Goal: Entertainment & Leisure: Browse casually

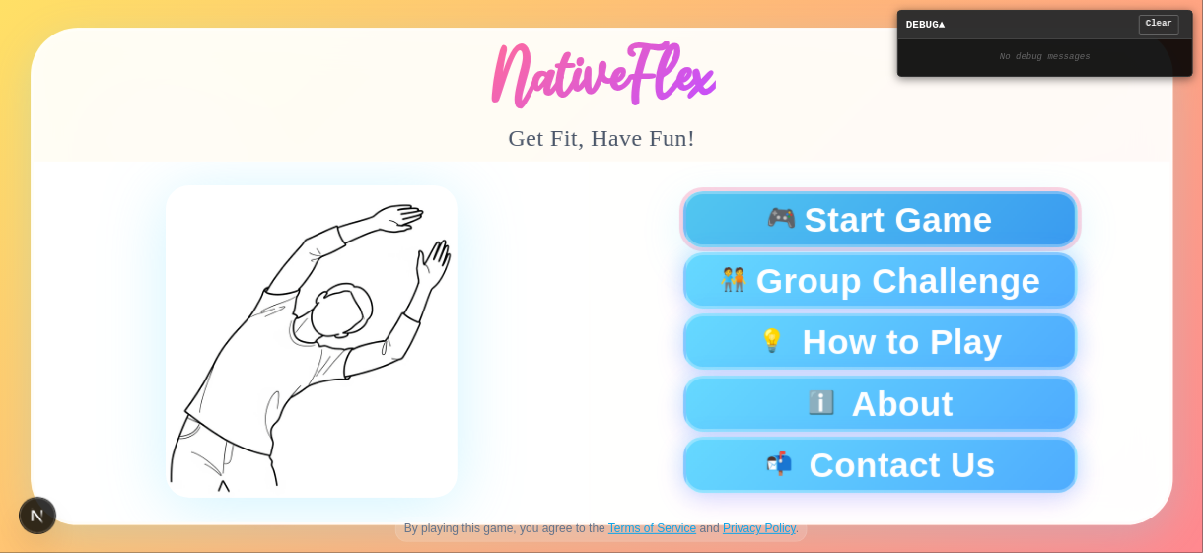
click at [1009, 240] on button "🎮 Start Game" at bounding box center [879, 219] width 394 height 56
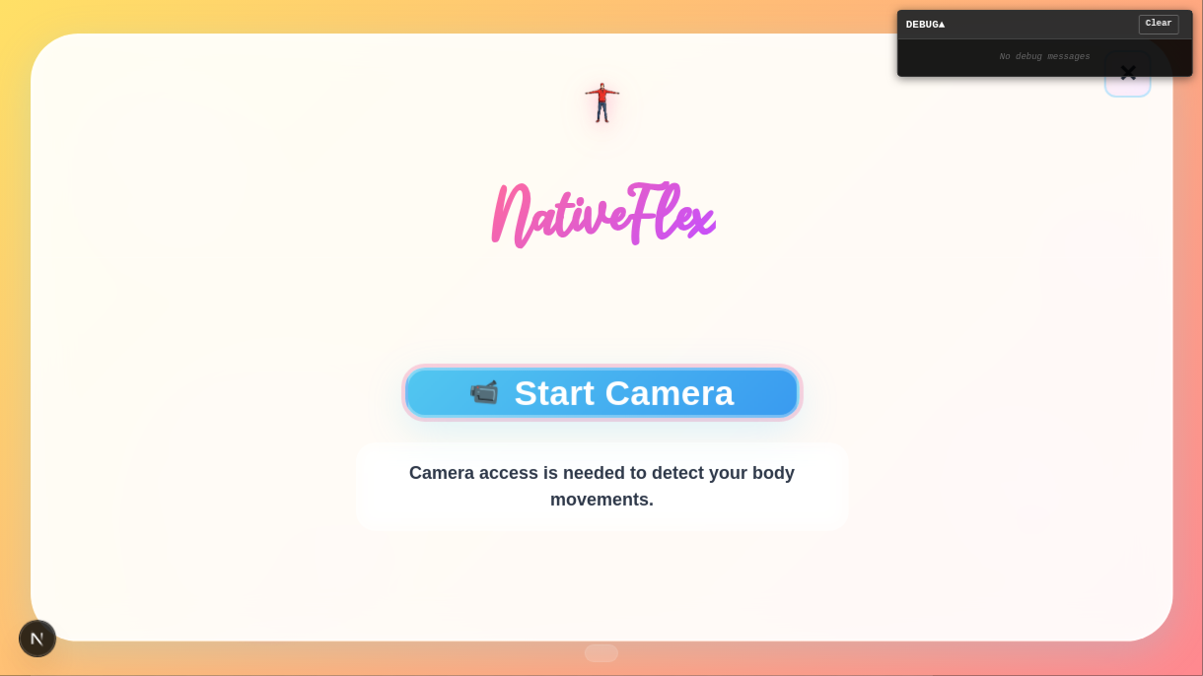
click at [583, 389] on button "📹 Start Camera" at bounding box center [601, 393] width 394 height 50
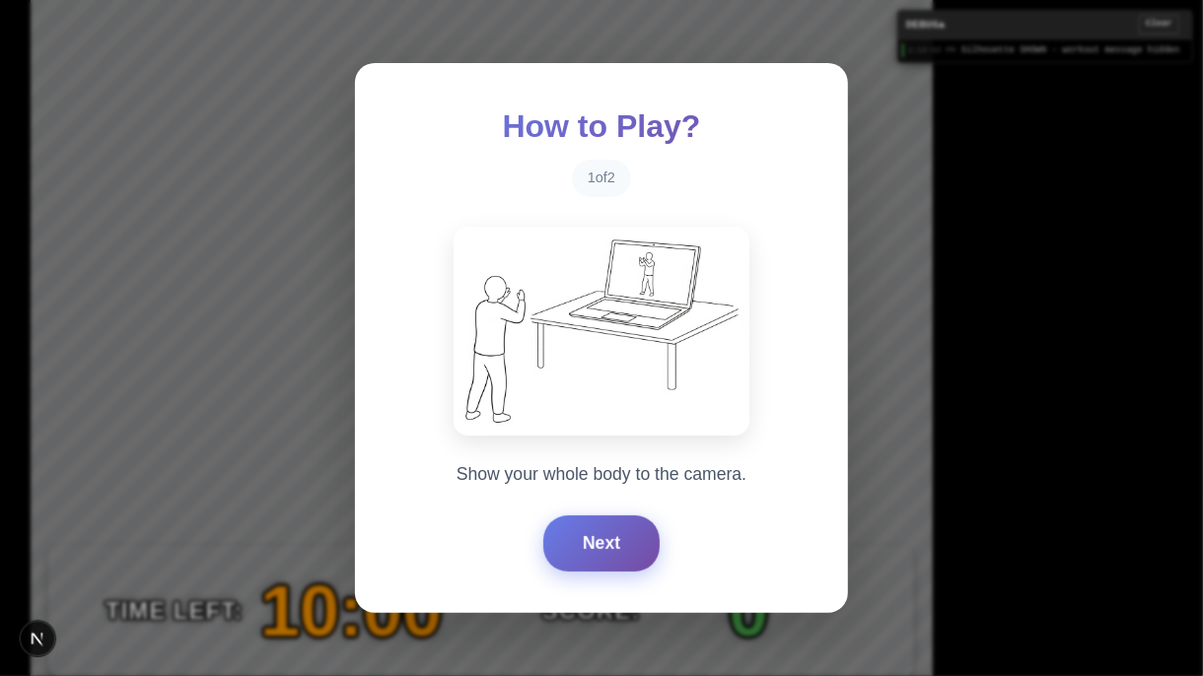
click at [603, 526] on button "Next" at bounding box center [601, 543] width 116 height 55
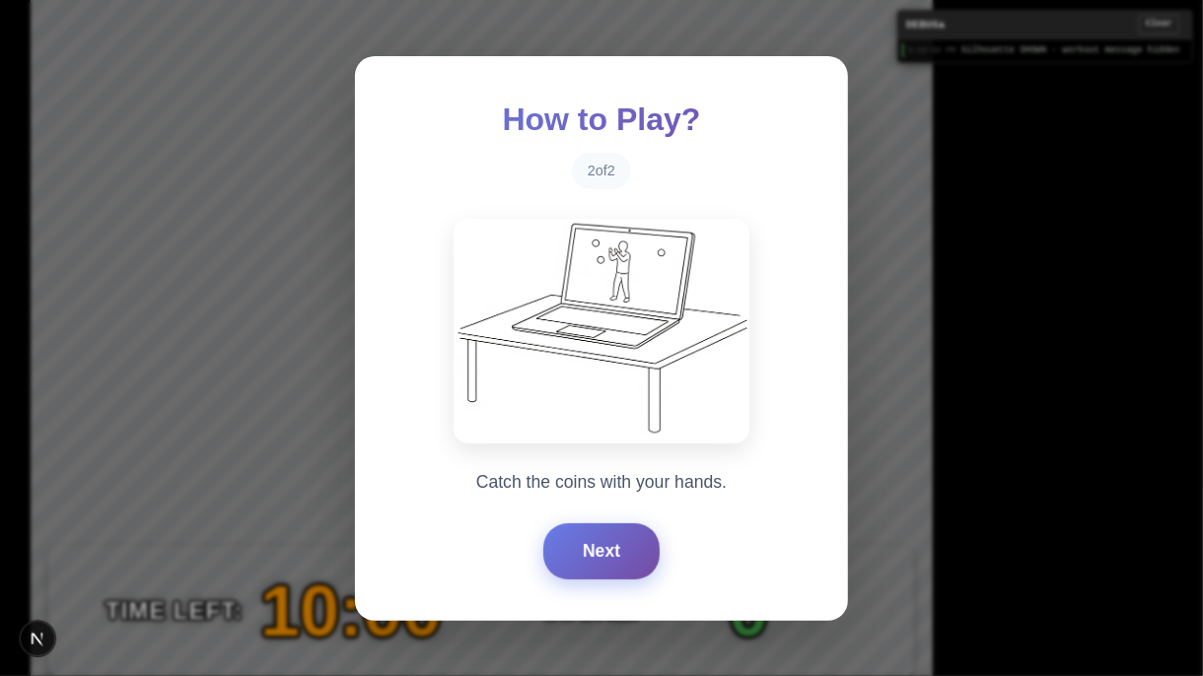
click at [603, 526] on button "Next" at bounding box center [601, 551] width 116 height 55
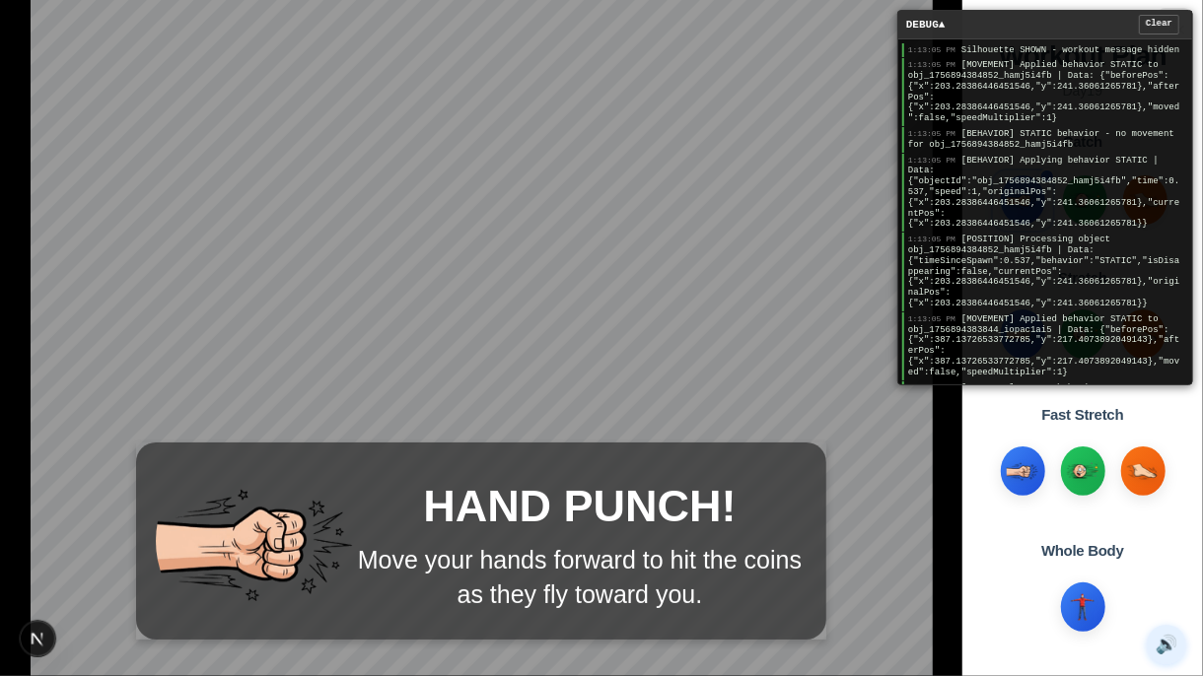
click at [1045, 540] on div "Whole Body" at bounding box center [1082, 551] width 83 height 23
click at [1025, 190] on span "[BEHAVIOR] Applying behavior STATIC | Data: {"objectId":"obj_1756894384852_hamj…" at bounding box center [1043, 193] width 271 height 74
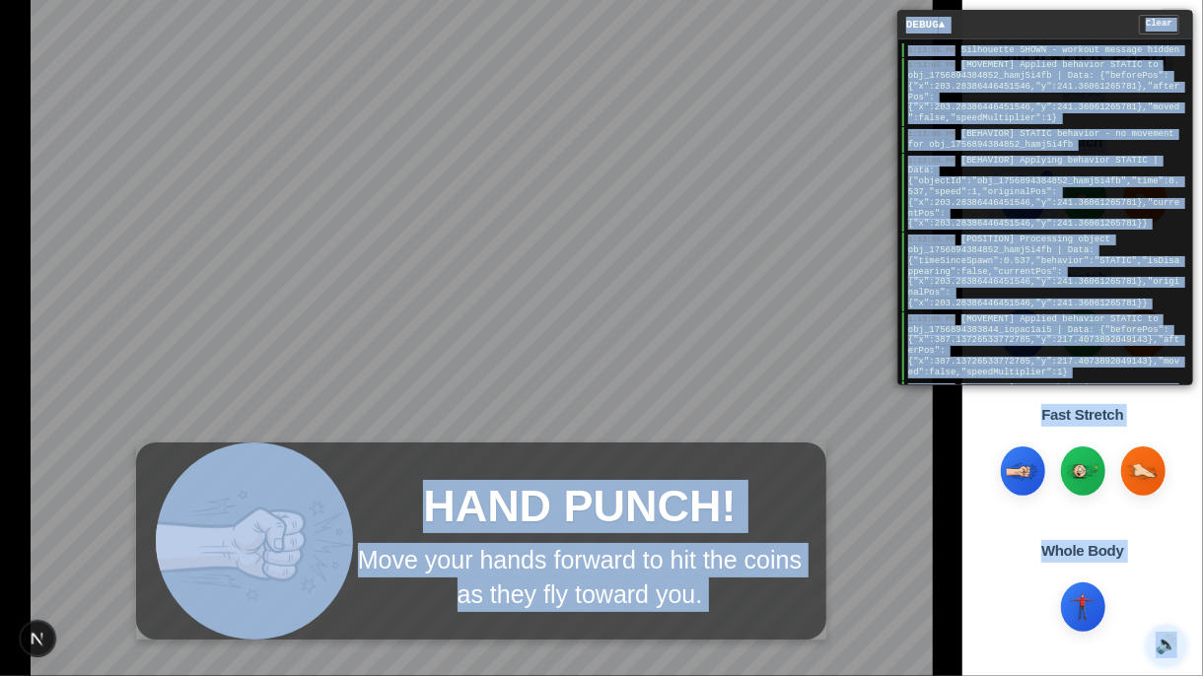
copy main "HAND PUNCH! Move your hands forward to hit the coins as they fly toward you. DE…"
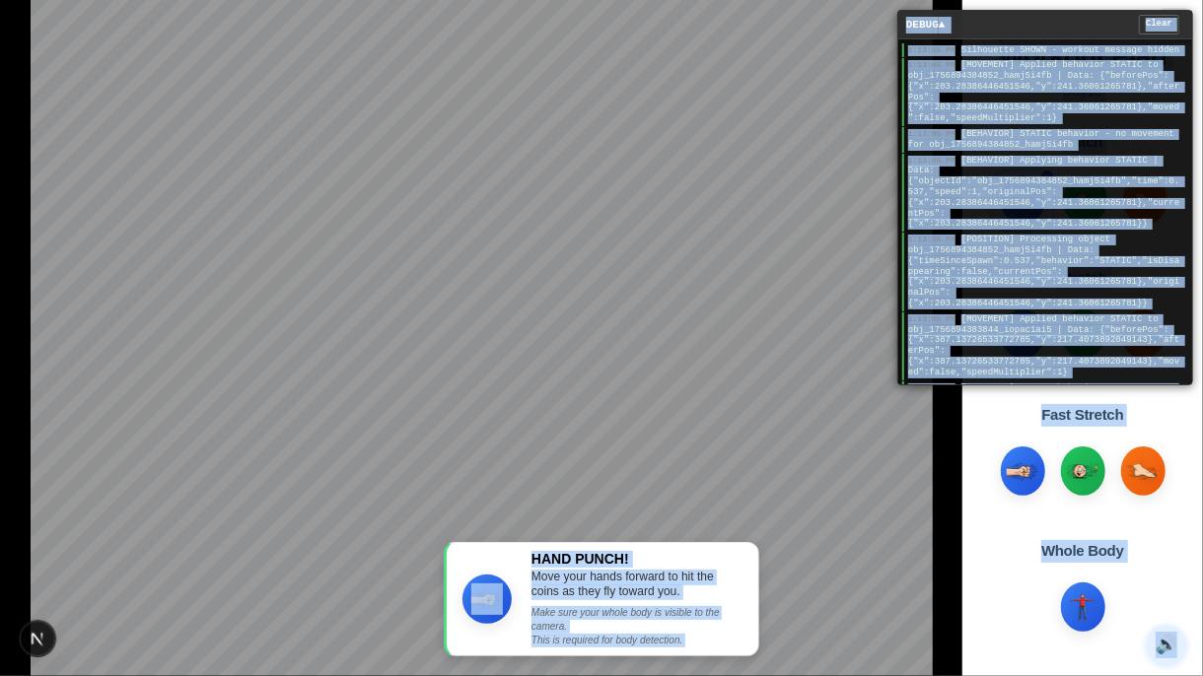
click at [1096, 512] on div "Fast Stretch" at bounding box center [1082, 462] width 201 height 116
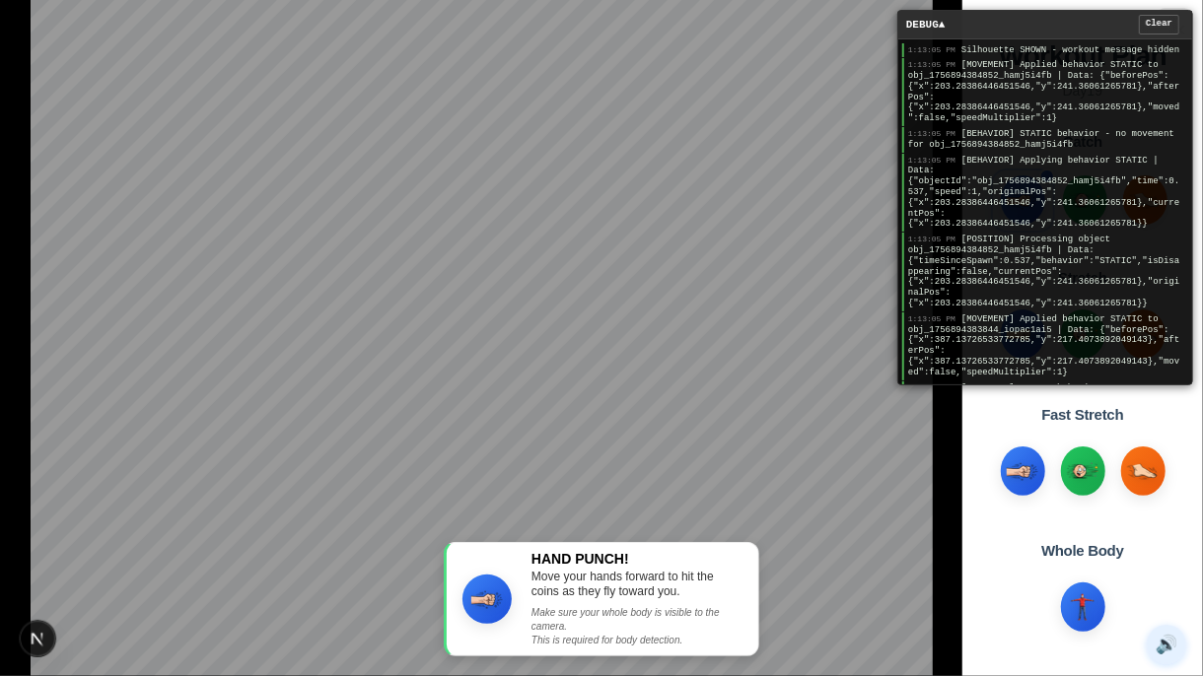
click at [956, 350] on span "[MOVEMENT] Applied behavior STATIC to obj_1756894383844_iopac1ai5 | Data: {"bef…" at bounding box center [1043, 346] width 271 height 63
click at [1150, 34] on div "DEBUG ▲ Clear" at bounding box center [1045, 25] width 294 height 29
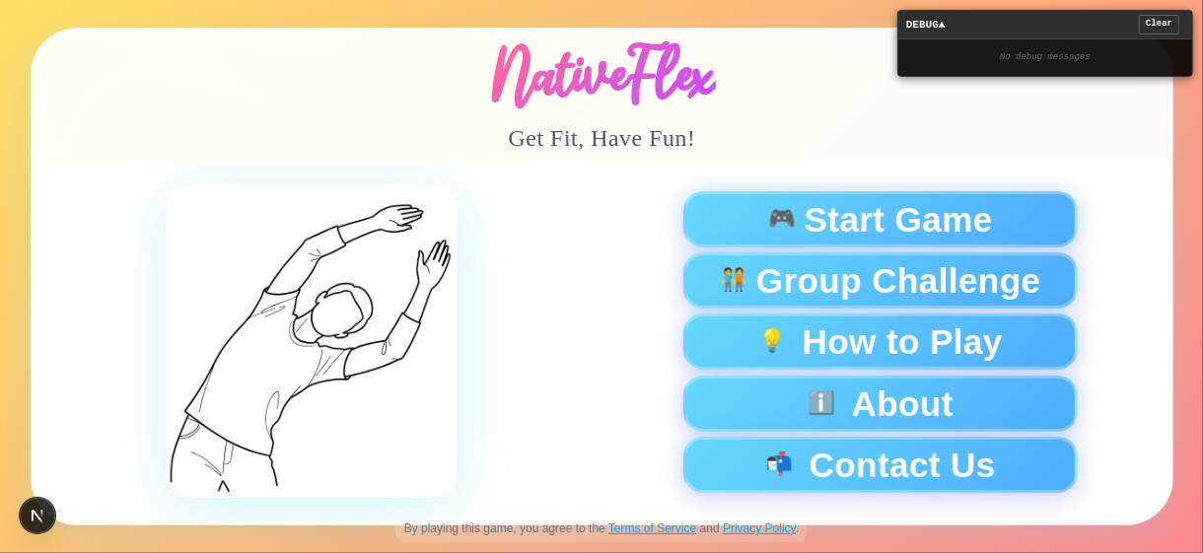
click at [757, 248] on div "🎮 Start Game 🧑‍🤝‍🧑 Group Challenge 💡 How to Play ℹ️ About 📬 Contact Us" at bounding box center [879, 342] width 493 height 302
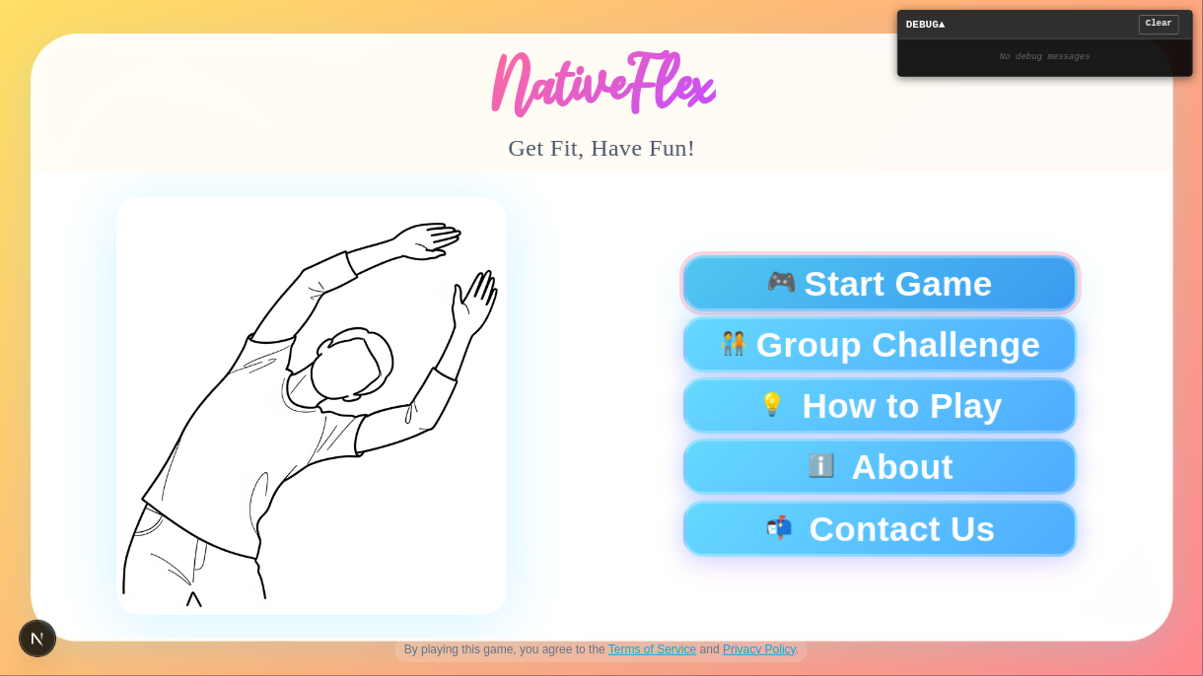
click at [776, 312] on button "🎮 Start Game" at bounding box center [879, 283] width 394 height 56
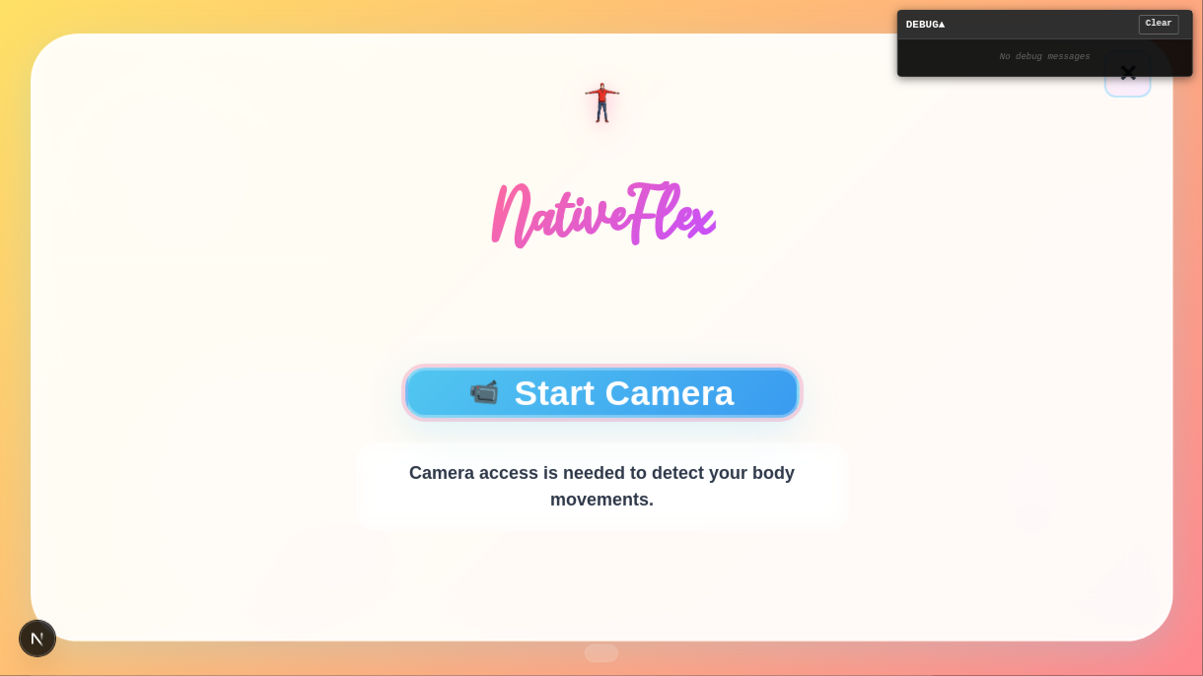
click at [688, 395] on button "📹 Start Camera" at bounding box center [601, 393] width 394 height 50
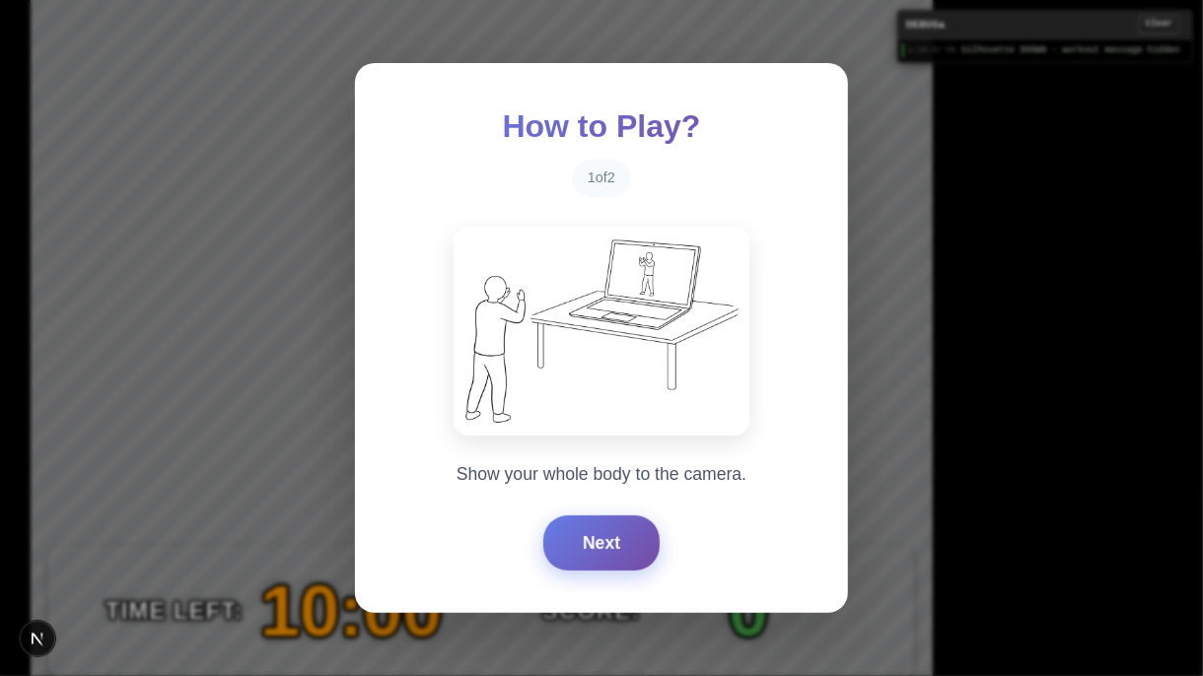
click at [598, 542] on button "Next" at bounding box center [601, 543] width 116 height 55
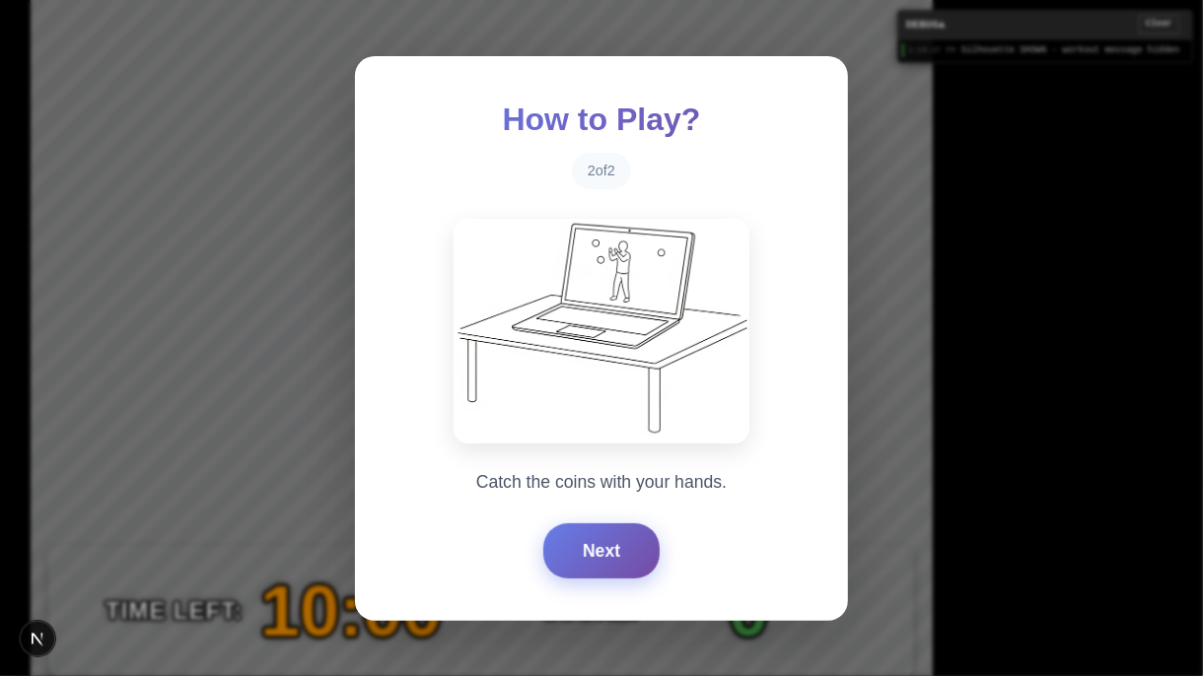
click at [598, 542] on button "Next" at bounding box center [601, 551] width 116 height 55
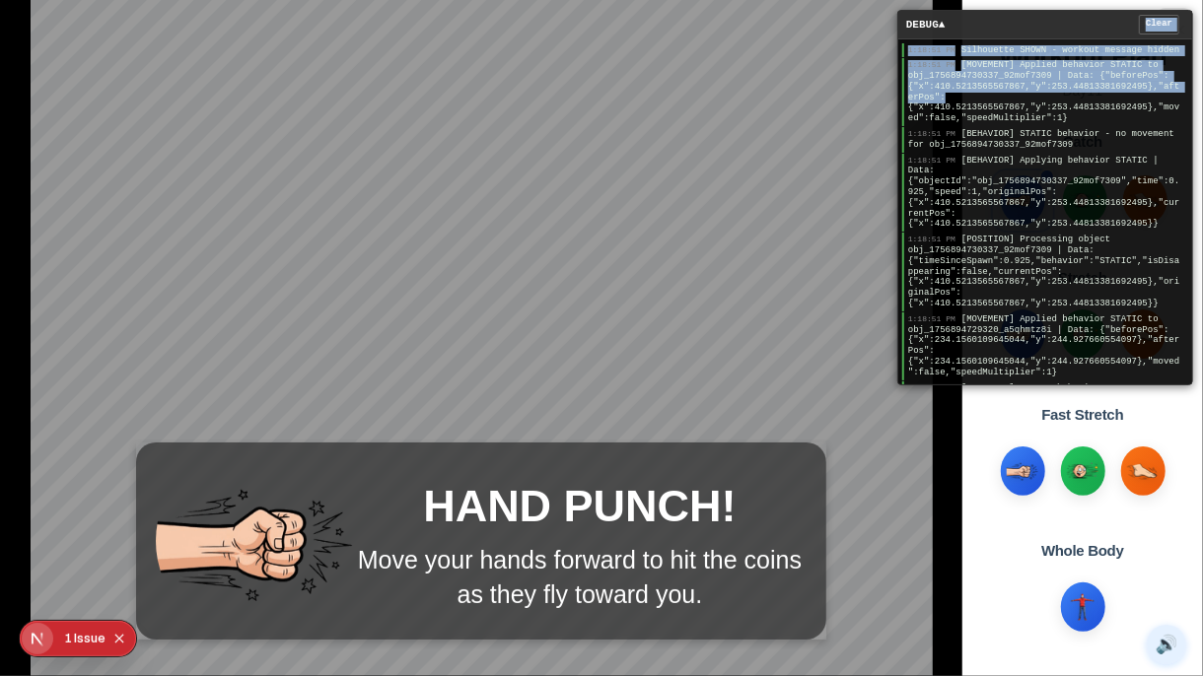
drag, startPoint x: 1064, startPoint y: 22, endPoint x: 1028, endPoint y: 182, distance: 164.6
click at [1028, 182] on div "DEBUG ▲ Clear 1:18:51 PM Silhouette SHOWN - workout message hidden 1:18:51 PM […" at bounding box center [1045, 198] width 296 height 376
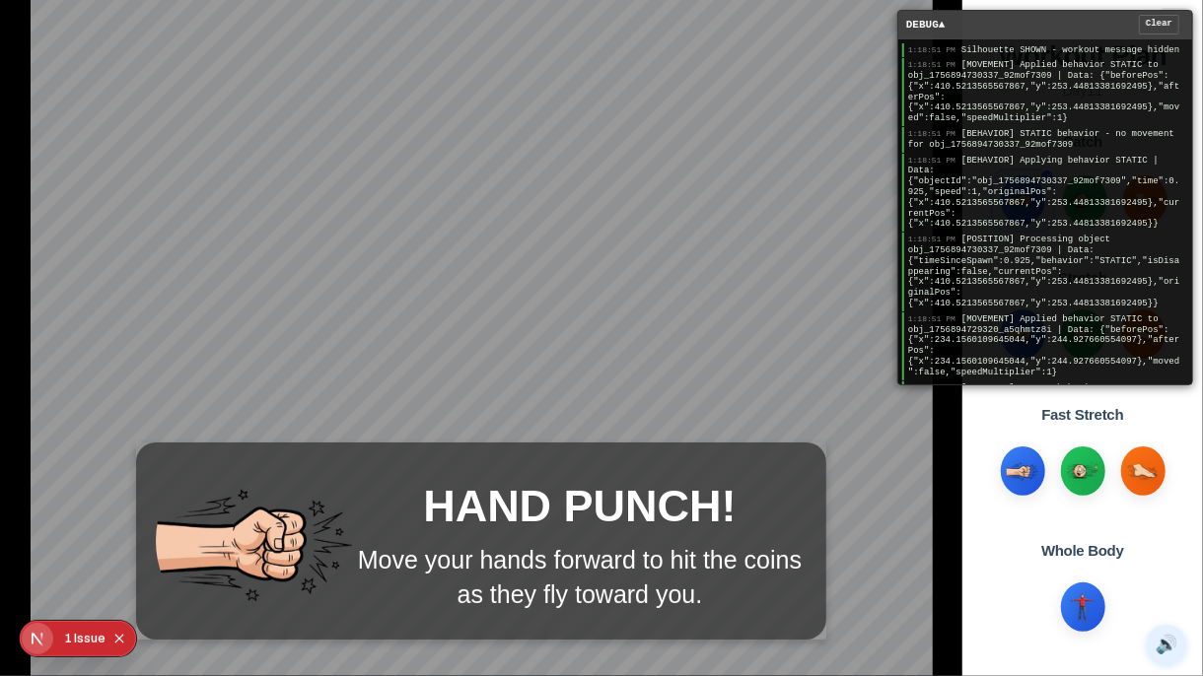
click at [1043, 29] on div "DEBUG ▲ Clear" at bounding box center [1045, 25] width 294 height 29
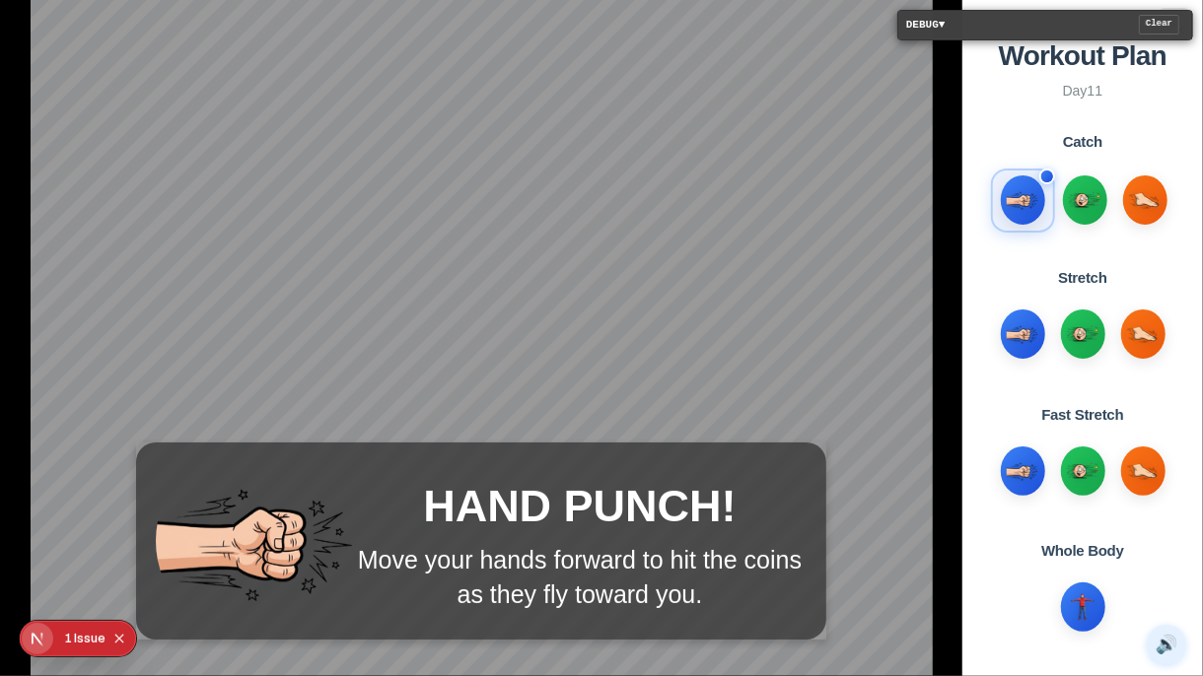
click at [1043, 29] on div "DEBUG ▼ Clear" at bounding box center [1045, 25] width 294 height 29
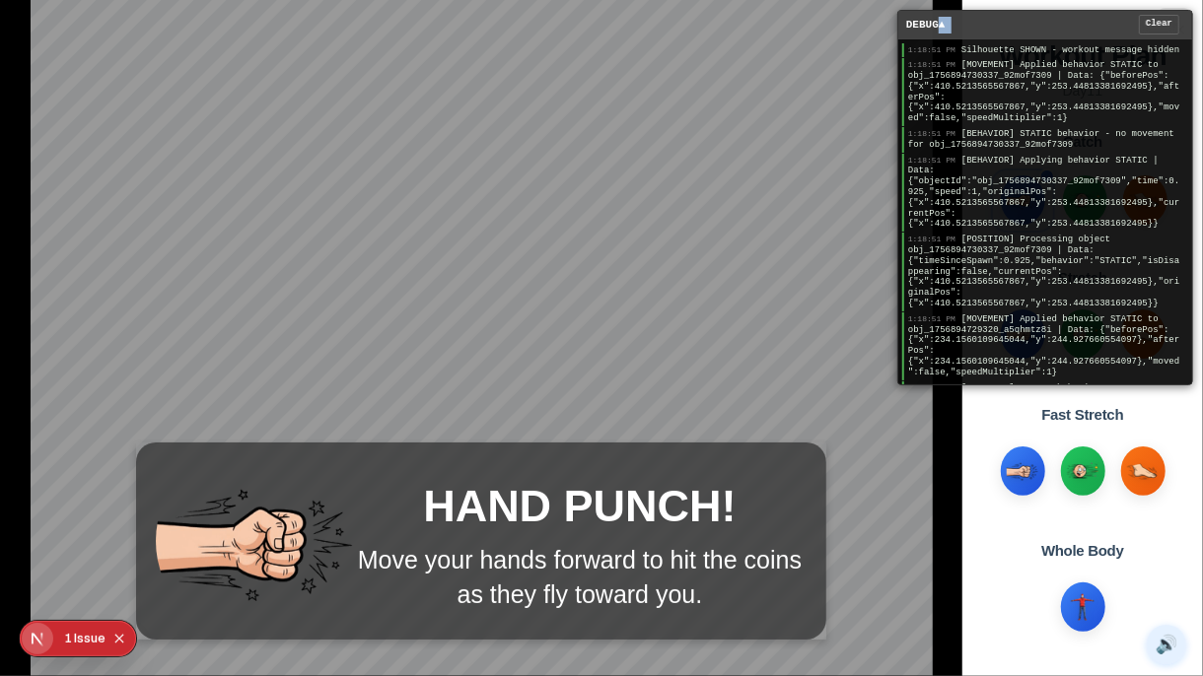
click at [1043, 29] on div "DEBUG ▲ Clear" at bounding box center [1045, 25] width 294 height 29
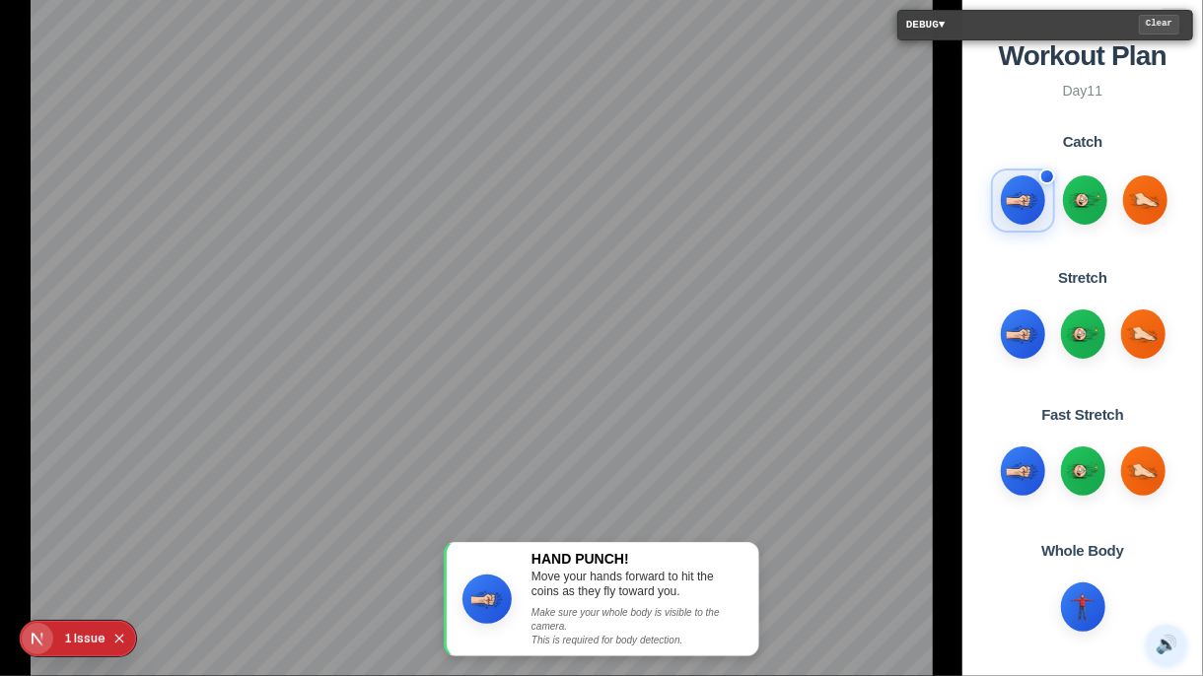
click at [1142, 19] on button "Clear" at bounding box center [1159, 25] width 40 height 20
click at [1156, 20] on button "Clear" at bounding box center [1159, 25] width 40 height 20
click at [1156, 28] on button "Clear" at bounding box center [1159, 25] width 40 height 20
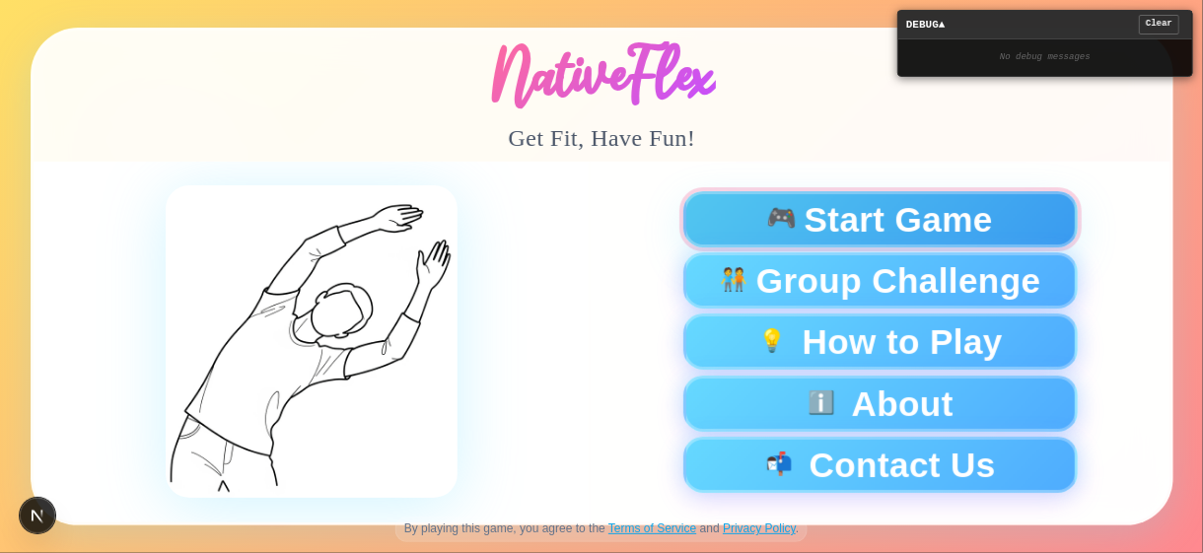
click at [958, 204] on span "Start Game" at bounding box center [898, 219] width 188 height 35
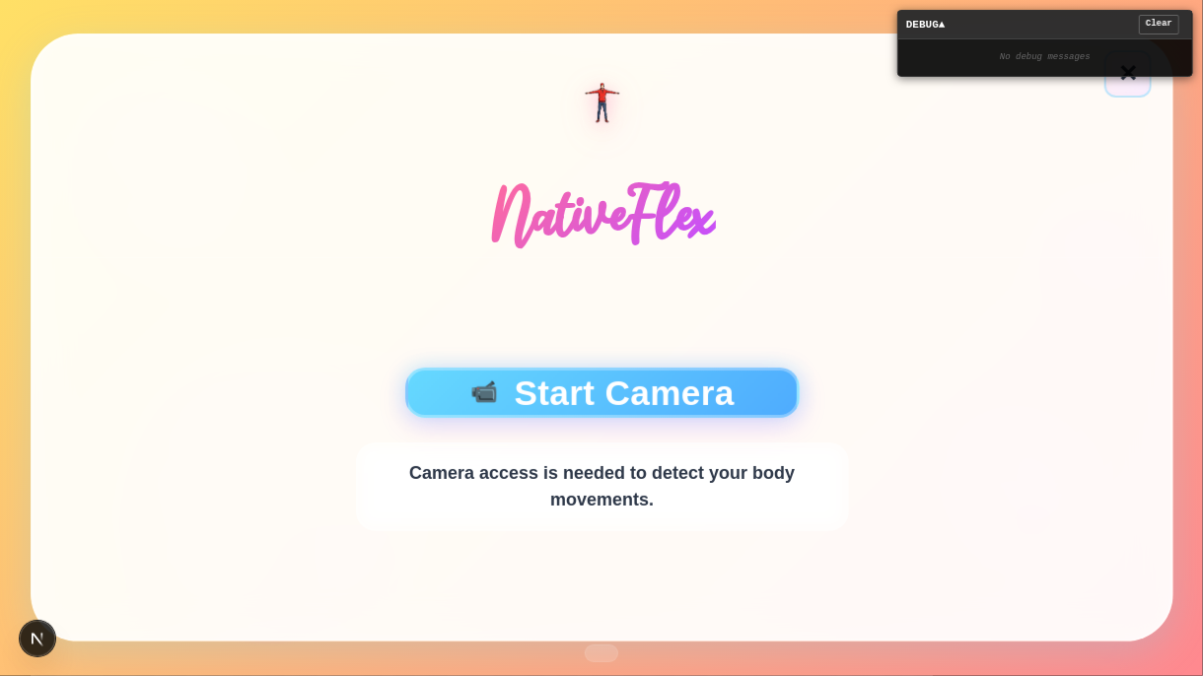
click at [730, 366] on div "📹 Start Camera Camera access is needed to detect your body movements." at bounding box center [601, 449] width 493 height 166
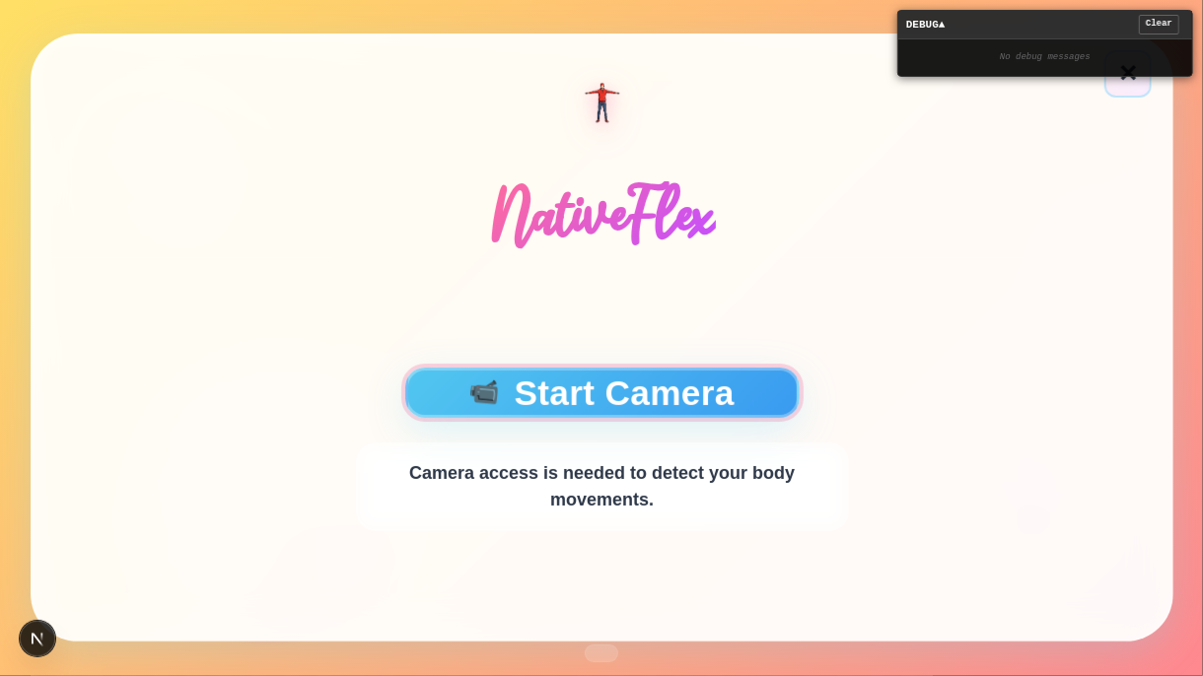
click at [727, 376] on button "📹 Start Camera" at bounding box center [601, 393] width 394 height 50
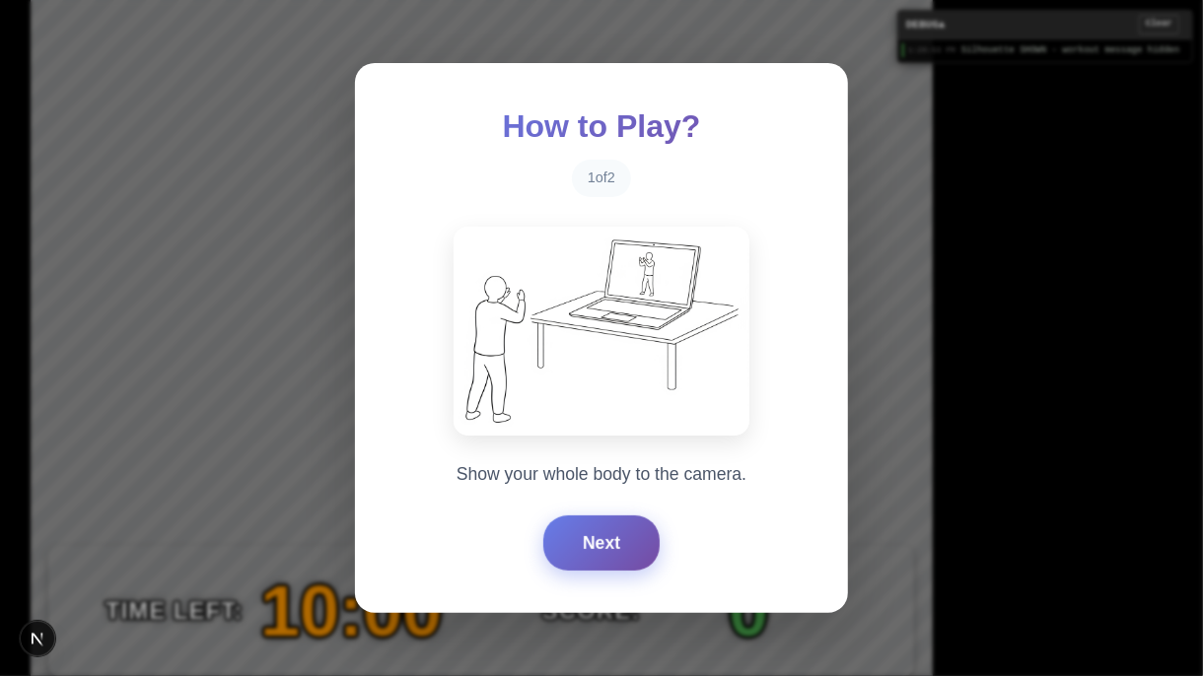
click at [623, 552] on button "Next" at bounding box center [601, 543] width 116 height 55
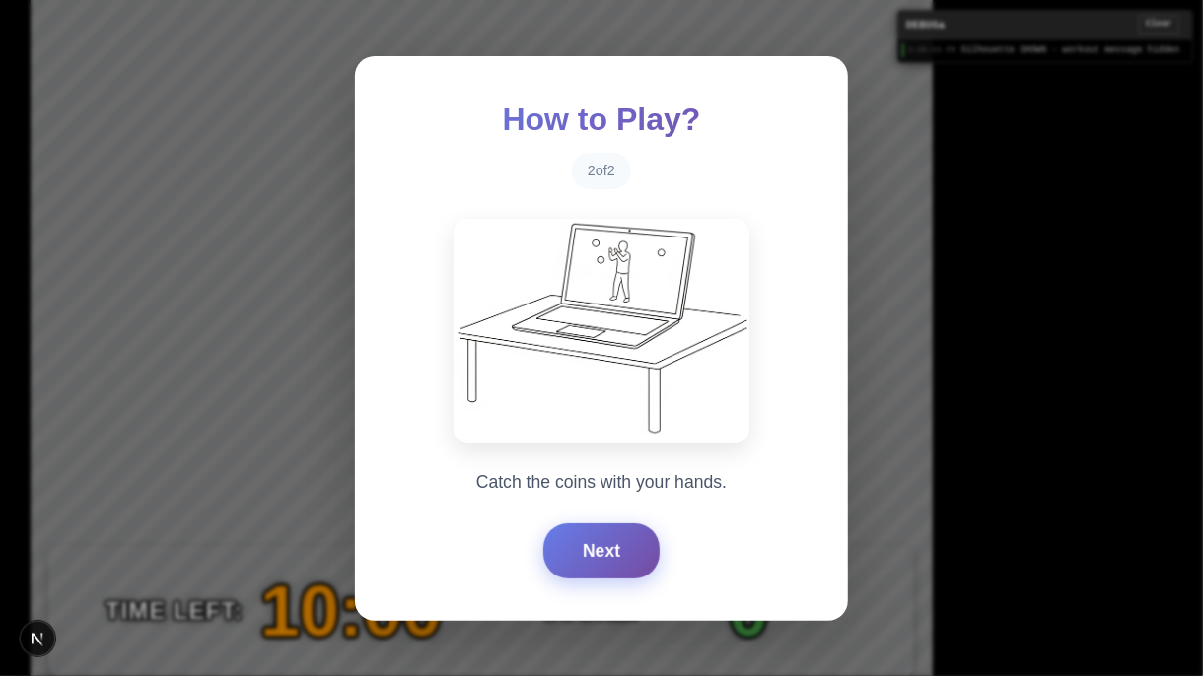
click at [623, 552] on button "Next" at bounding box center [601, 551] width 116 height 55
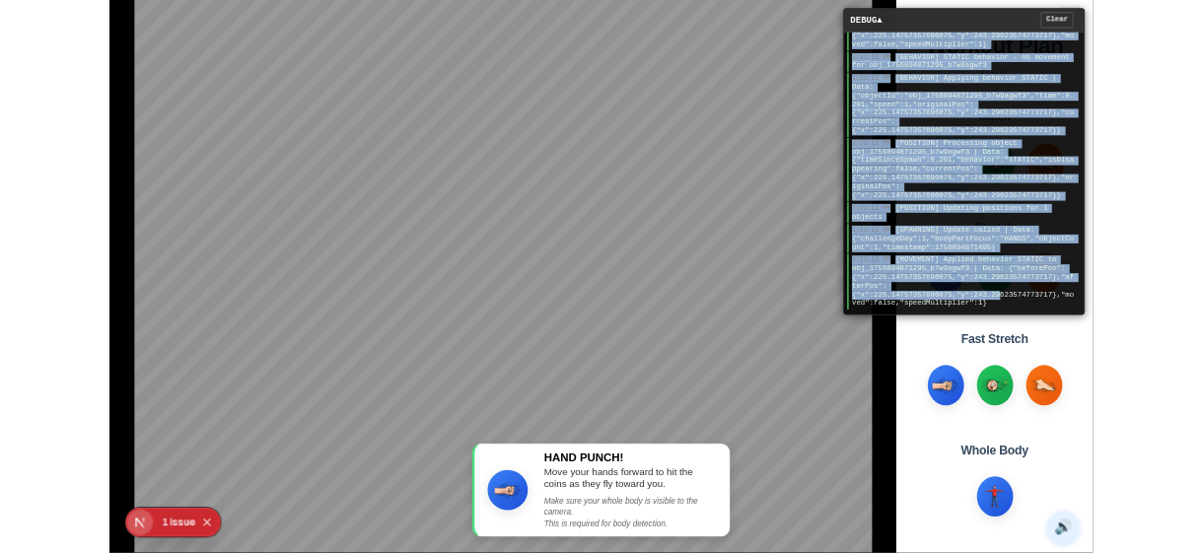
scroll to position [2296, 0]
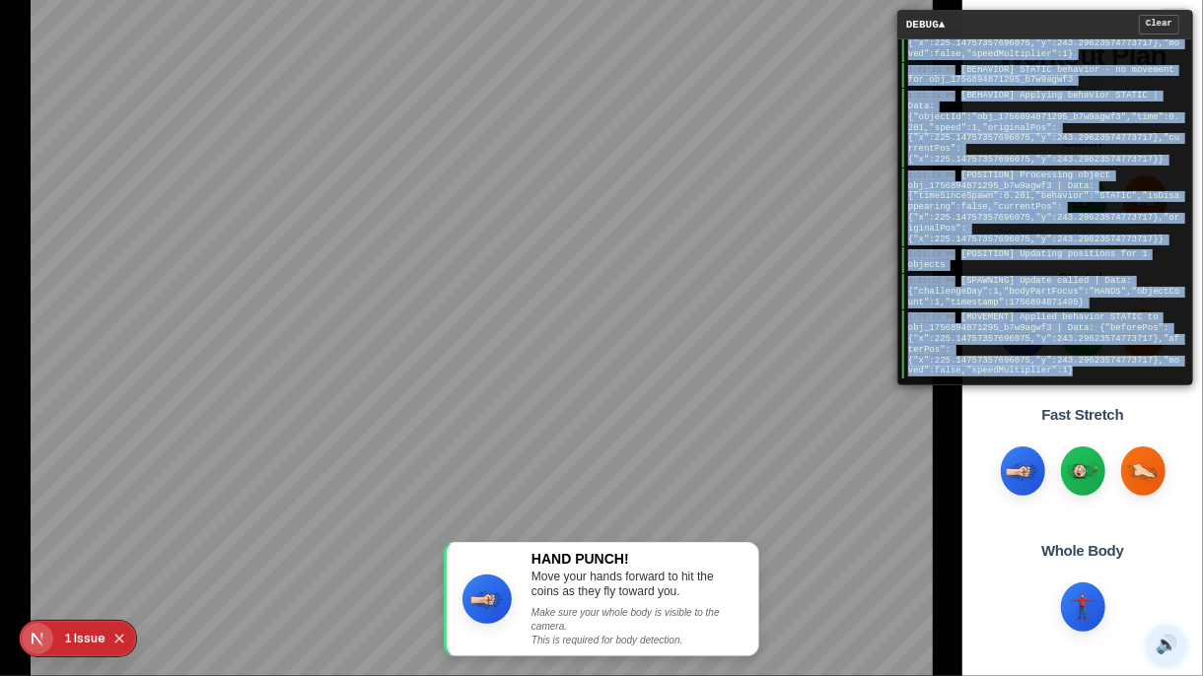
drag, startPoint x: 908, startPoint y: 47, endPoint x: 1092, endPoint y: 369, distance: 370.1
click at [1092, 369] on div "1:21:11 PM Silhouette SHOWN - workout message hidden 1:21:11 PM [MOVEMENT] Appl…" at bounding box center [1045, 211] width 294 height 345
copy div "1:21:11 PM Silhouette SHOWN - workout message hidden 1:21:11 PM [MOVEMENT] Appl…"
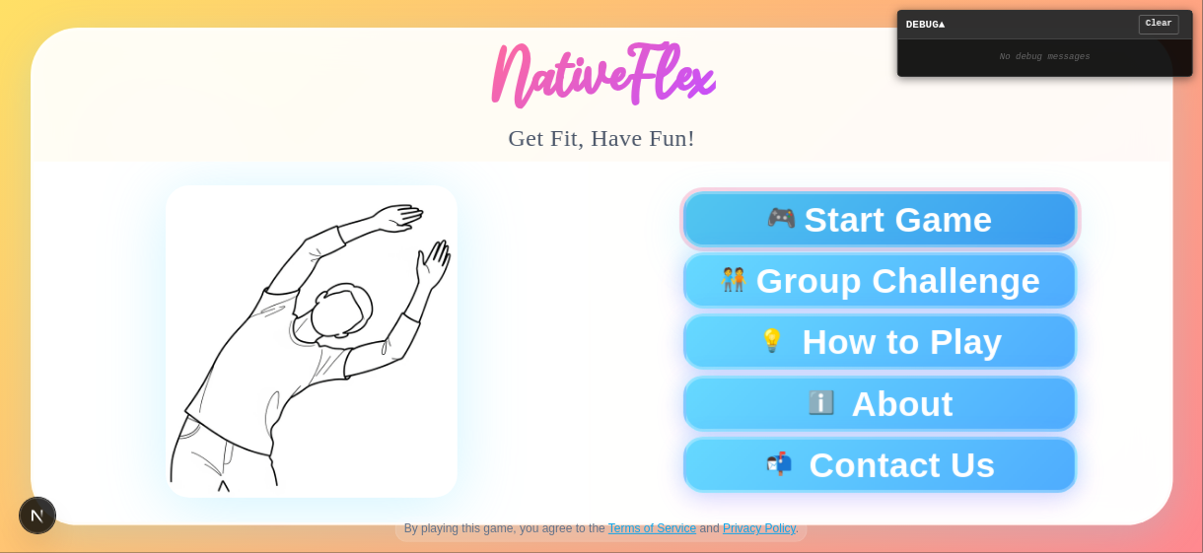
click at [1001, 206] on div "🎮 Start Game" at bounding box center [879, 219] width 361 height 35
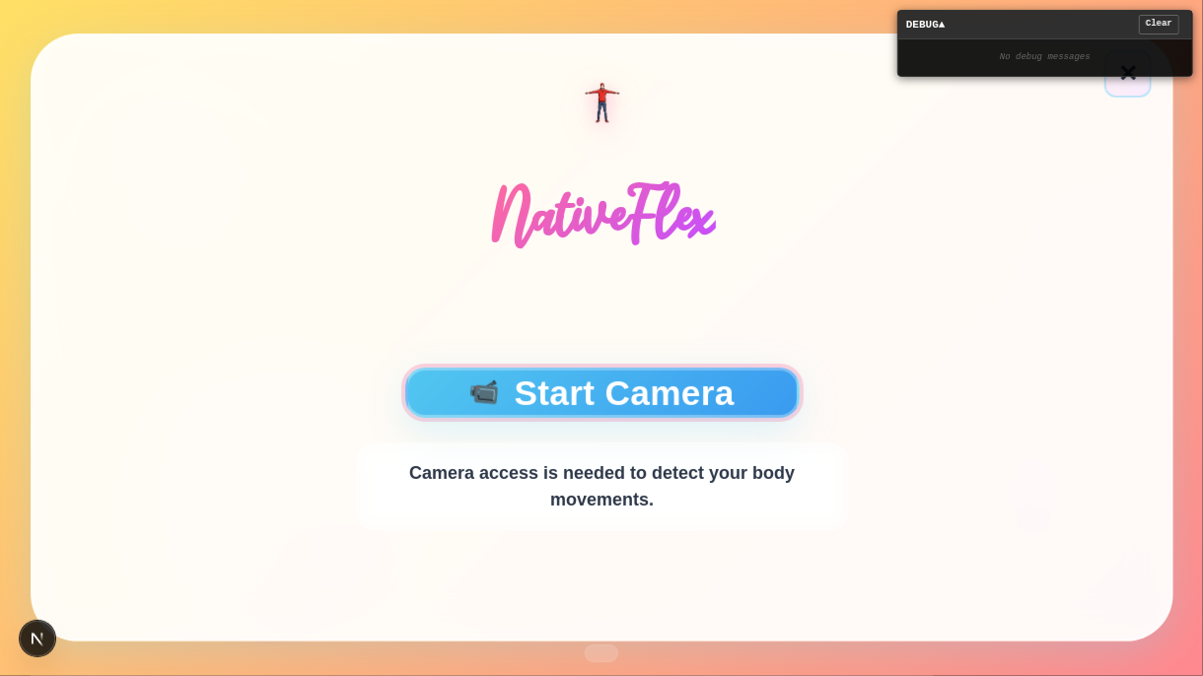
click at [713, 387] on button "📹 Start Camera" at bounding box center [601, 393] width 394 height 50
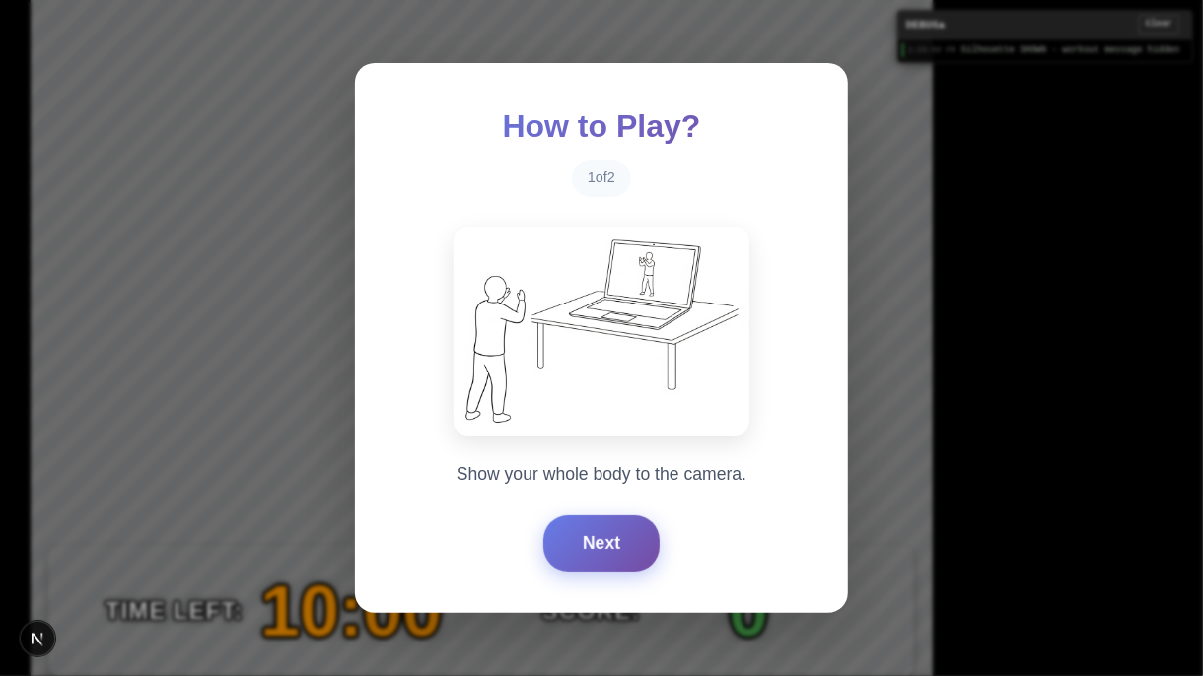
click at [598, 541] on button "Next" at bounding box center [601, 543] width 116 height 55
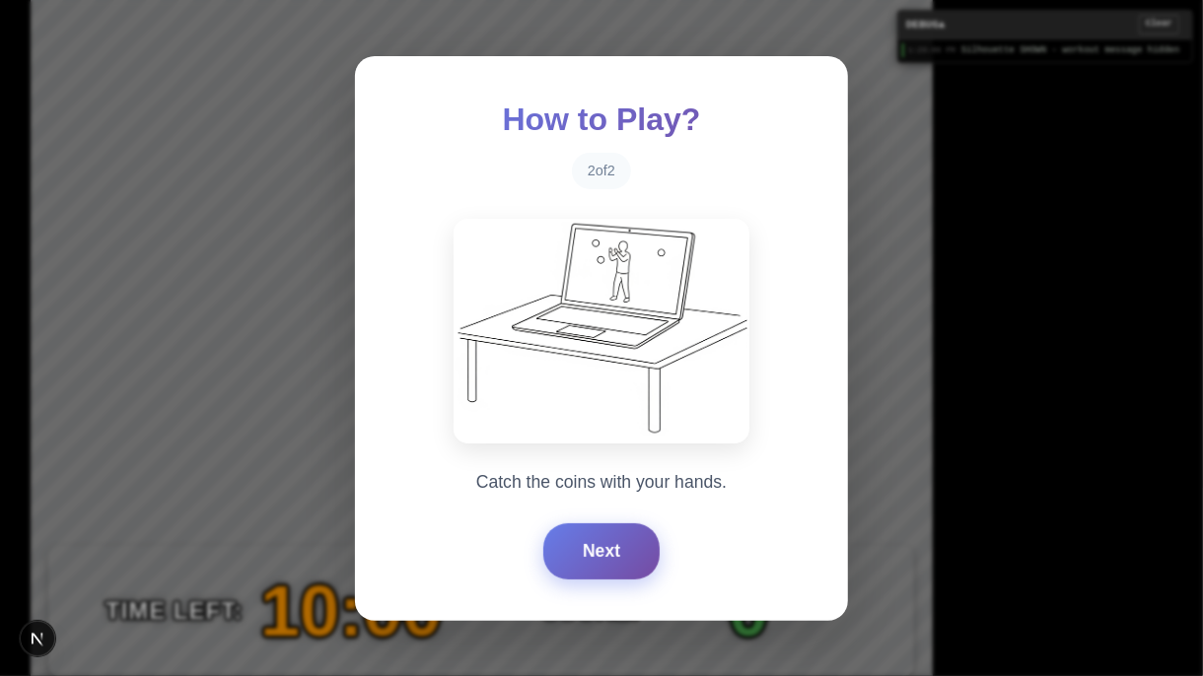
click at [598, 541] on button "Next" at bounding box center [601, 551] width 116 height 55
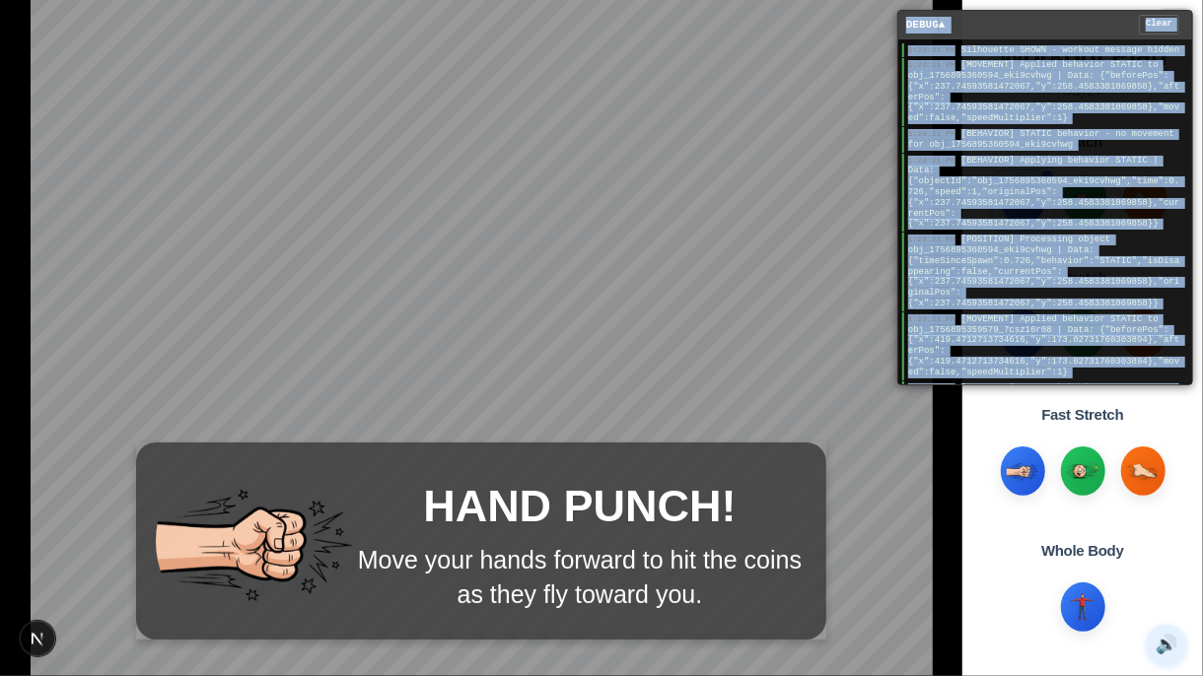
click at [929, 5] on main "HAND PUNCH! Move your hands forward to hit the coins as they fly toward you. DE…" at bounding box center [601, 338] width 1203 height 676
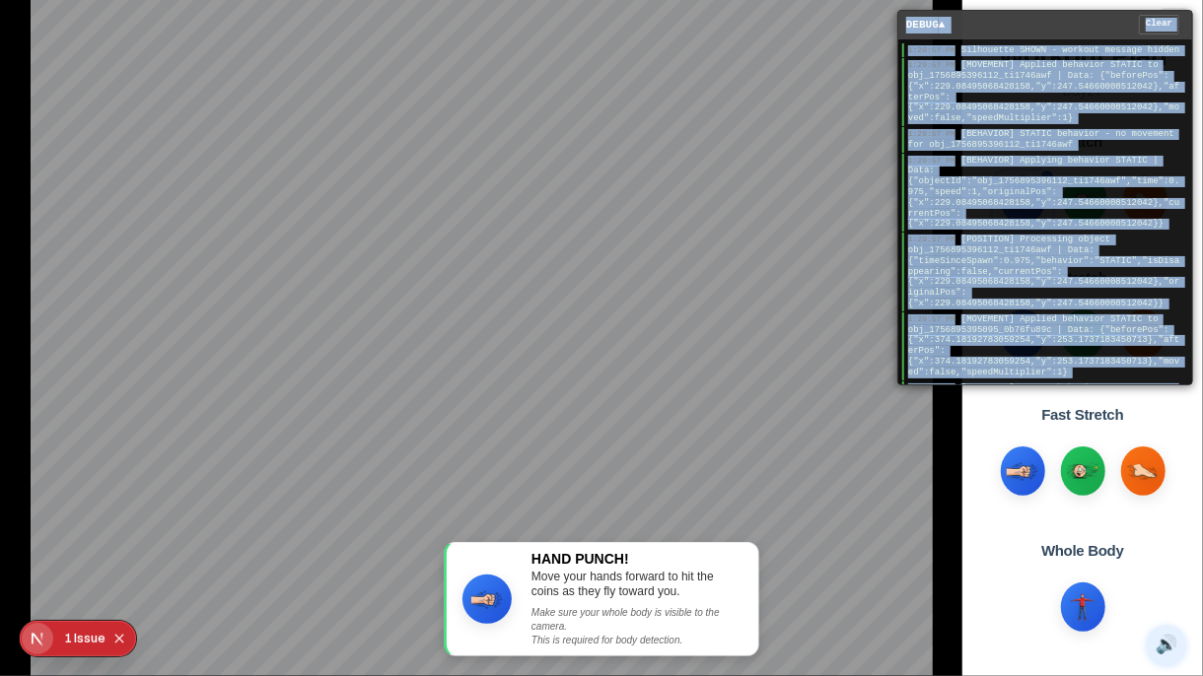
click at [1082, 23] on div "DEBUG ▲ Clear" at bounding box center [1045, 25] width 294 height 29
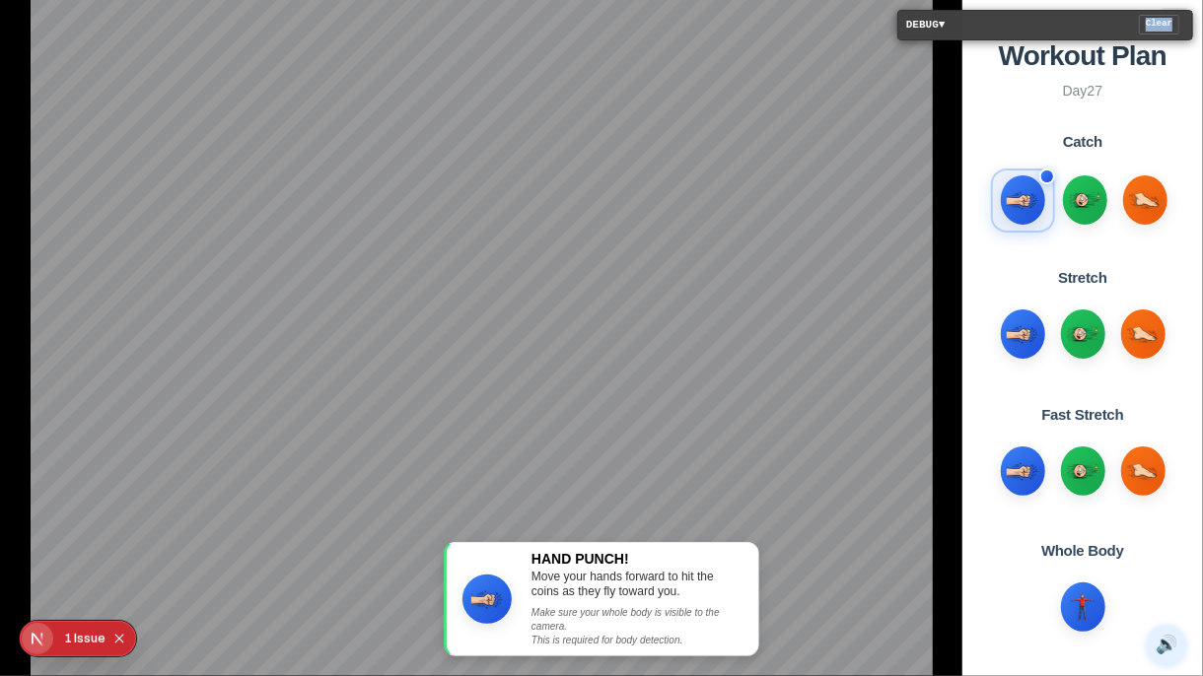
click at [1082, 23] on div "DEBUG ▼ Clear" at bounding box center [1045, 25] width 294 height 29
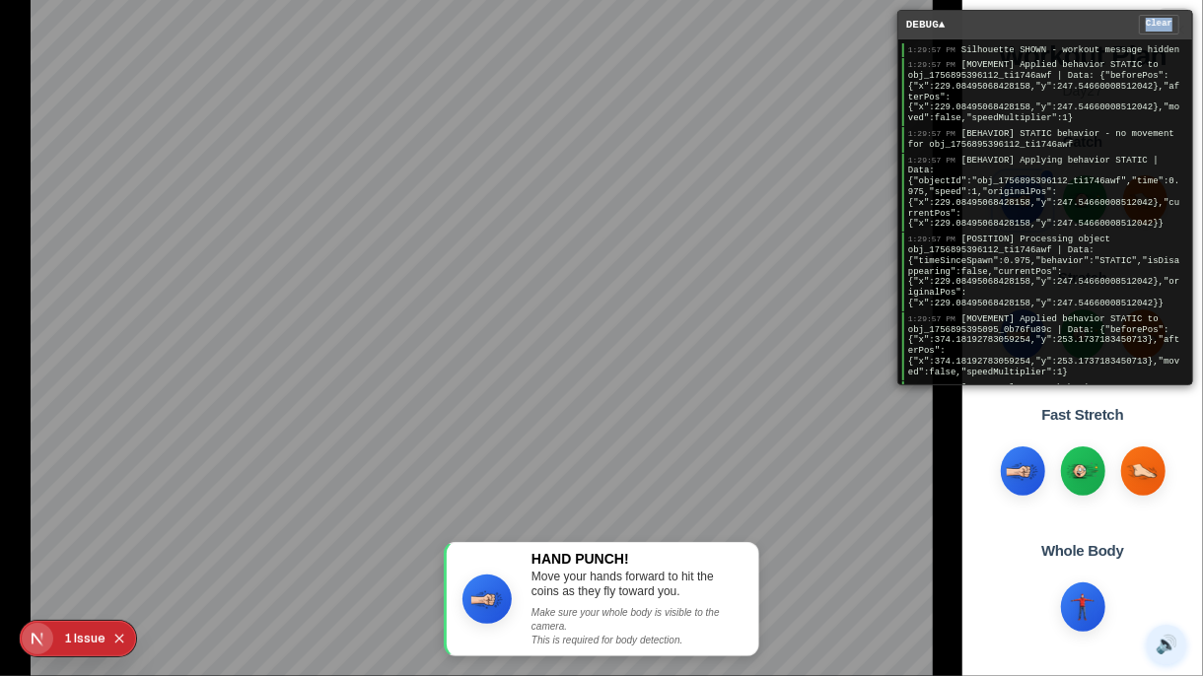
click at [1082, 23] on div "DEBUG ▲ Clear" at bounding box center [1045, 25] width 294 height 29
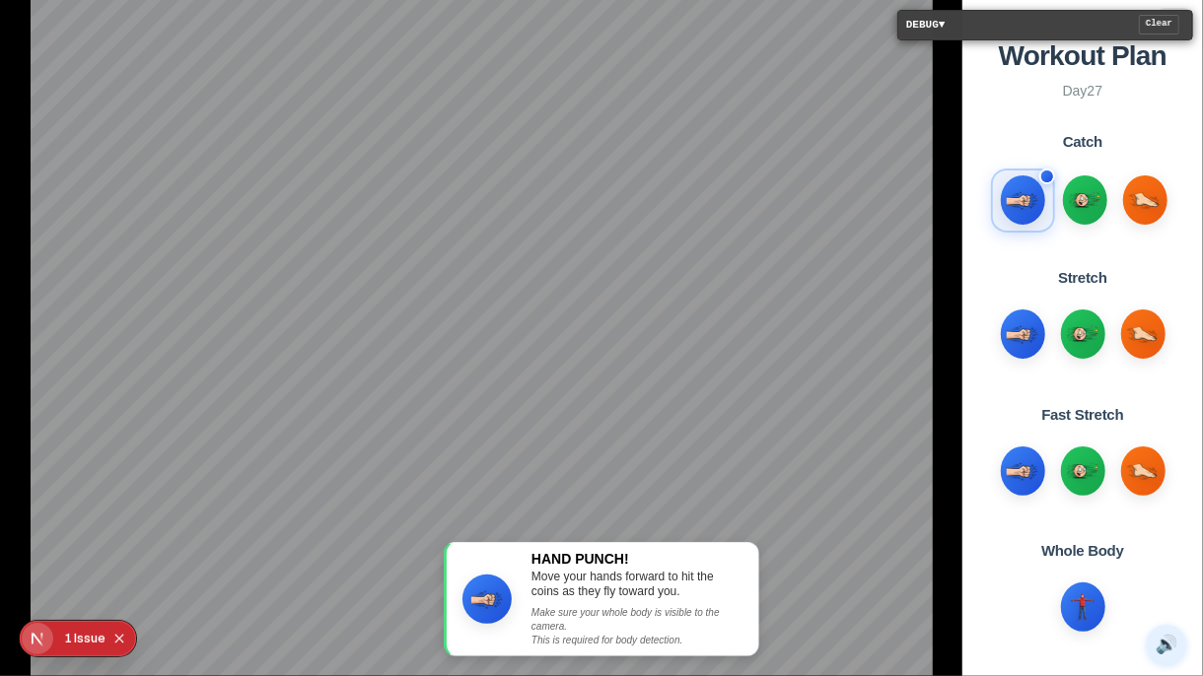
click at [1082, 23] on div "DEBUG ▼ Clear" at bounding box center [1045, 25] width 294 height 29
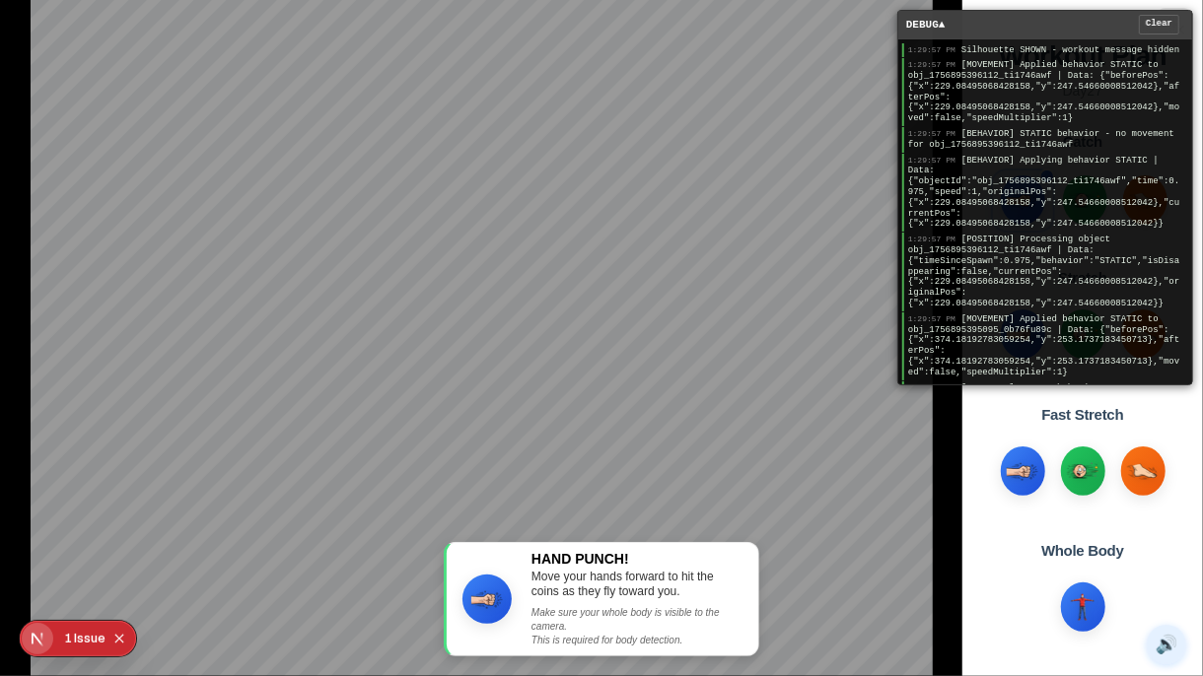
click at [975, 26] on div "DEBUG ▲ Clear" at bounding box center [1045, 25] width 294 height 29
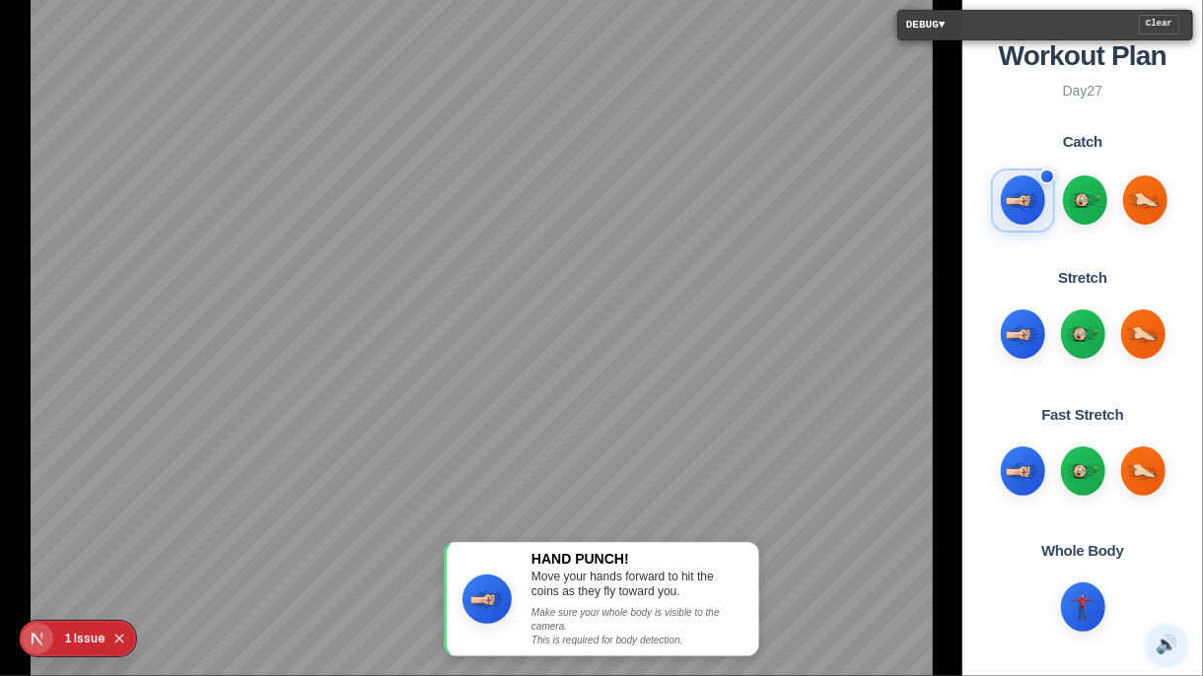
click at [975, 26] on div "DEBUG ▼ Clear" at bounding box center [1045, 25] width 294 height 29
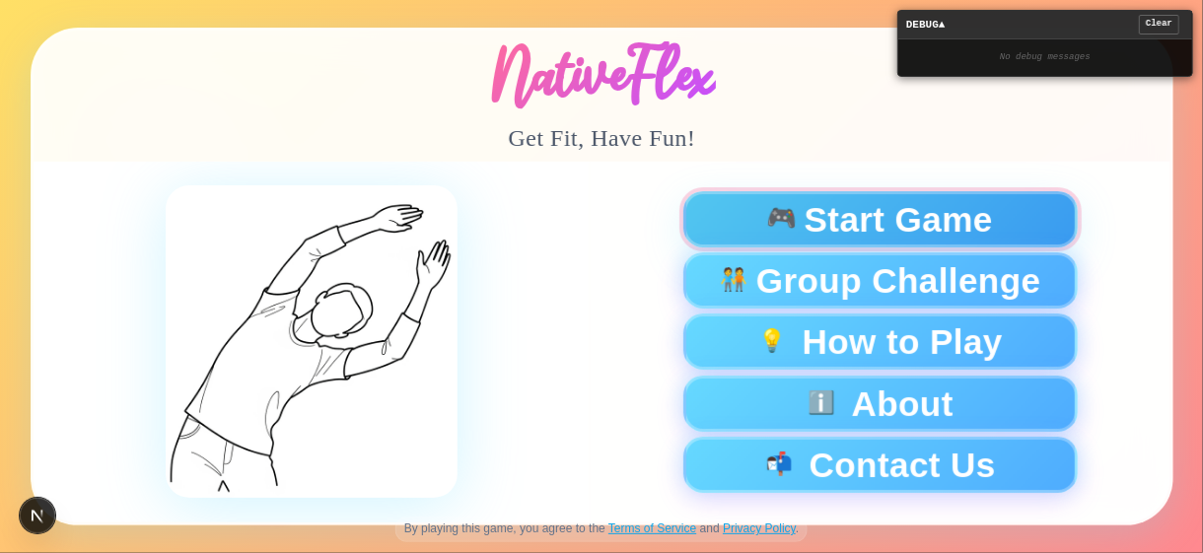
click at [881, 219] on span "Start Game" at bounding box center [898, 219] width 188 height 35
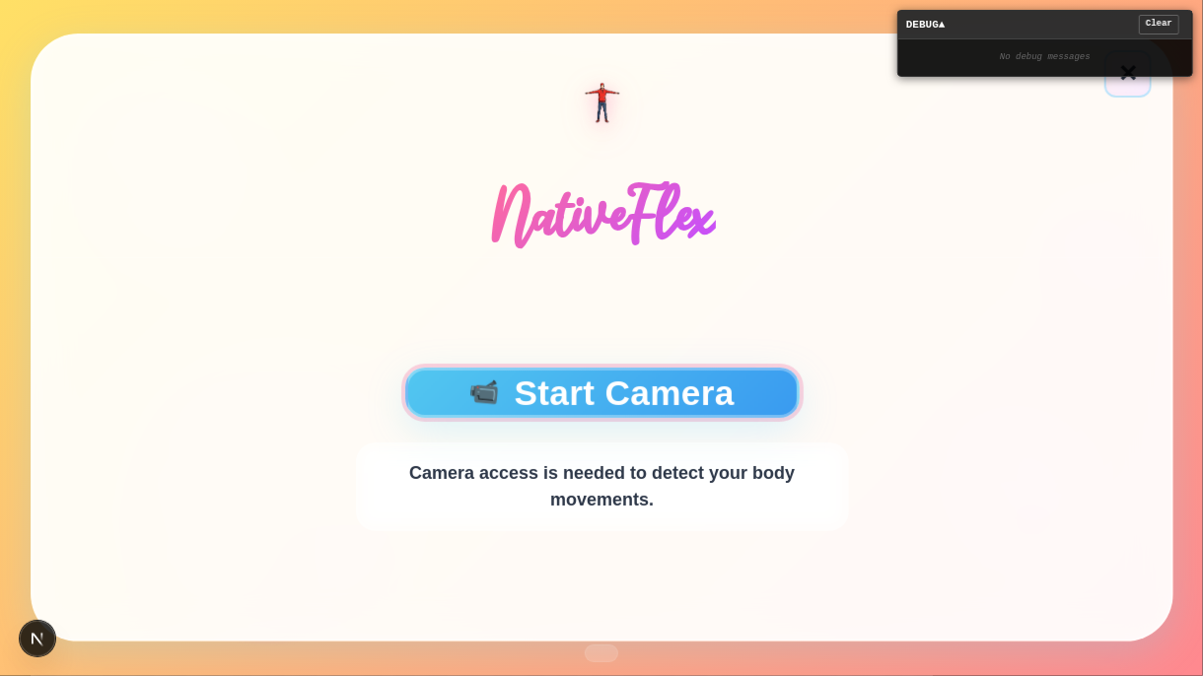
click at [611, 407] on button "📹 Start Camera" at bounding box center [601, 393] width 394 height 50
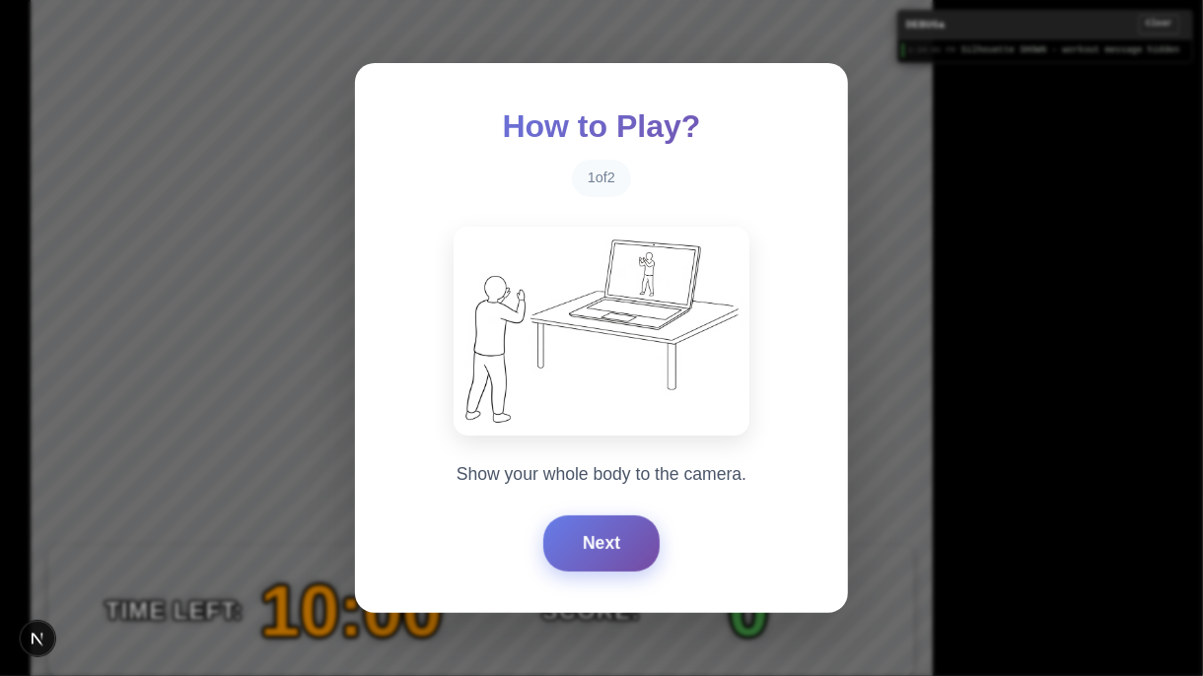
click at [610, 545] on button "Next" at bounding box center [601, 543] width 116 height 55
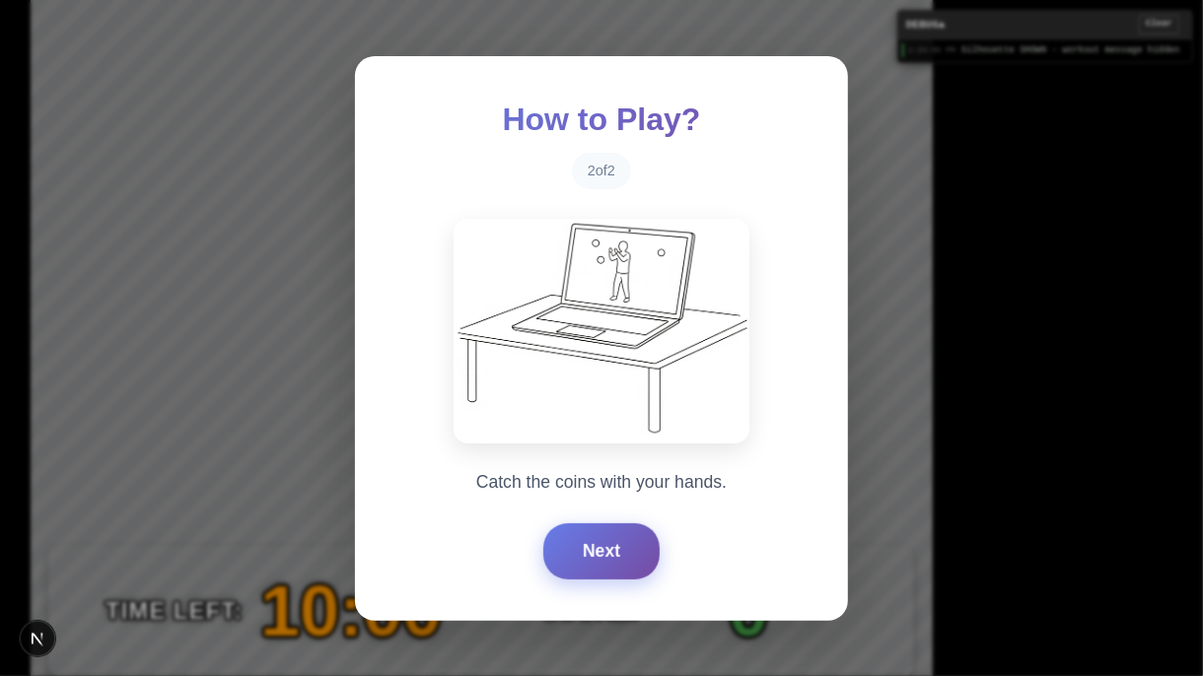
click at [610, 545] on button "Next" at bounding box center [601, 551] width 116 height 55
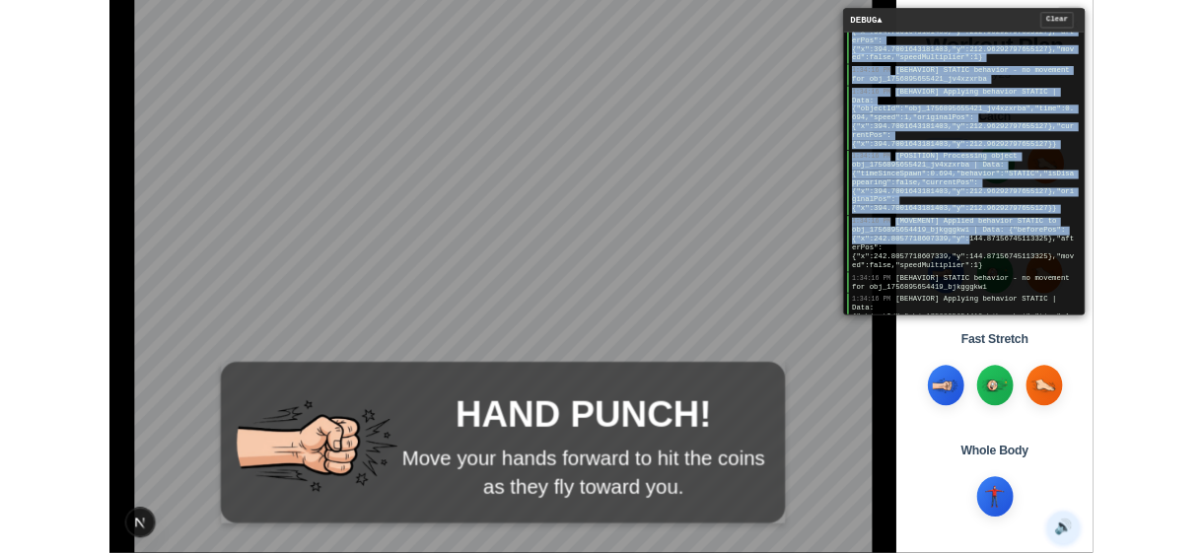
scroll to position [2509, 0]
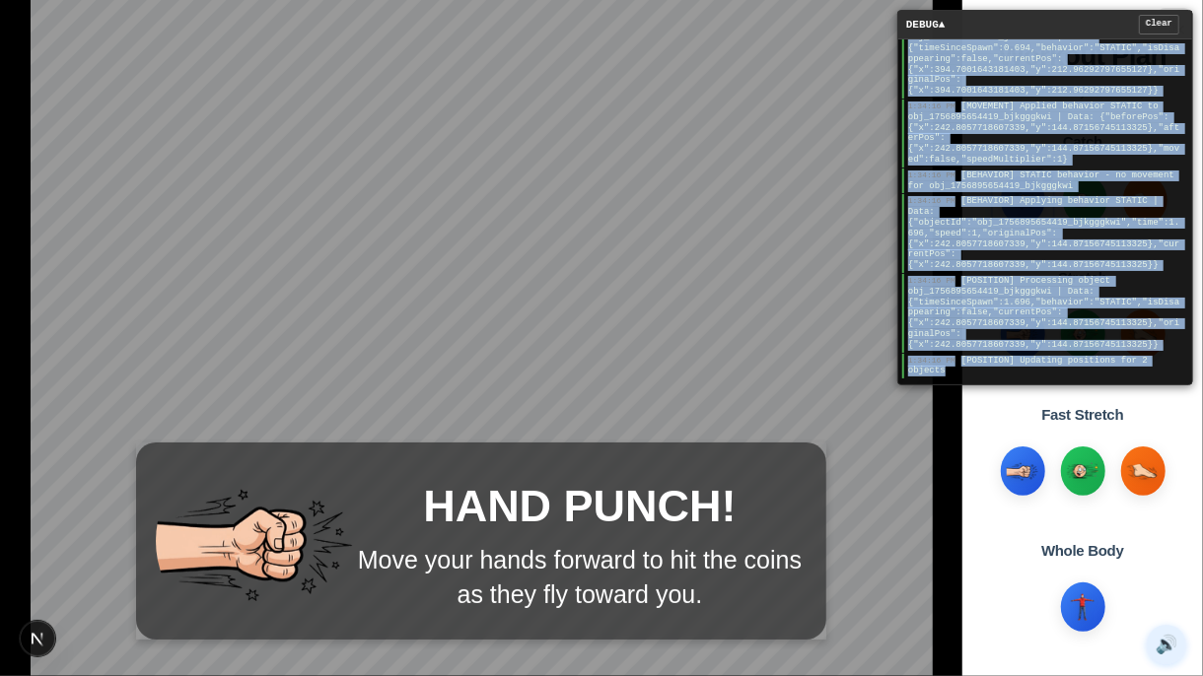
drag, startPoint x: 908, startPoint y: 50, endPoint x: 1078, endPoint y: 381, distance: 371.3
click at [1078, 381] on div "1:34:16 PM Silhouette SHOWN - workout message hidden 1:34:16 PM [MOVEMENT] Appl…" at bounding box center [1045, 211] width 294 height 345
copy div "1:34:16 PM Silhouette SHOWN - workout message hidden 1:34:16 PM [MOVEMENT] Appl…"
click at [565, 448] on div "HAND PUNCH! Move your hands forward to hit the coins as they fly toward you." at bounding box center [481, 541] width 690 height 197
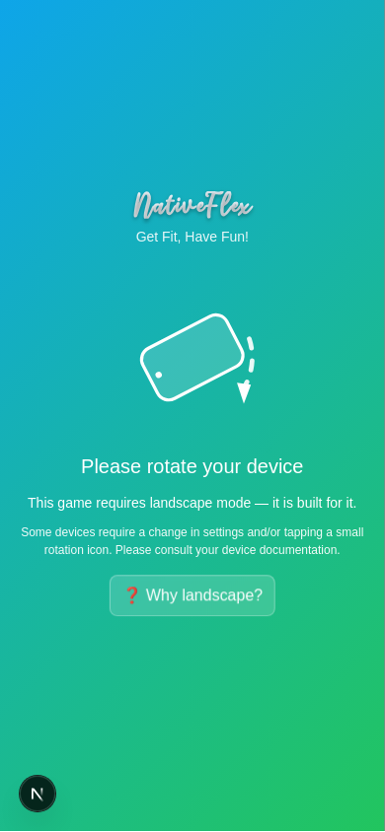
click at [341, 193] on h1 "NativeFlex" at bounding box center [192, 205] width 353 height 28
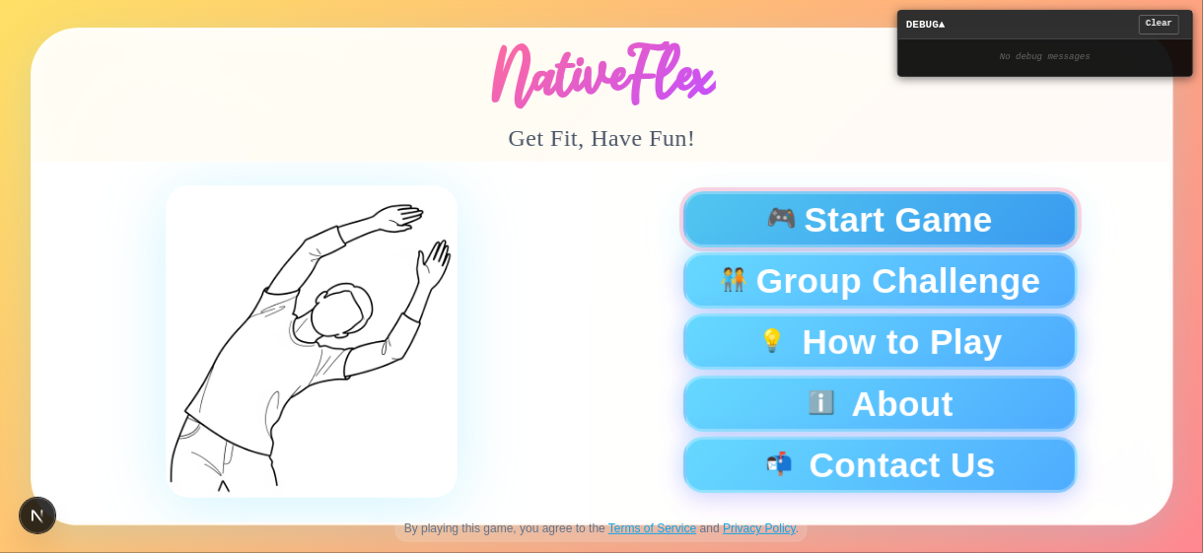
click at [764, 235] on div "🎮 Start Game" at bounding box center [879, 219] width 361 height 35
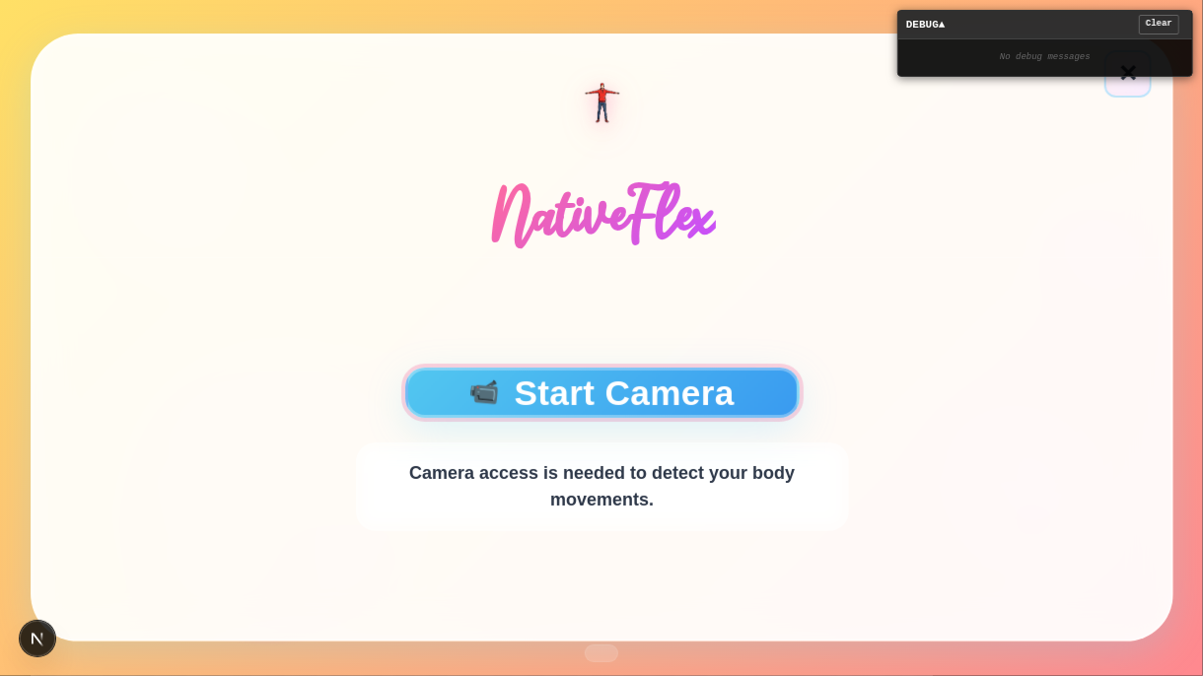
click at [652, 406] on button "📹 Start Camera" at bounding box center [601, 393] width 394 height 50
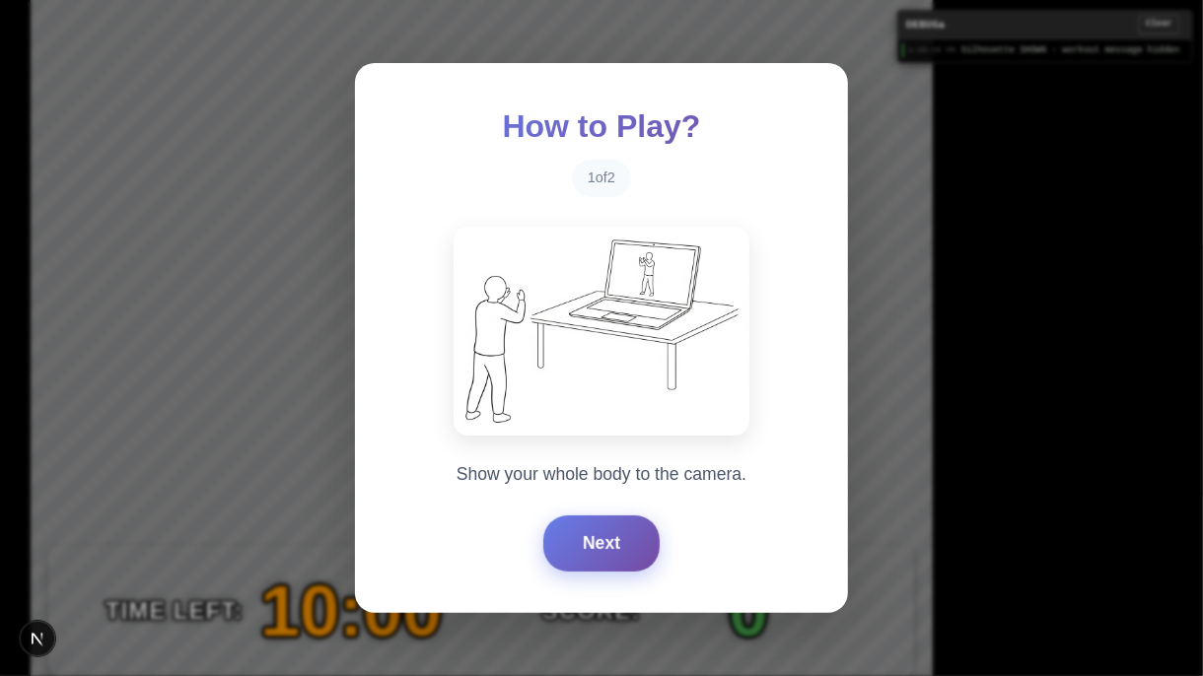
click at [598, 552] on button "Next" at bounding box center [601, 543] width 116 height 55
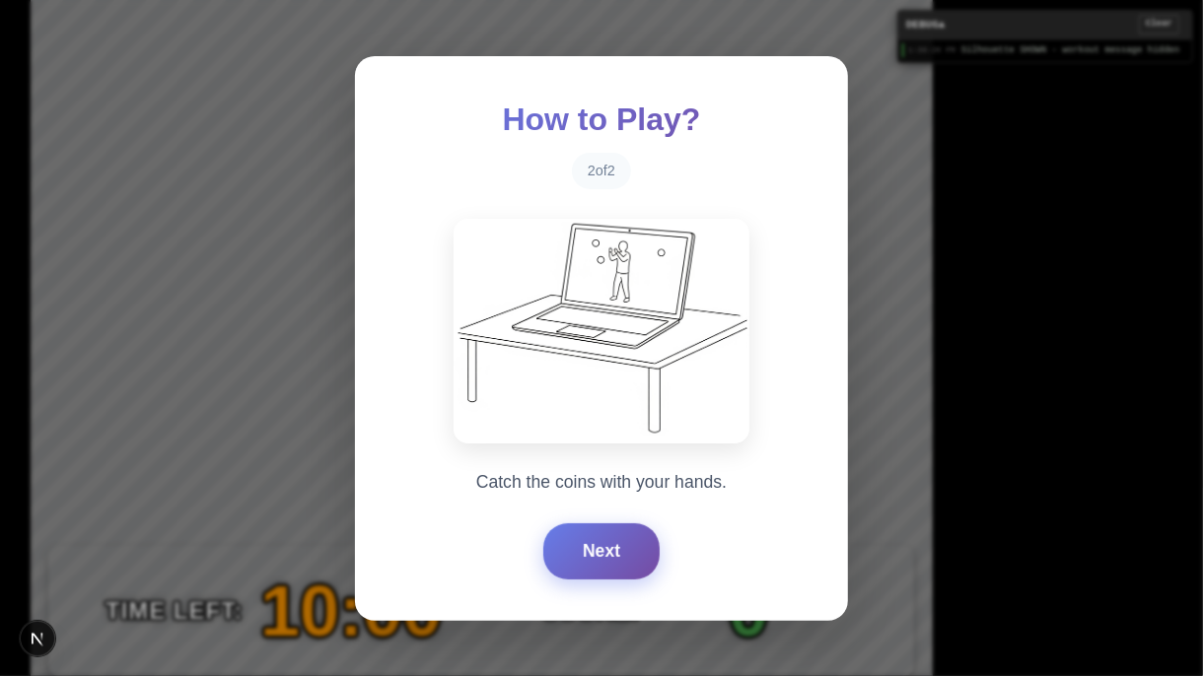
click at [598, 552] on button "Next" at bounding box center [601, 551] width 116 height 55
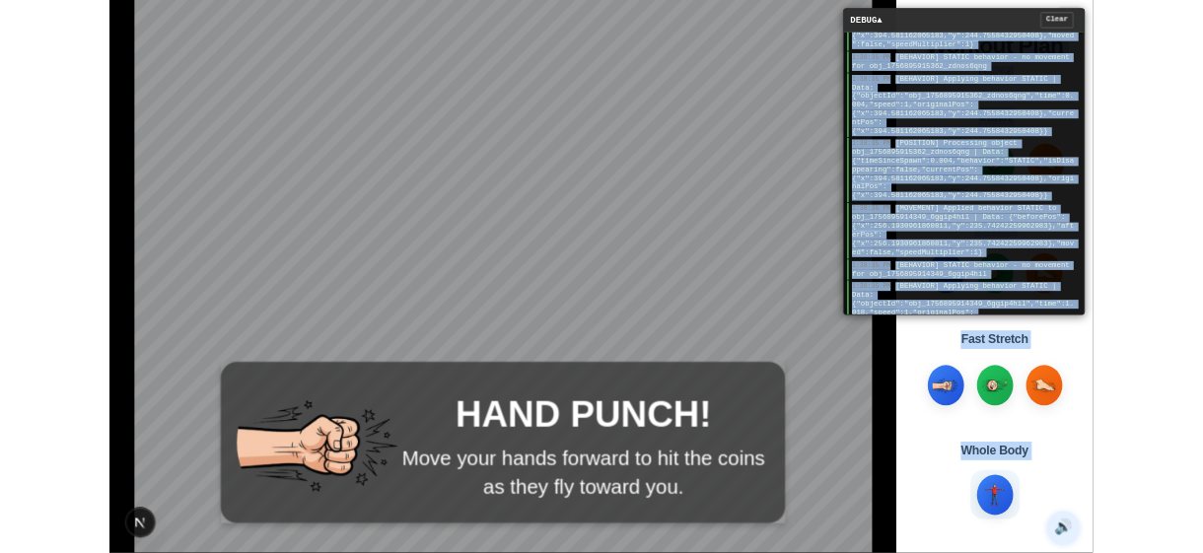
scroll to position [2540, 0]
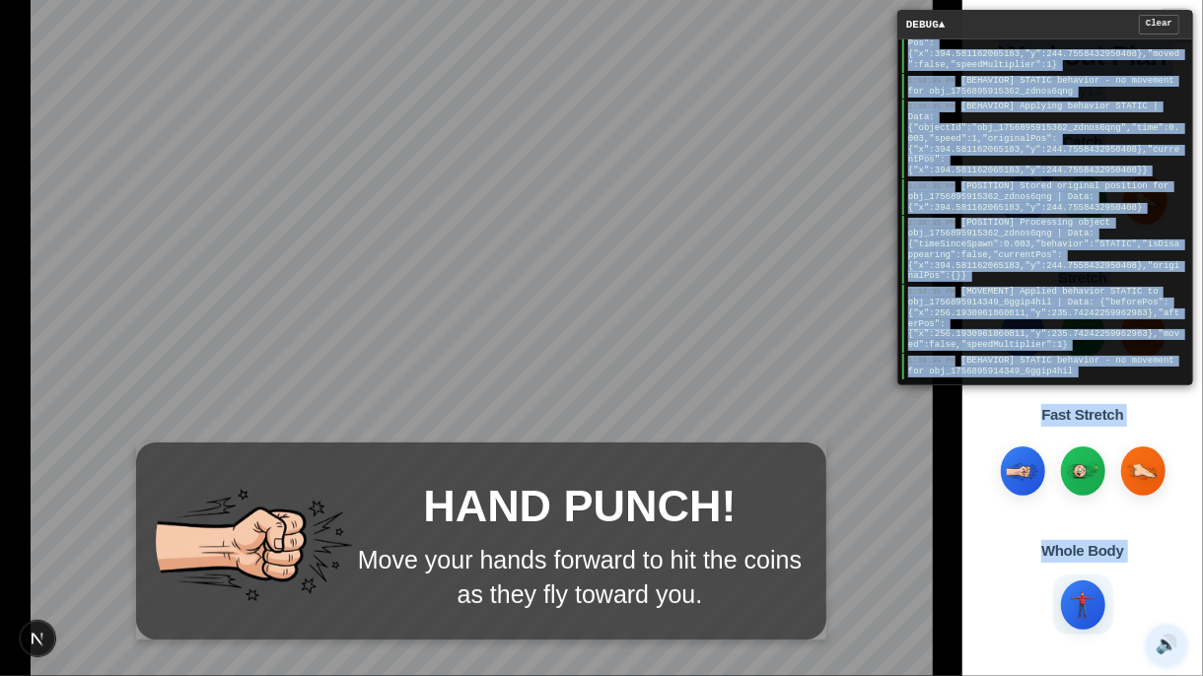
drag, startPoint x: 906, startPoint y: 52, endPoint x: 1108, endPoint y: 621, distance: 603.8
click at [1108, 552] on main "HAND PUNCH! Move your hands forward to hit the coins as they fly toward you. DE…" at bounding box center [601, 338] width 1203 height 676
copy main "1:38:35 PM Silhouette SHOWN - workout message hidden 1:38:35 PM [MOVEMENT] Appl…"
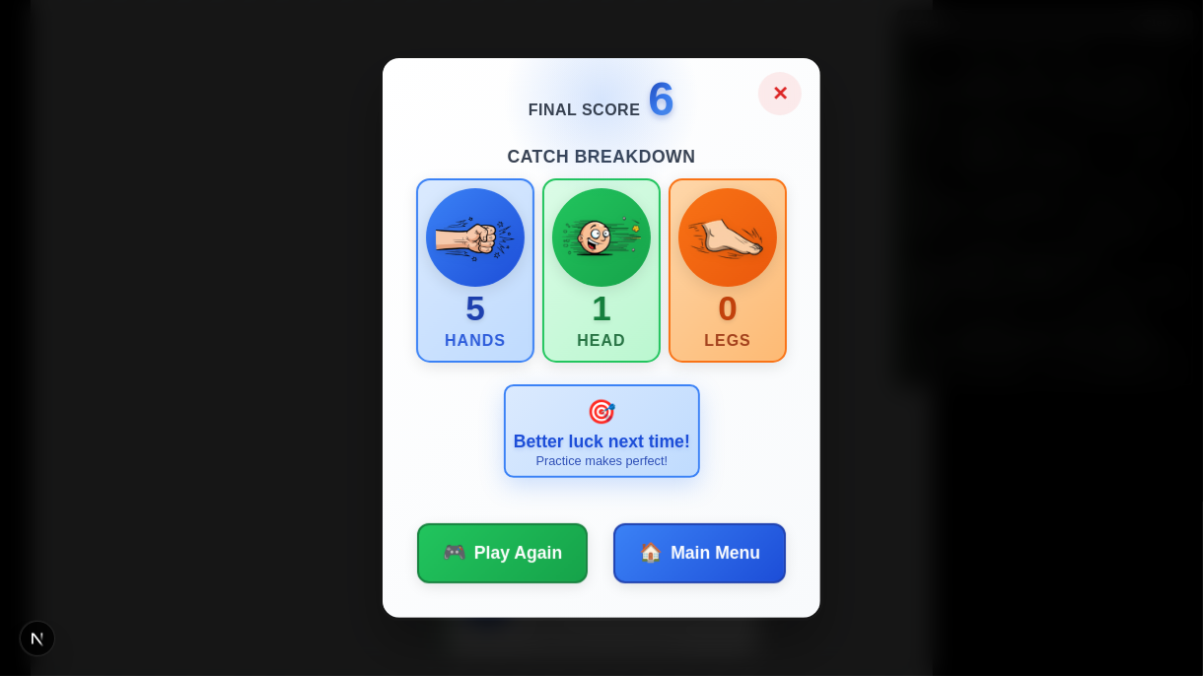
click at [775, 101] on button "✕" at bounding box center [779, 93] width 43 height 43
click at [778, 101] on button "✕" at bounding box center [779, 93] width 43 height 43
click at [780, 98] on button "✕" at bounding box center [779, 93] width 43 height 43
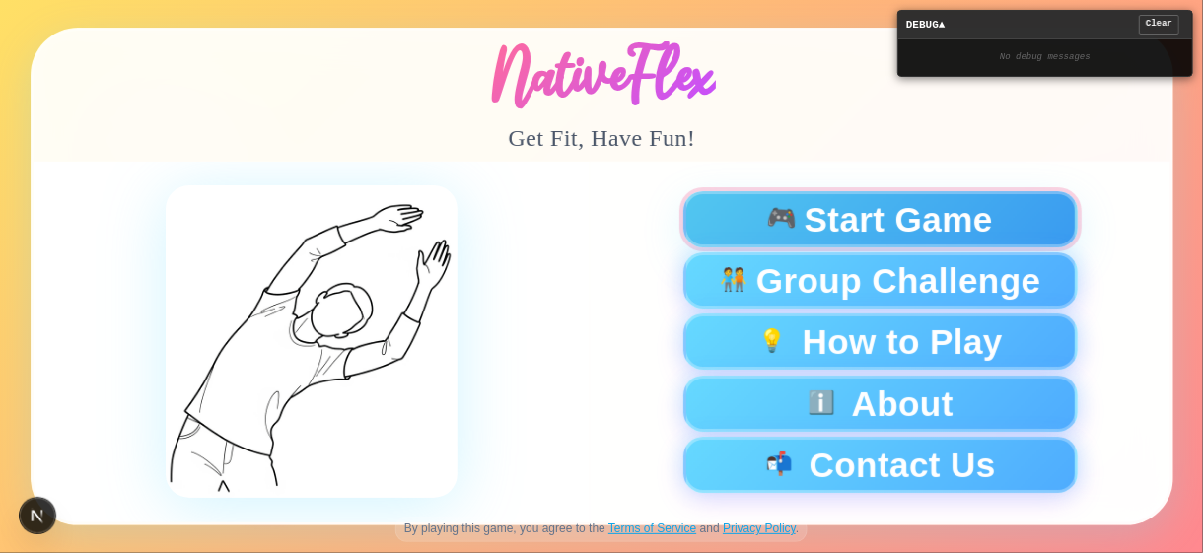
click at [815, 218] on span "Start Game" at bounding box center [898, 219] width 188 height 35
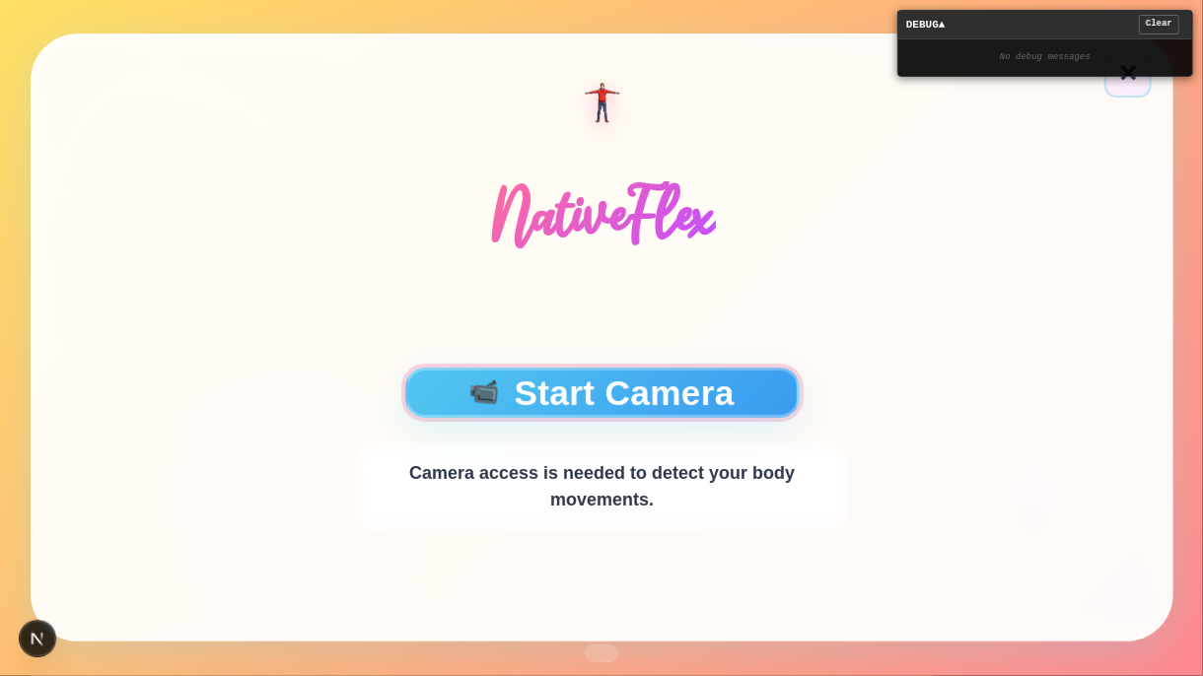
click at [586, 388] on button "📹 Start Camera" at bounding box center [601, 393] width 394 height 50
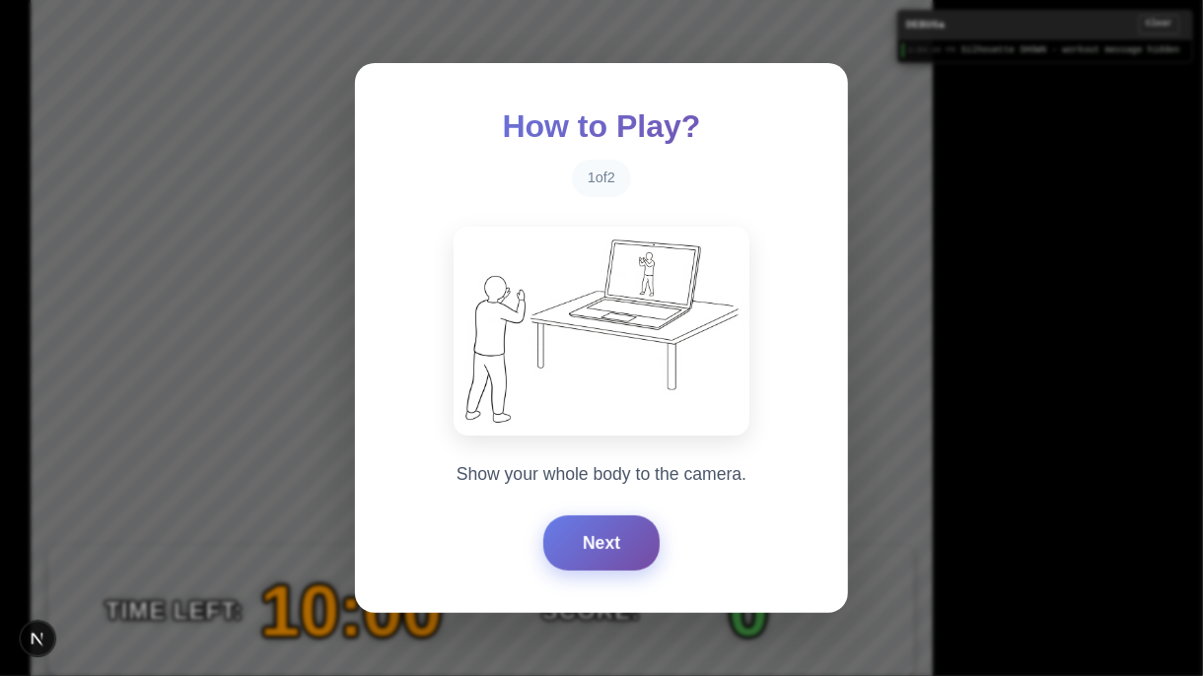
click at [609, 538] on button "Next" at bounding box center [601, 543] width 116 height 55
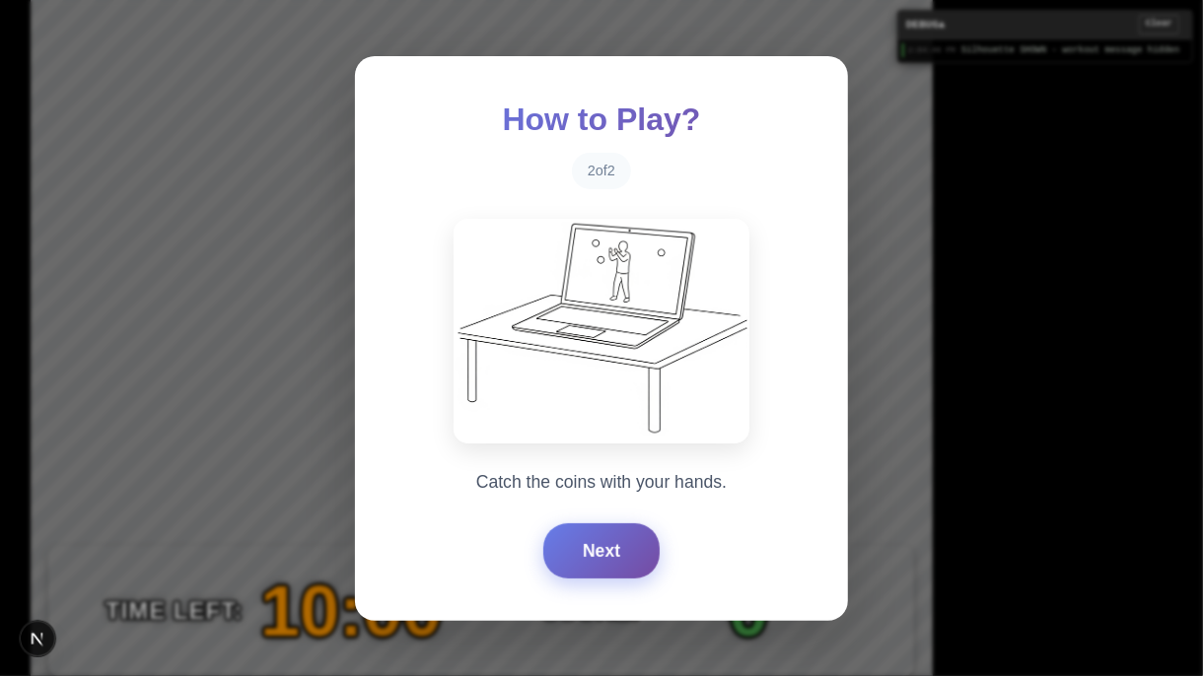
click at [609, 538] on button "Next" at bounding box center [601, 551] width 116 height 55
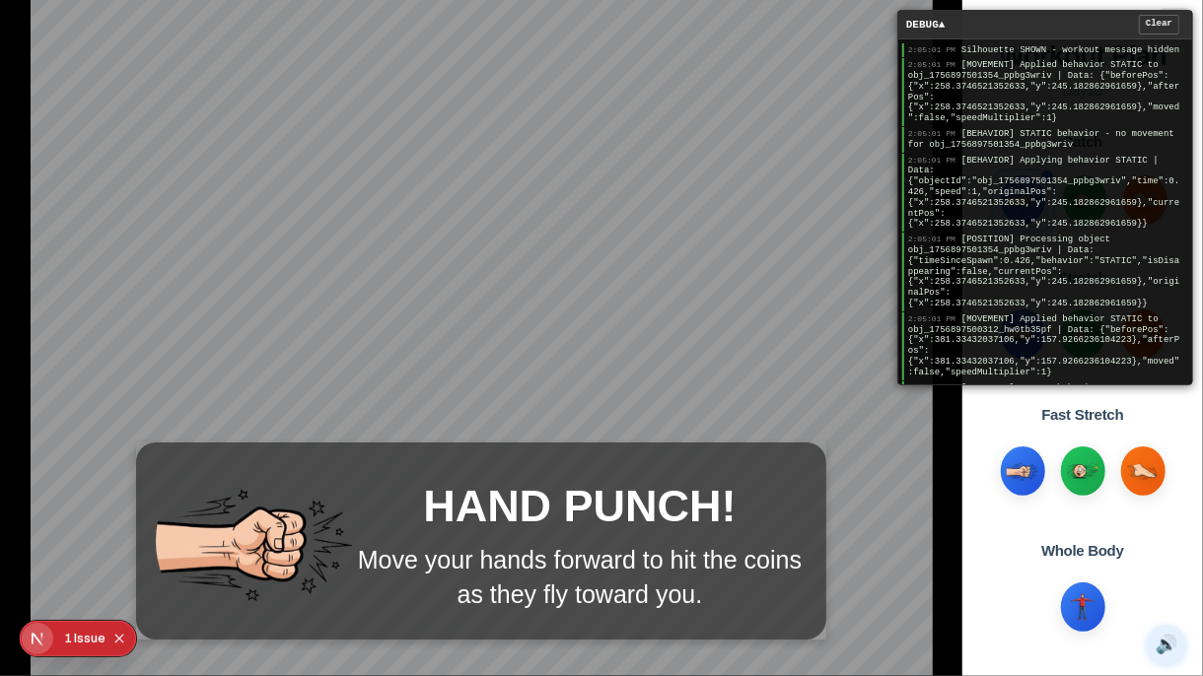
click at [1013, 126] on div "2:05:01 PM [MOVEMENT] Applied behavior STATIC to obj_1756897501354_ppbg3wriv | …" at bounding box center [1045, 92] width 286 height 68
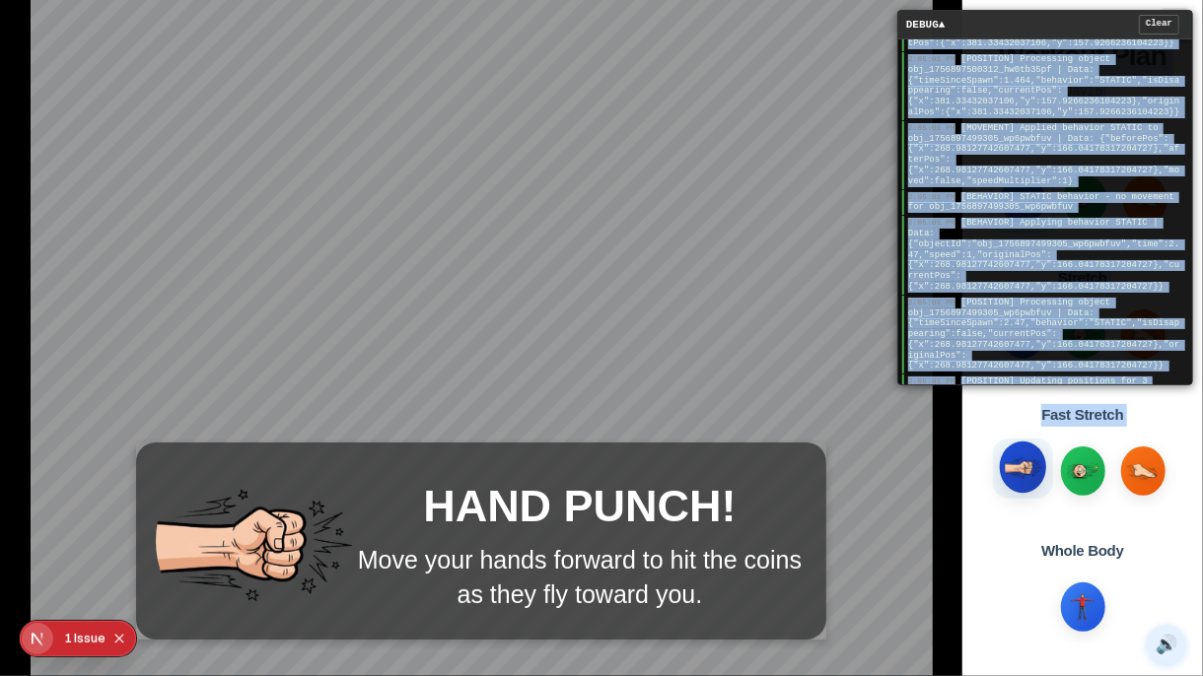
scroll to position [2593, 0]
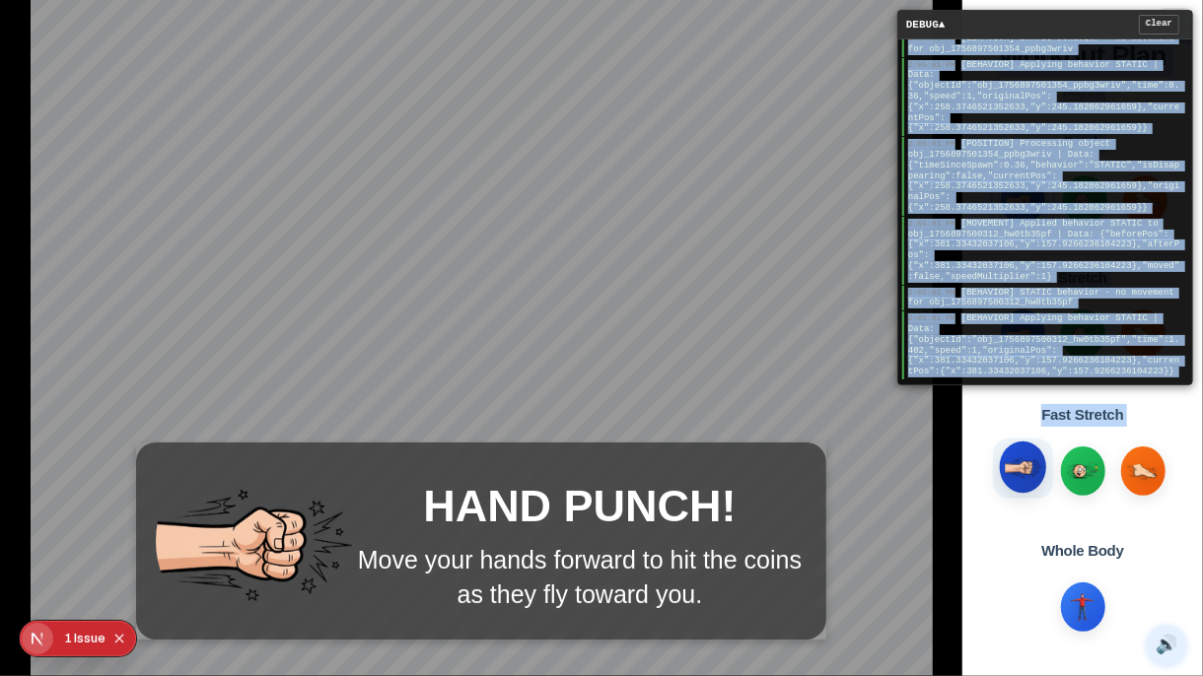
drag, startPoint x: 908, startPoint y: 48, endPoint x: 1002, endPoint y: 474, distance: 436.2
click at [1002, 474] on main "HAND PUNCH! Move your hands forward to hit the coins as they fly toward you. DE…" at bounding box center [601, 338] width 1203 height 676
copy main "2:05:01 PM Silhouette SHOWN - workout message hidden 2:05:01 PM [MOVEMENT] Appl…"
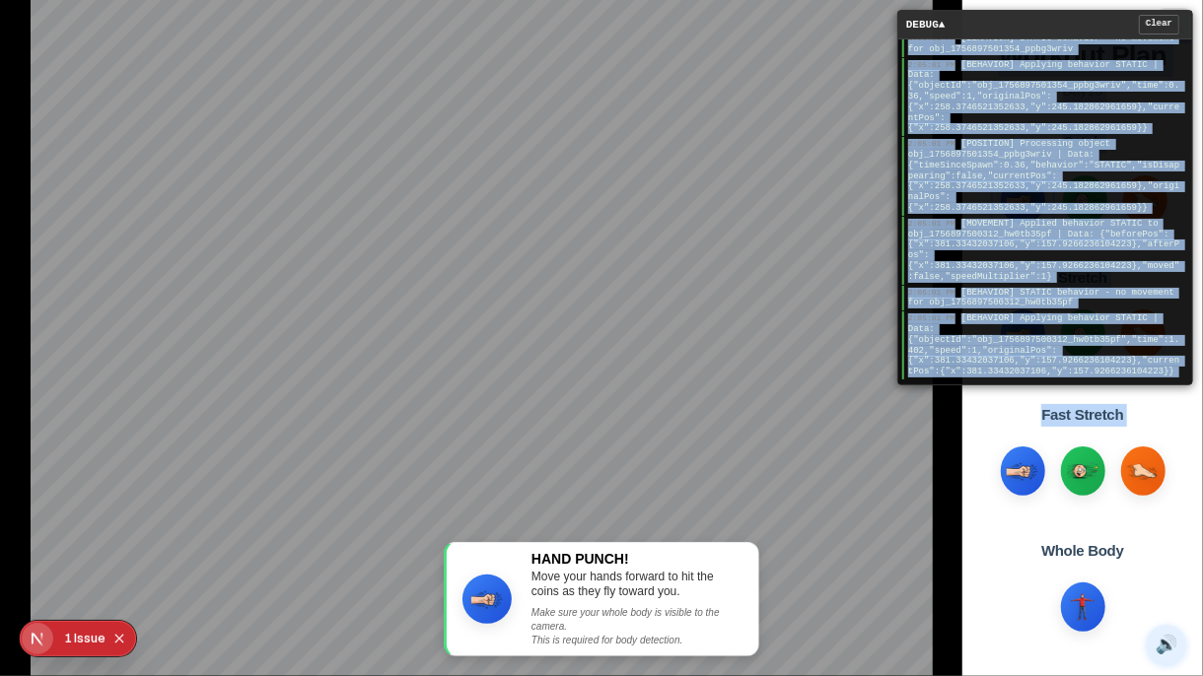
click at [74, 552] on div "Issue" at bounding box center [90, 638] width 32 height 35
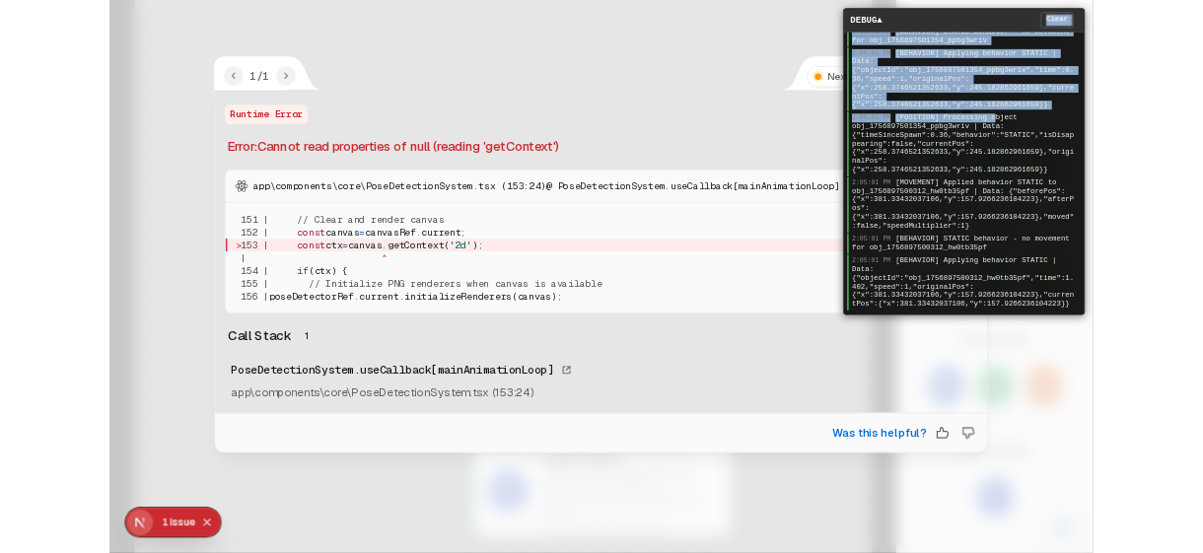
scroll to position [2589, 0]
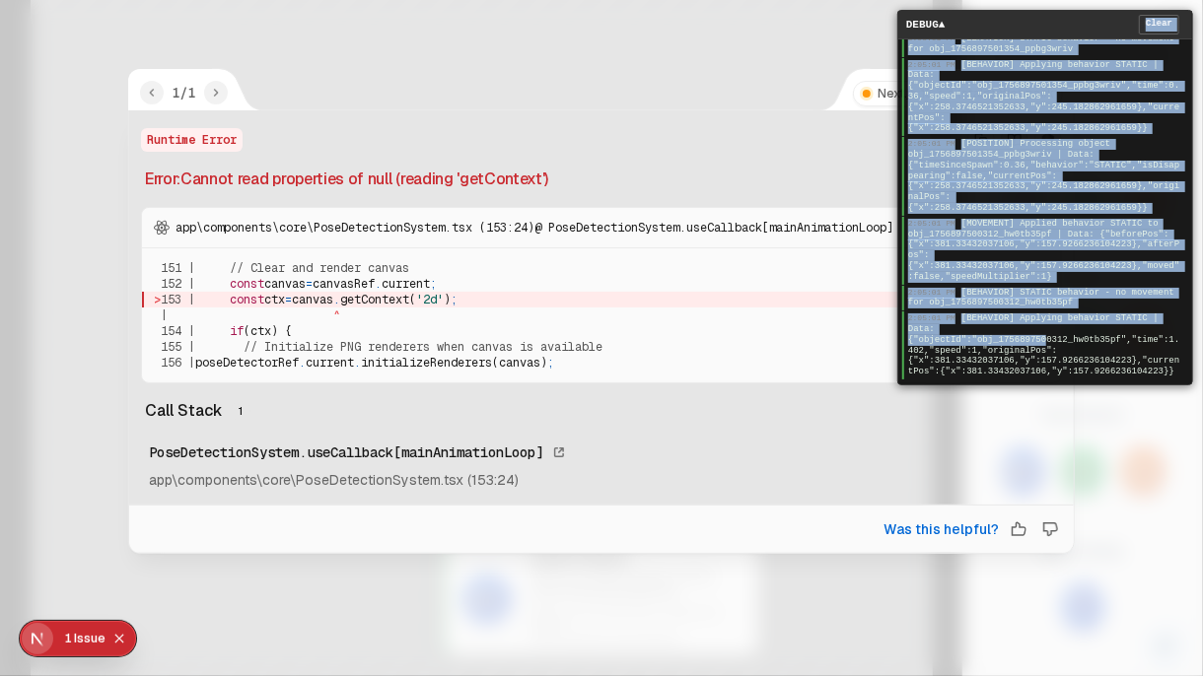
drag, startPoint x: 1102, startPoint y: 25, endPoint x: 1045, endPoint y: 331, distance: 312.0
click at [1045, 331] on div "DEBUG ▲ Clear 2:05:01 PM Silhouette SHOWN - workout message hidden 2:05:01 PM […" at bounding box center [1045, 198] width 296 height 376
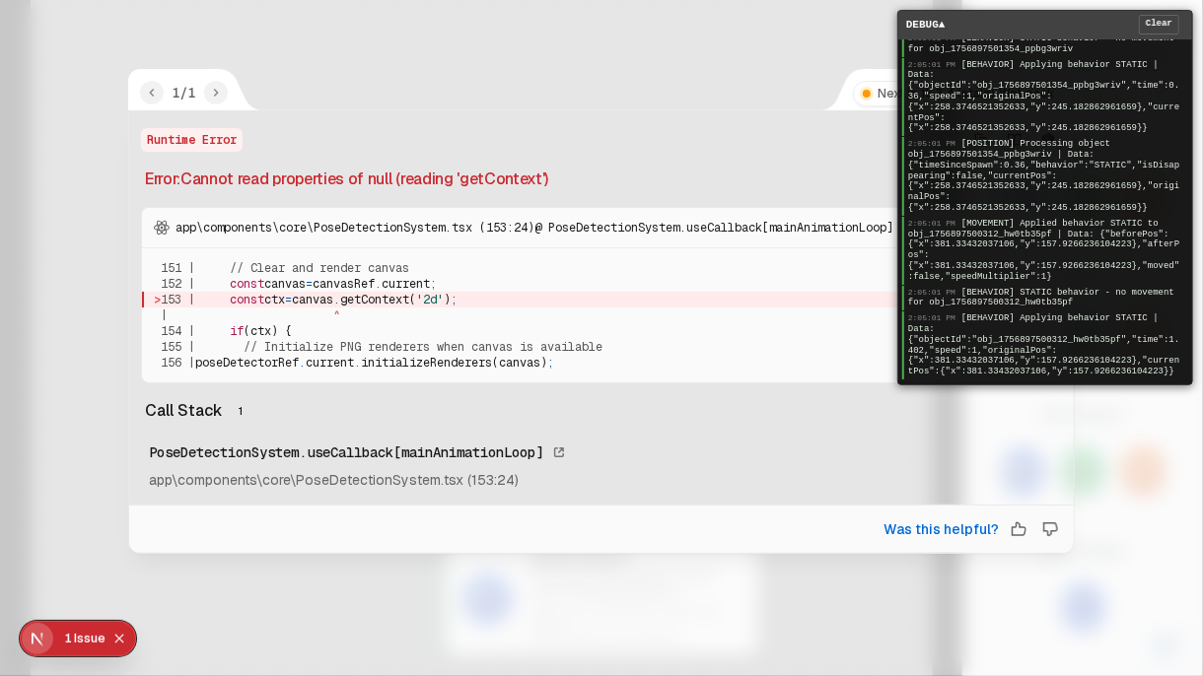
click at [1040, 20] on div "DEBUG ▲ Clear" at bounding box center [1045, 25] width 294 height 29
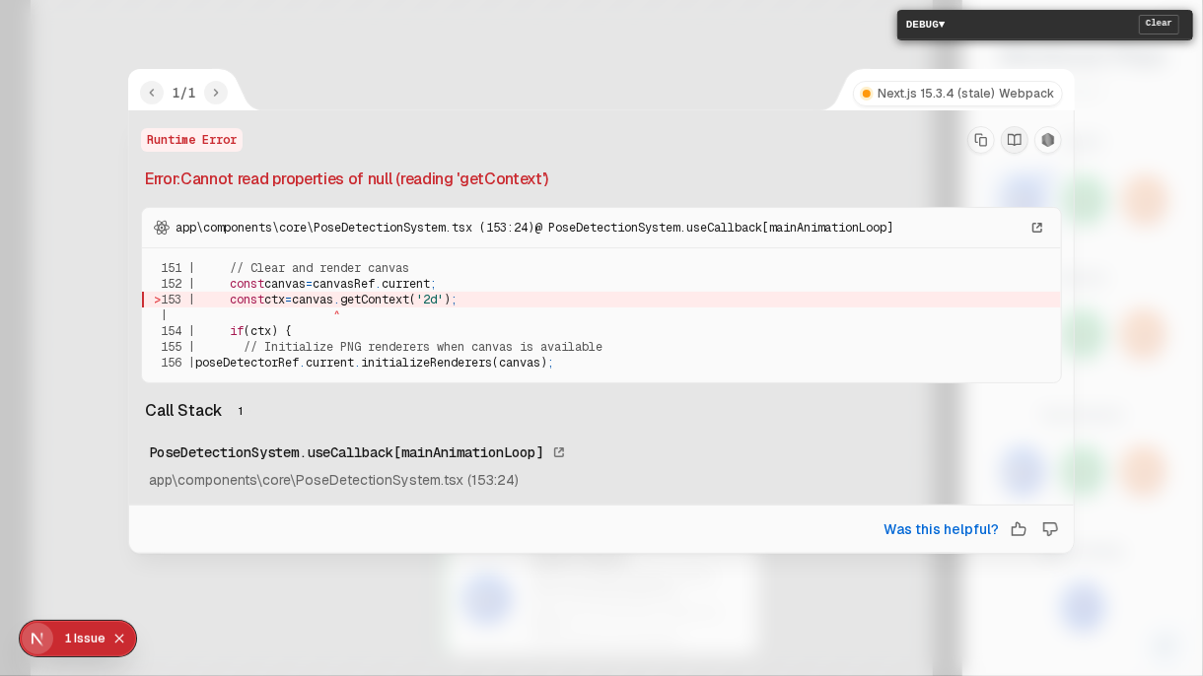
click at [980, 142] on icon "Copy Stack Trace" at bounding box center [981, 139] width 12 height 13
click at [846, 290] on div "152 | const canvas = canvasRef . current ;" at bounding box center [601, 284] width 895 height 16
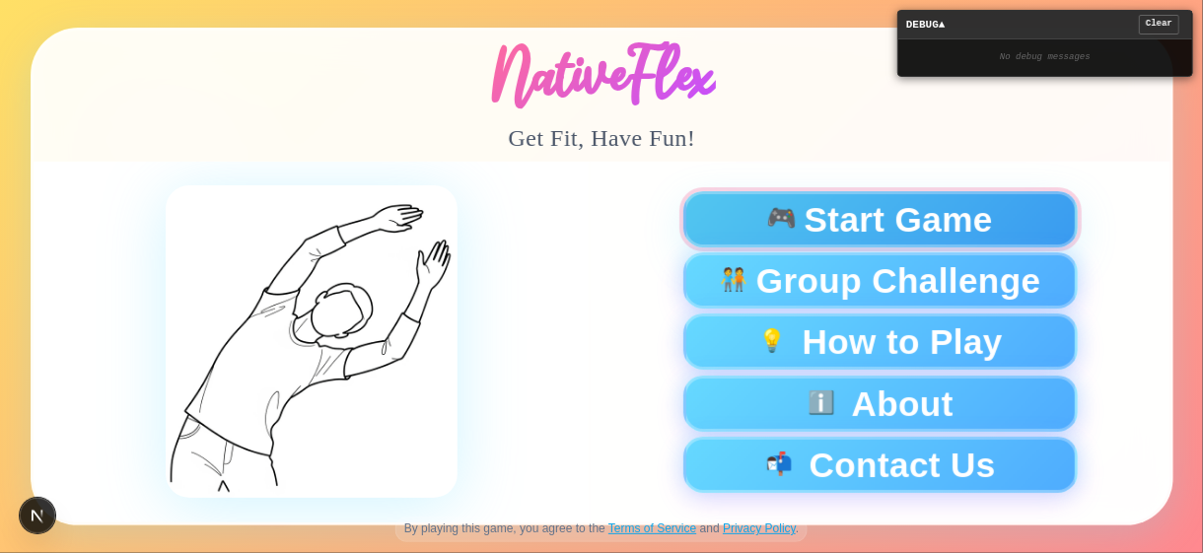
click at [765, 217] on span "🎮" at bounding box center [781, 219] width 33 height 27
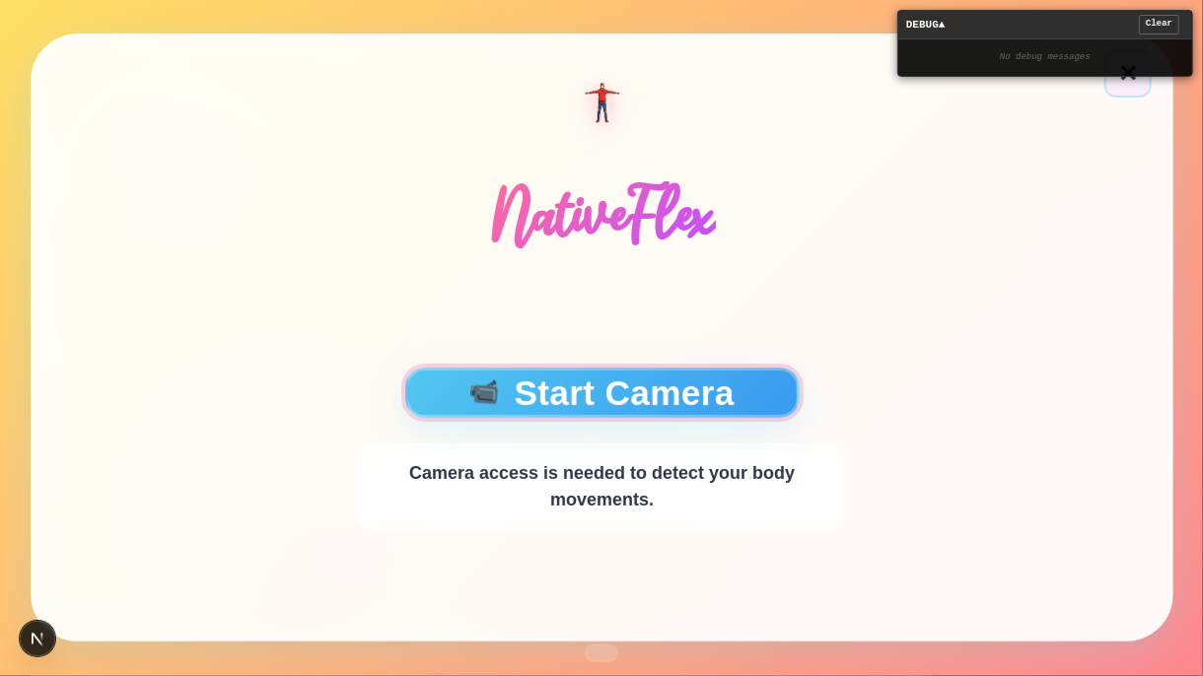
click at [687, 398] on button "📹 Start Camera" at bounding box center [601, 393] width 394 height 50
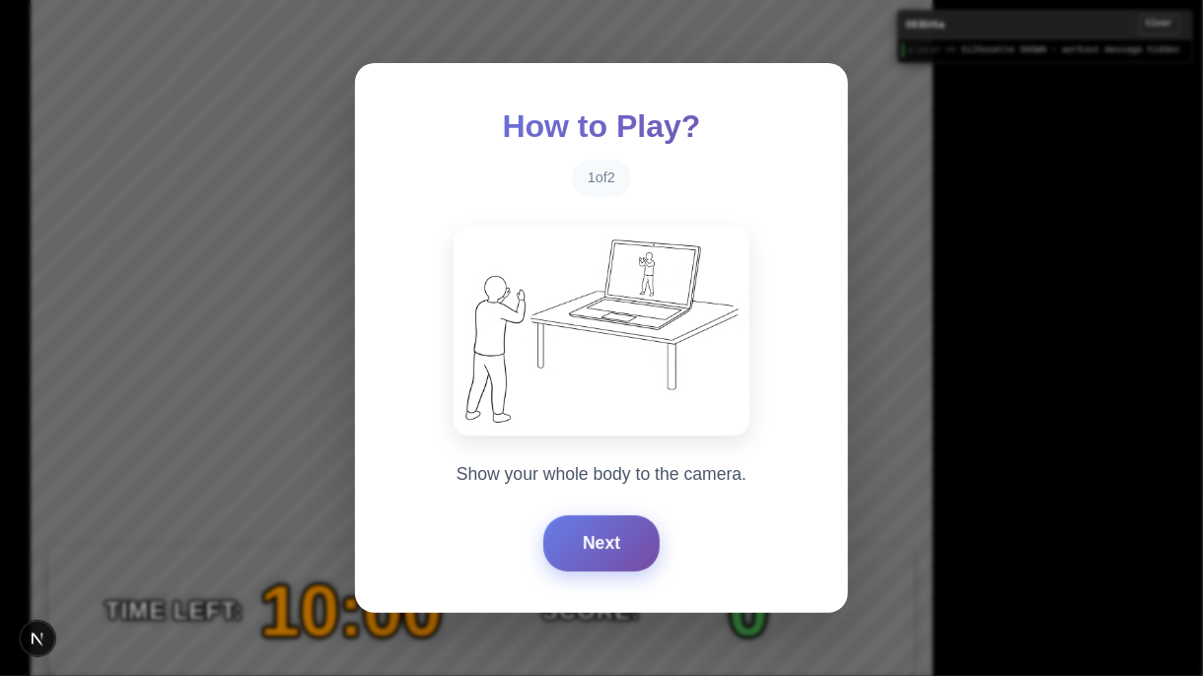
click at [593, 552] on button "Next" at bounding box center [601, 543] width 116 height 55
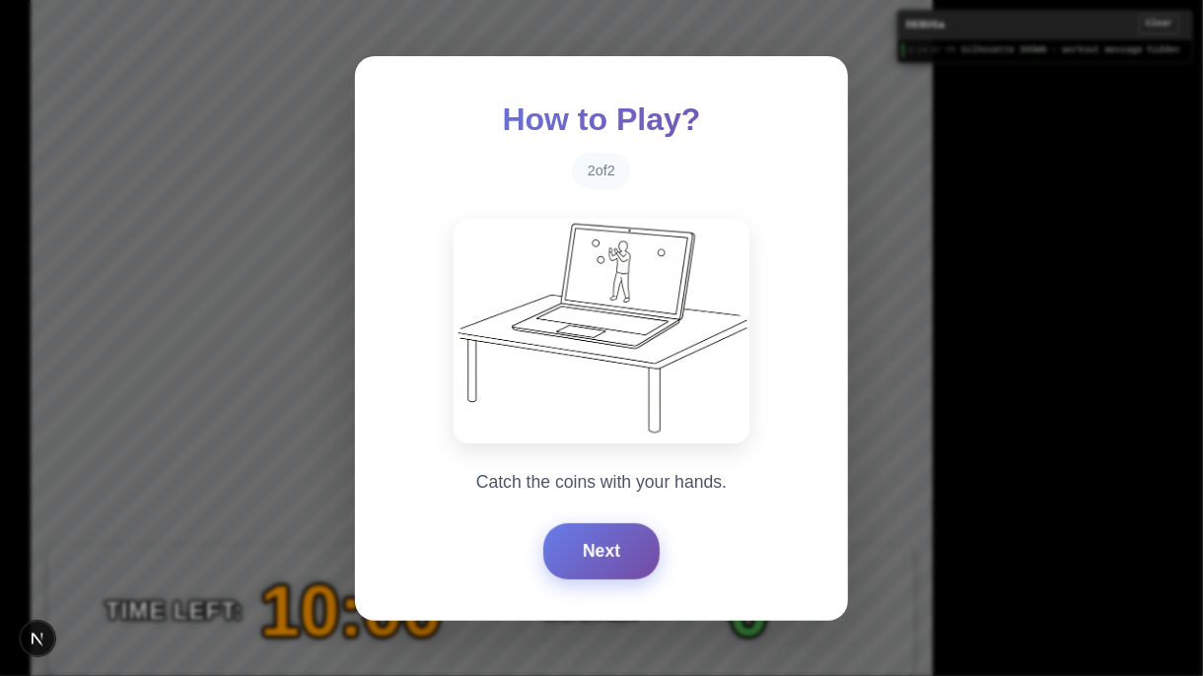
click at [593, 552] on button "Next" at bounding box center [601, 551] width 116 height 55
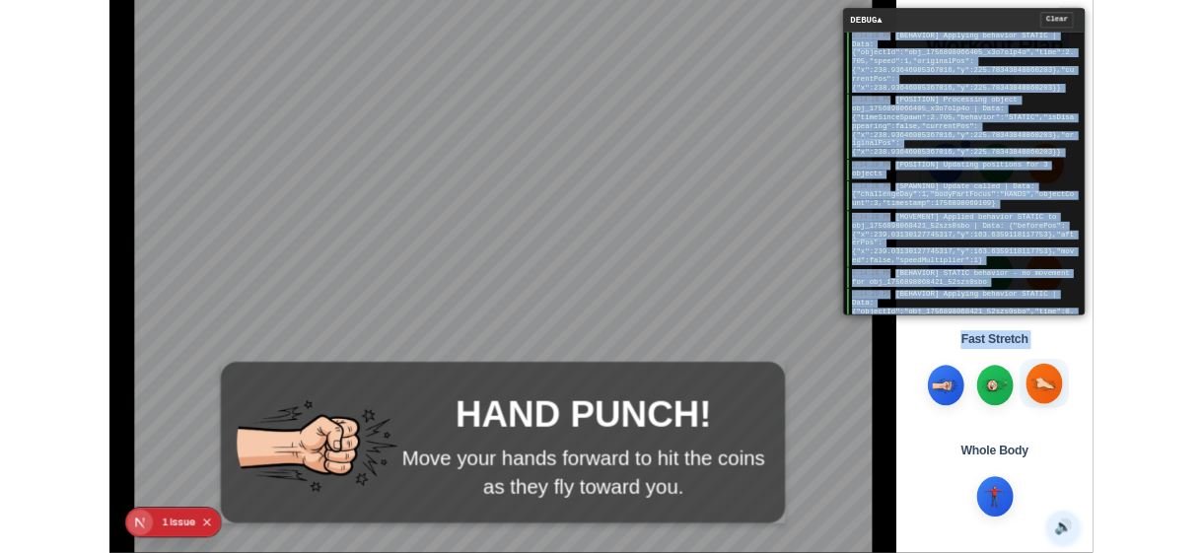
scroll to position [2593, 0]
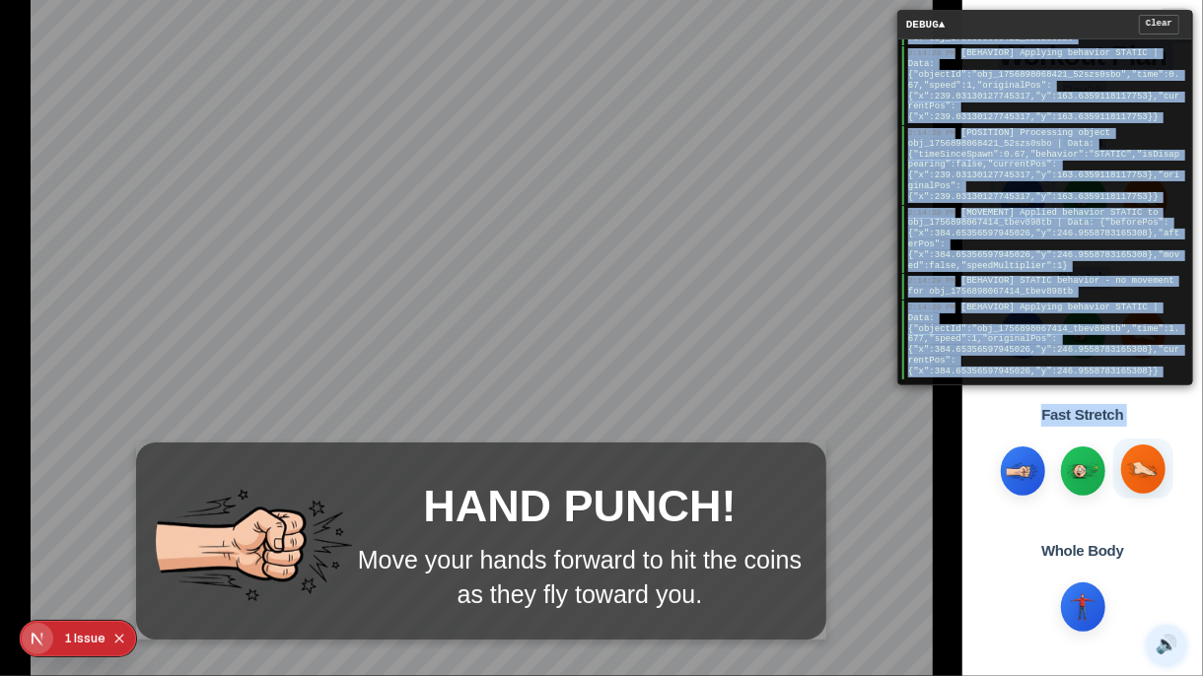
drag, startPoint x: 908, startPoint y: 45, endPoint x: 1117, endPoint y: 459, distance: 463.1
click at [1117, 459] on main "HAND PUNCH! Move your hands forward to hit the coins as they fly toward you. DE…" at bounding box center [601, 338] width 1203 height 676
copy main "2:14:29 PM Silhouette SHOWN - workout message hidden 2:14:29 PM [MOVEMENT] Appl…"
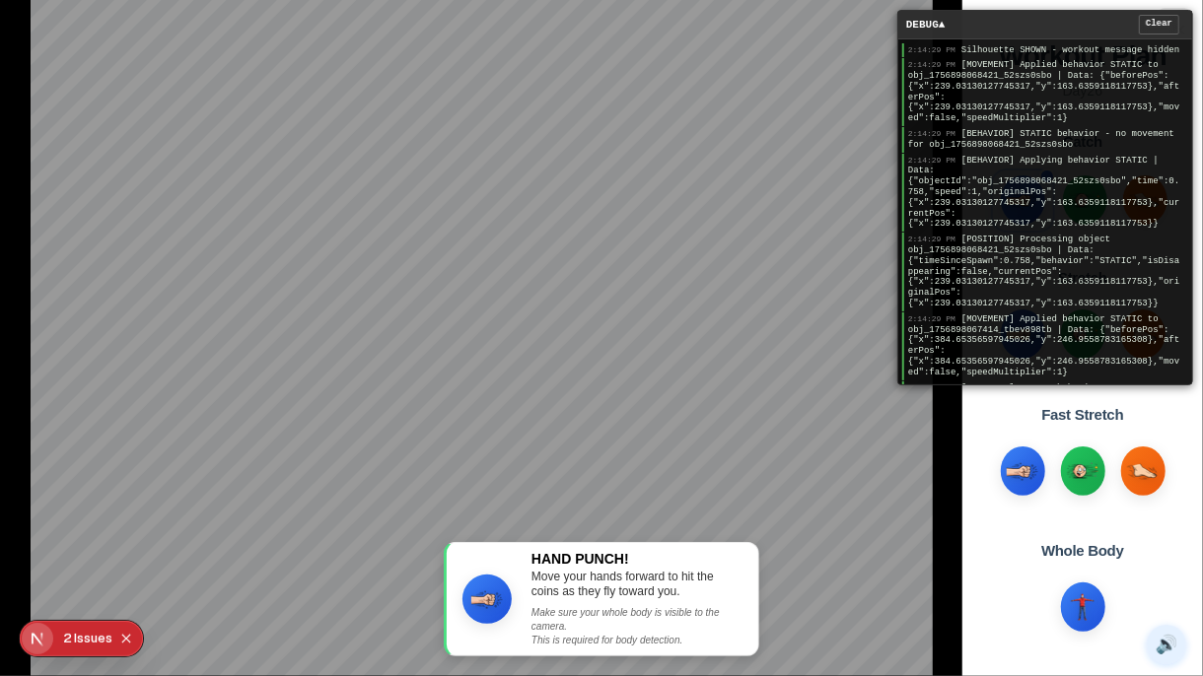
click at [72, 552] on button "1 2 Issue s" at bounding box center [87, 639] width 49 height 32
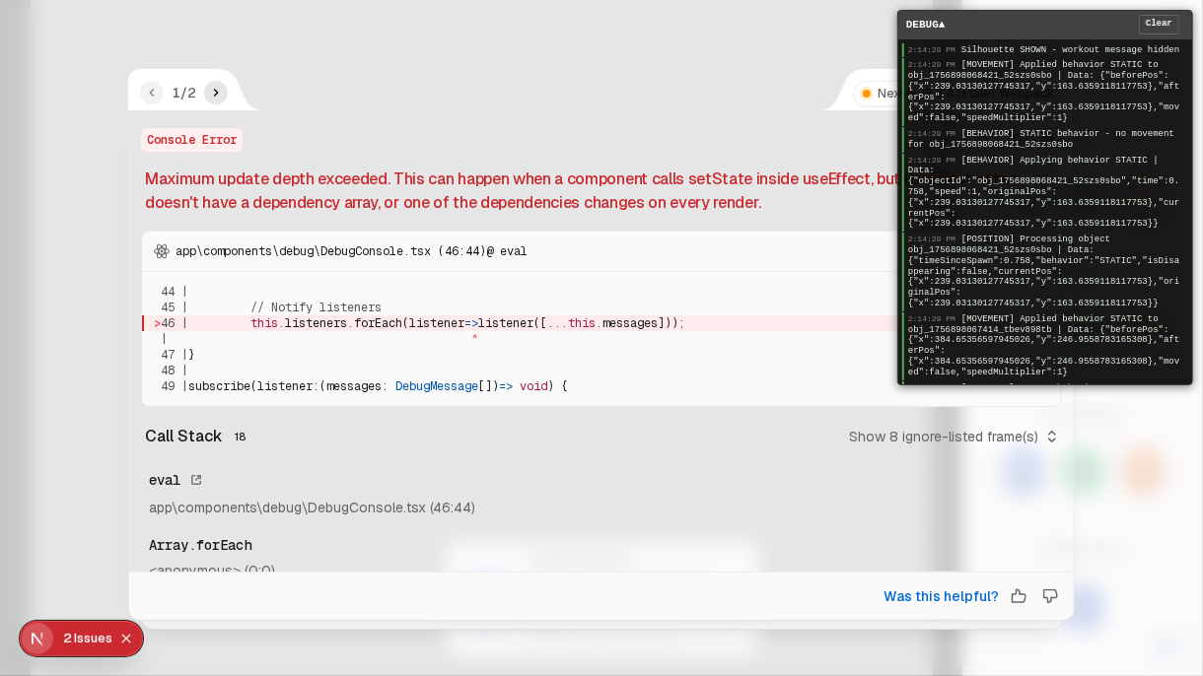
click at [1038, 25] on div "DEBUG ▲ Clear" at bounding box center [1045, 25] width 294 height 29
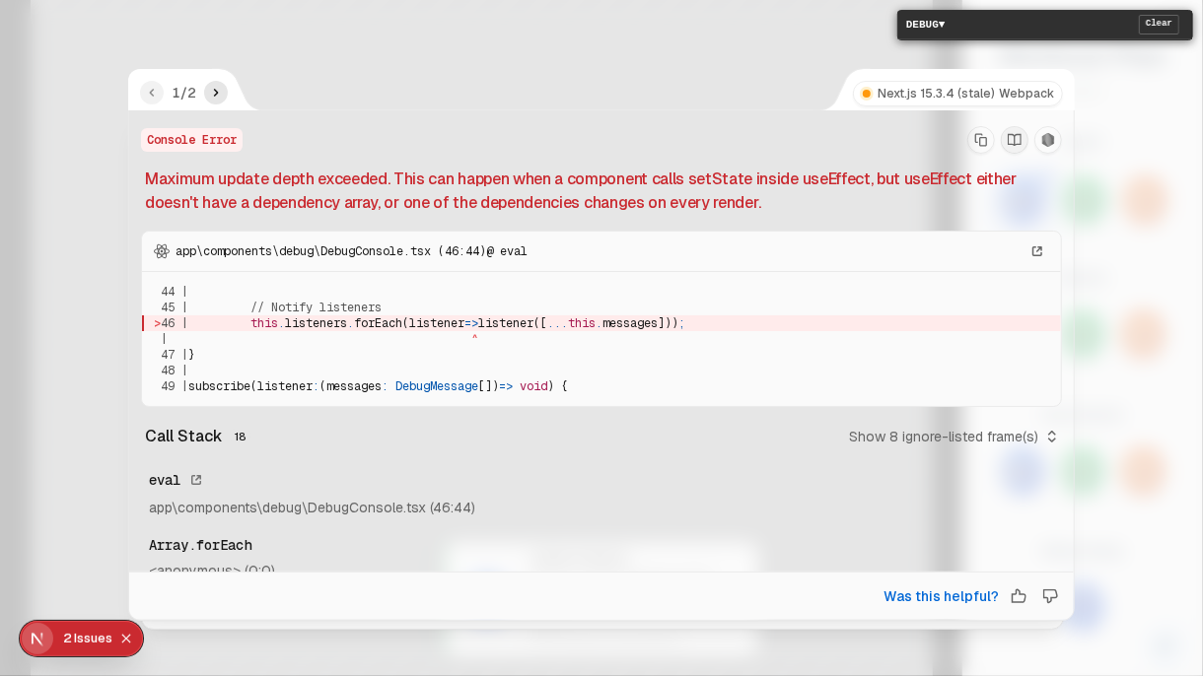
click at [974, 148] on button "Copy Stack Trace" at bounding box center [981, 140] width 28 height 28
click at [217, 98] on icon "next" at bounding box center [216, 93] width 16 height 16
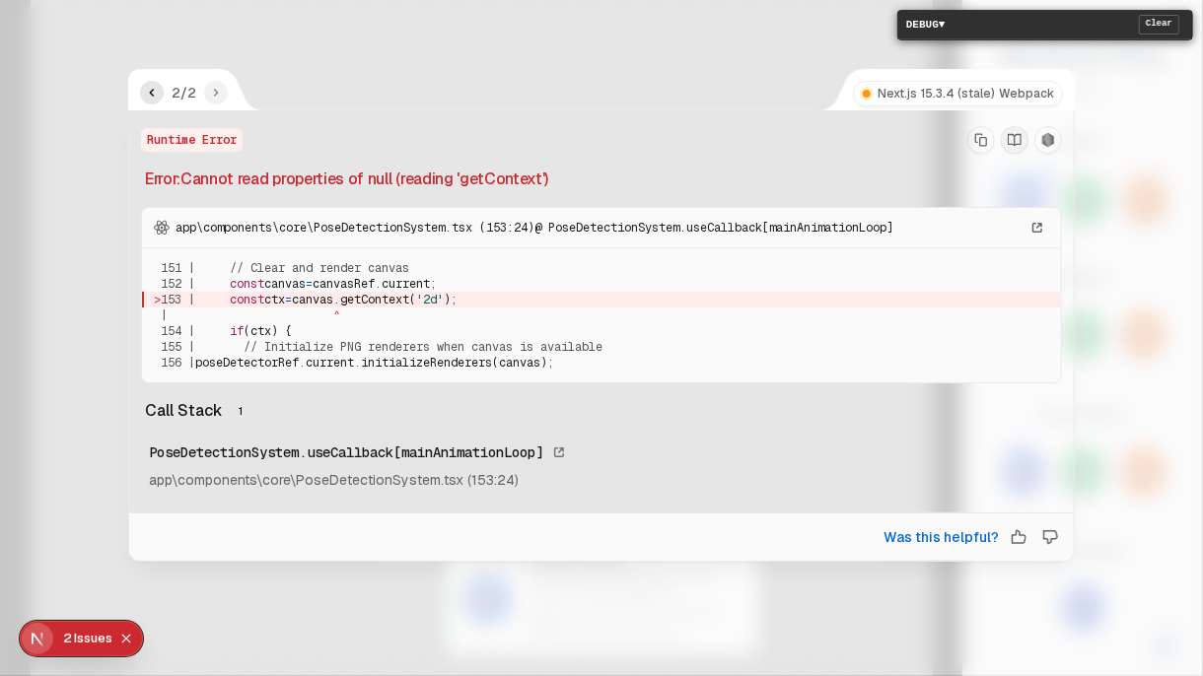
click at [151, 96] on icon "previous" at bounding box center [152, 93] width 16 height 16
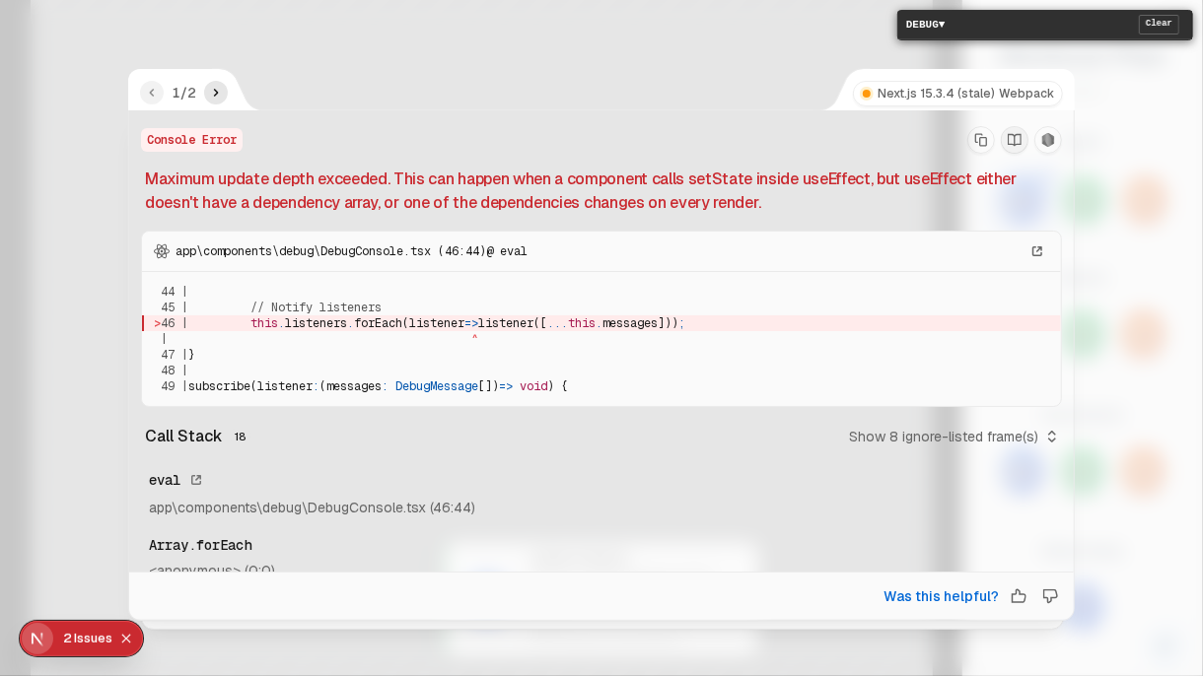
click at [980, 146] on button "Copy Stack Trace" at bounding box center [981, 140] width 28 height 28
click at [214, 96] on icon "next" at bounding box center [216, 93] width 5 height 8
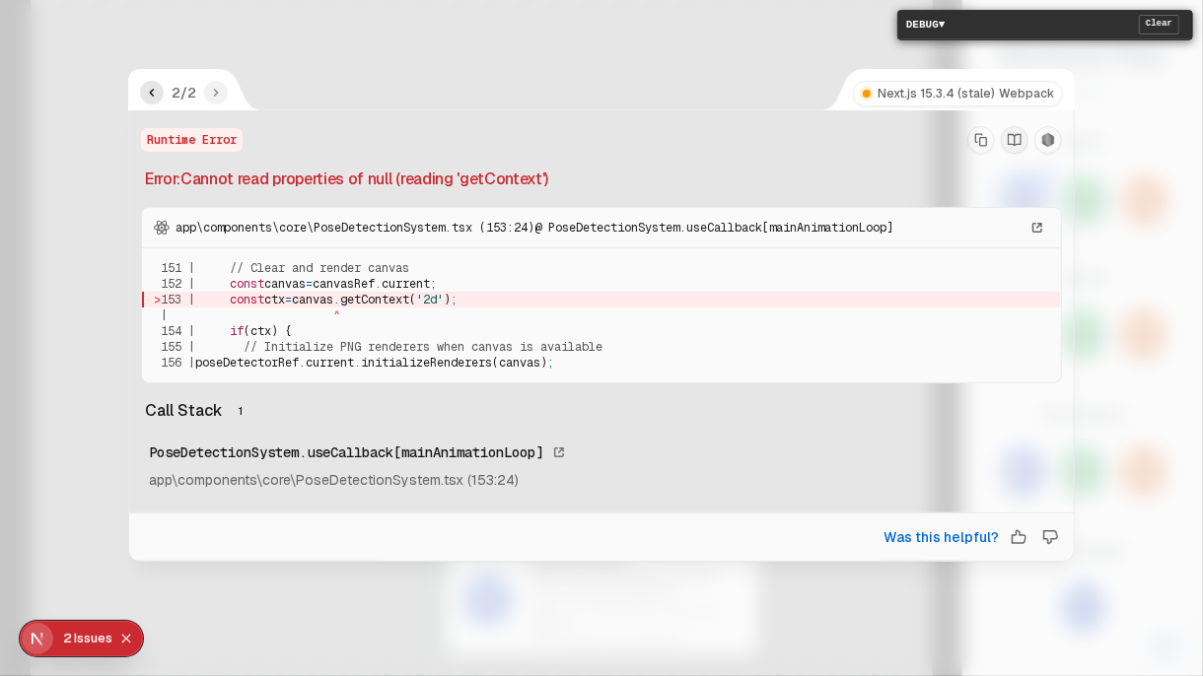
click at [989, 140] on button "Copy Stack Trace" at bounding box center [981, 140] width 28 height 28
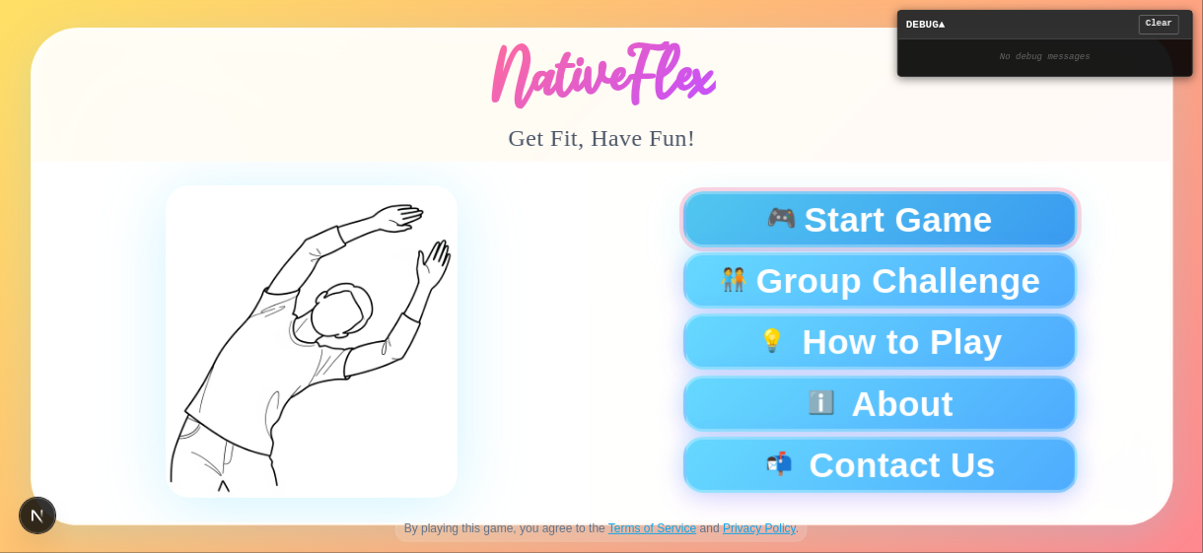
click at [784, 228] on span "🎮" at bounding box center [781, 219] width 33 height 27
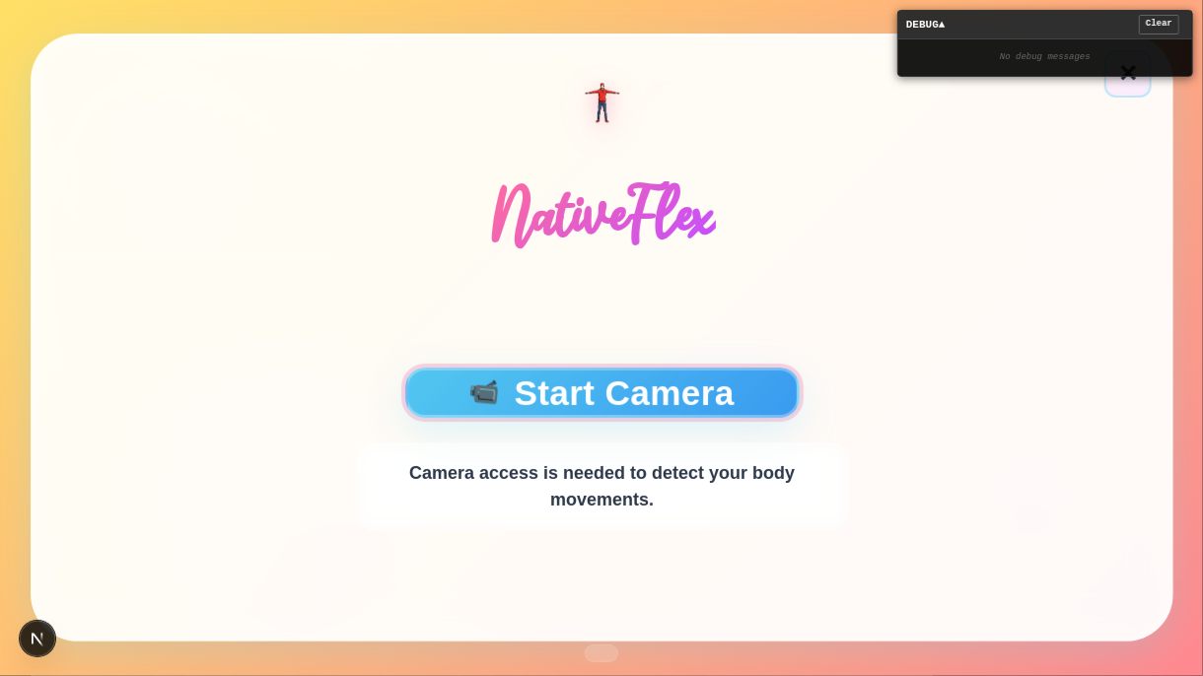
click at [706, 382] on button "📹 Start Camera" at bounding box center [601, 393] width 394 height 50
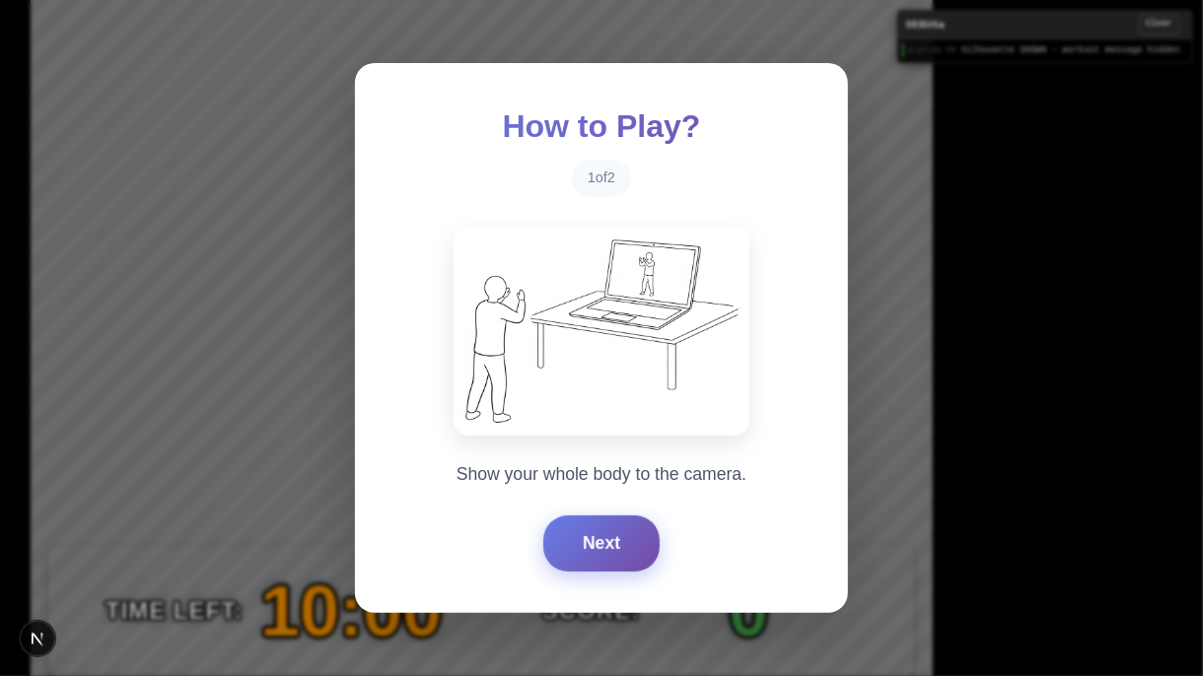
click at [625, 532] on button "Next" at bounding box center [601, 543] width 116 height 55
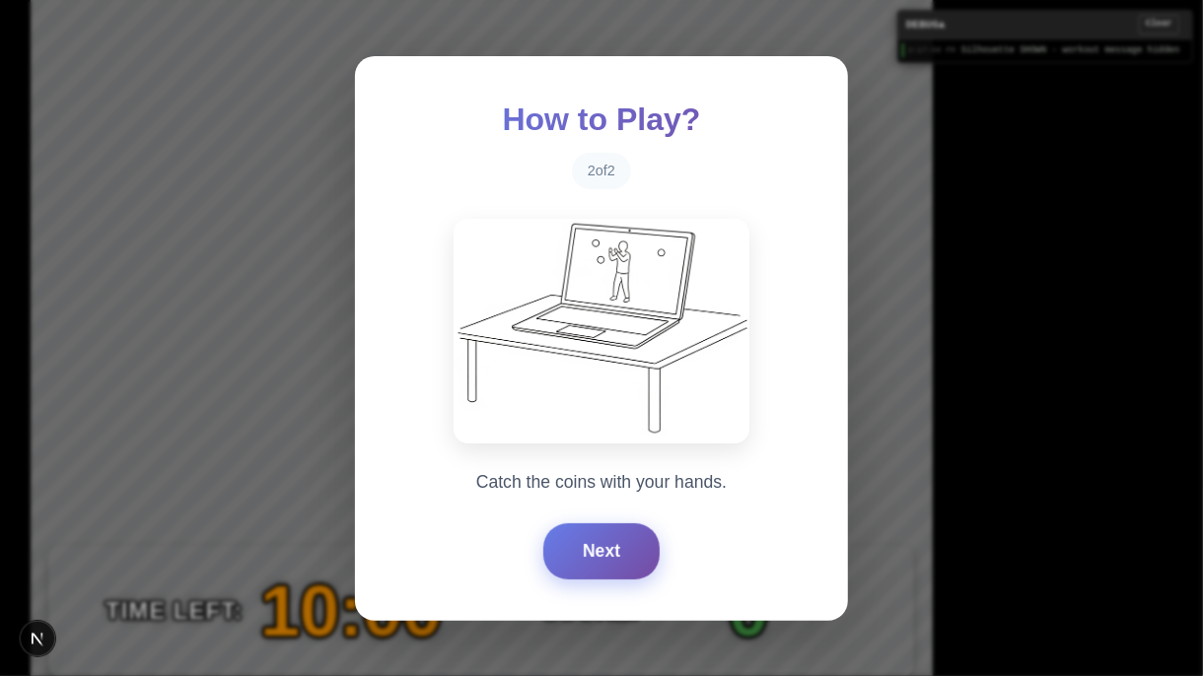
click at [625, 532] on button "Next" at bounding box center [601, 551] width 116 height 55
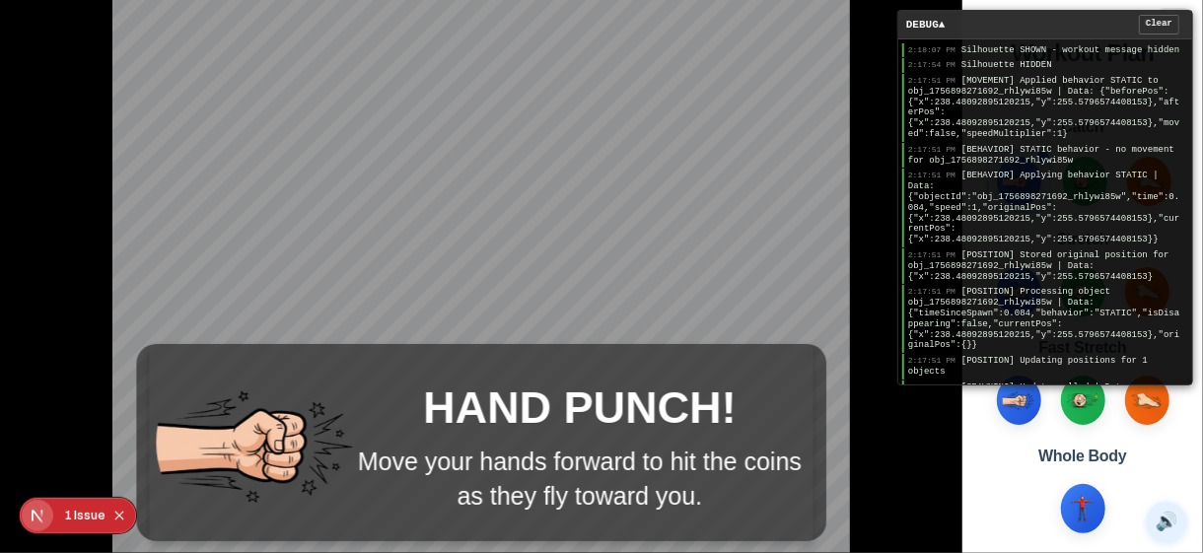
click at [1009, 101] on span "[MOVEMENT] Applied behavior STATIC to obj_1756898271692_rhlywi85w | Data: {"bef…" at bounding box center [1043, 107] width 271 height 63
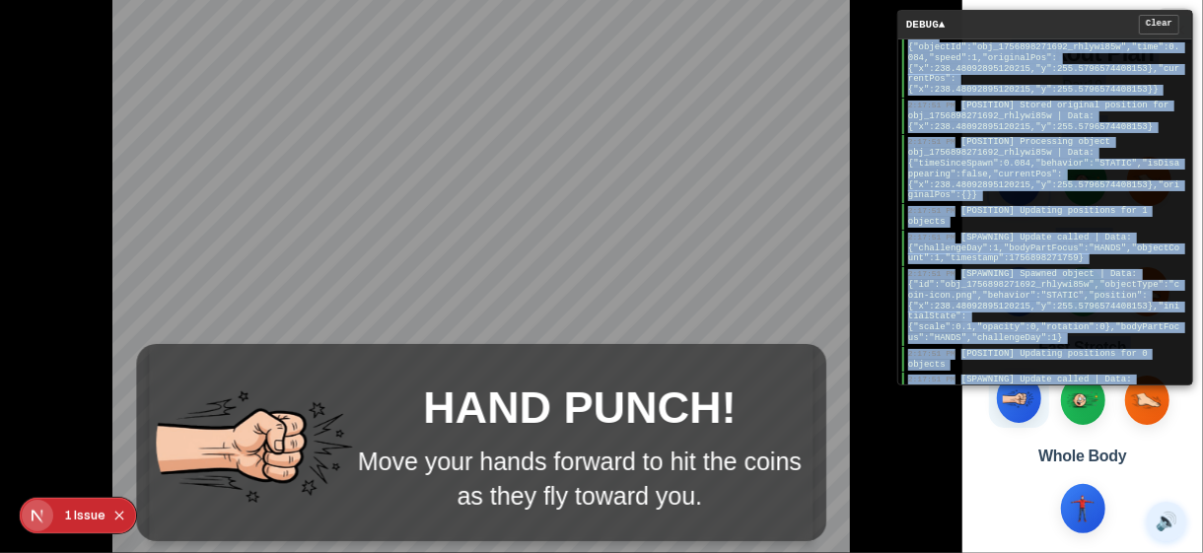
scroll to position [258, 0]
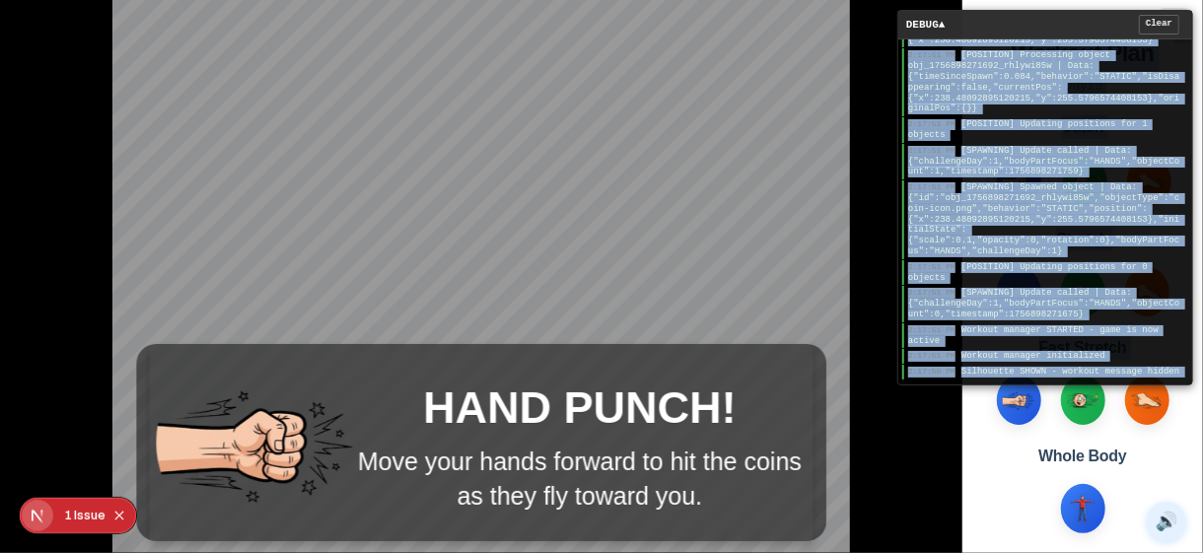
drag, startPoint x: 908, startPoint y: 44, endPoint x: 993, endPoint y: 427, distance: 391.9
click at [993, 427] on main "HAND PUNCH! Move your hands forward to hit the coins as they fly toward you. DE…" at bounding box center [601, 276] width 1203 height 553
copy main "2:18:07 PM Silhouette SHOWN - workout message hidden 2:17:54 PM Silhouette HIDD…"
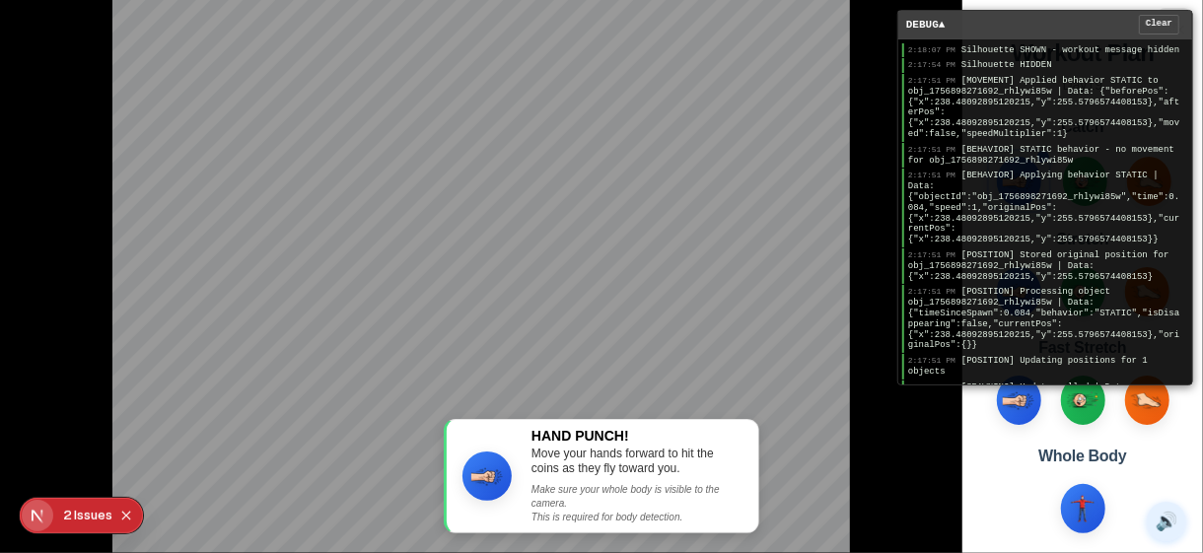
click at [1049, 22] on div "DEBUG ▲ Clear" at bounding box center [1045, 25] width 294 height 29
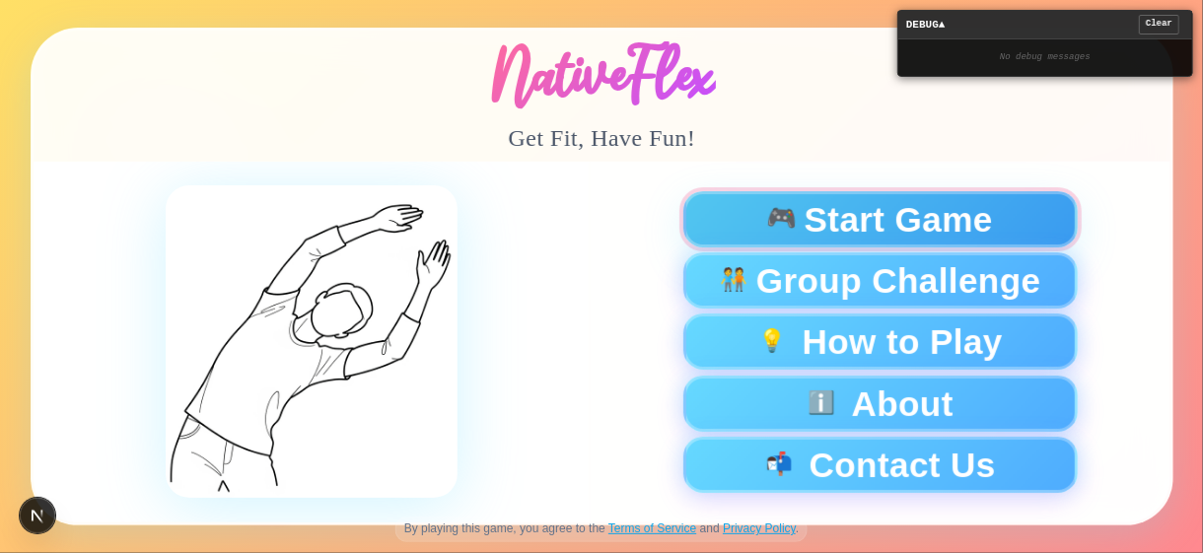
click at [758, 209] on div "🎮 Start Game" at bounding box center [879, 219] width 361 height 35
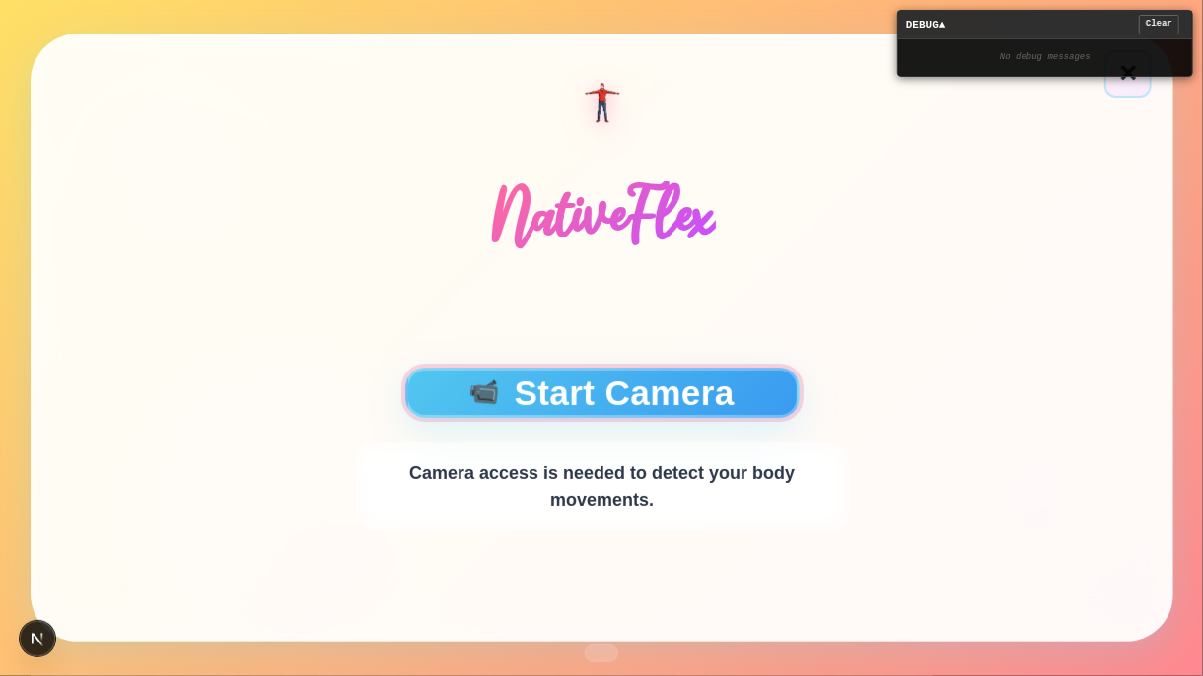
click at [603, 390] on button "📹 Start Camera" at bounding box center [601, 393] width 394 height 50
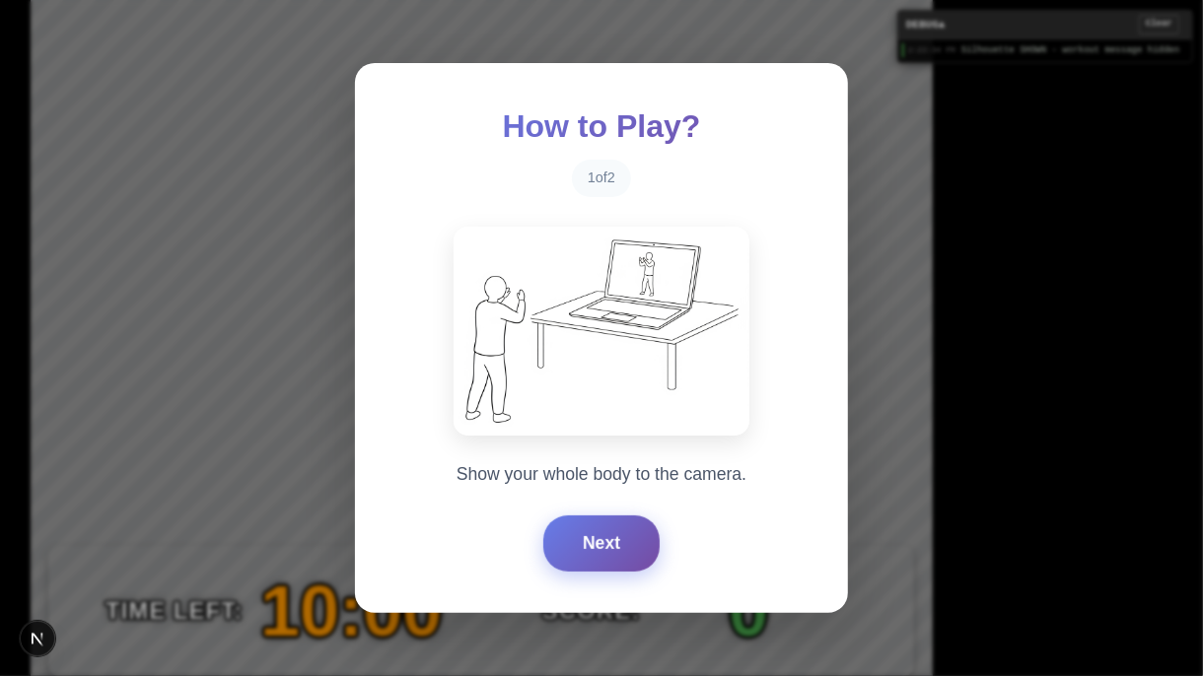
click at [595, 530] on button "Next" at bounding box center [601, 543] width 116 height 55
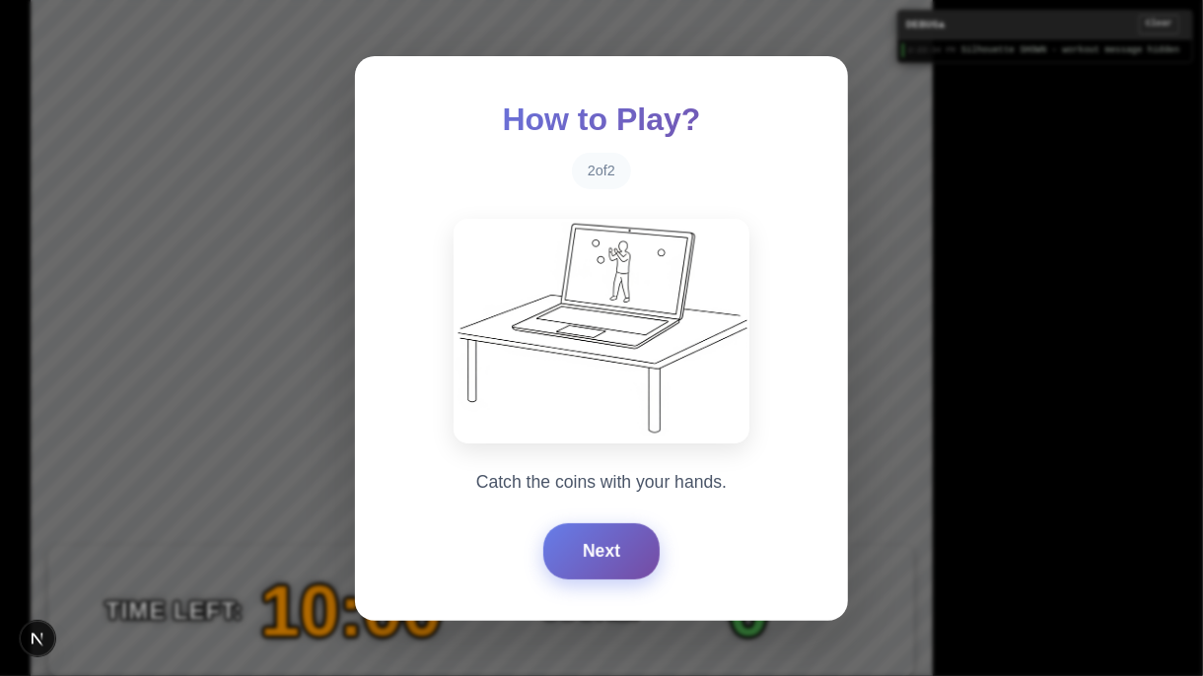
click at [593, 552] on button "Next" at bounding box center [601, 551] width 116 height 55
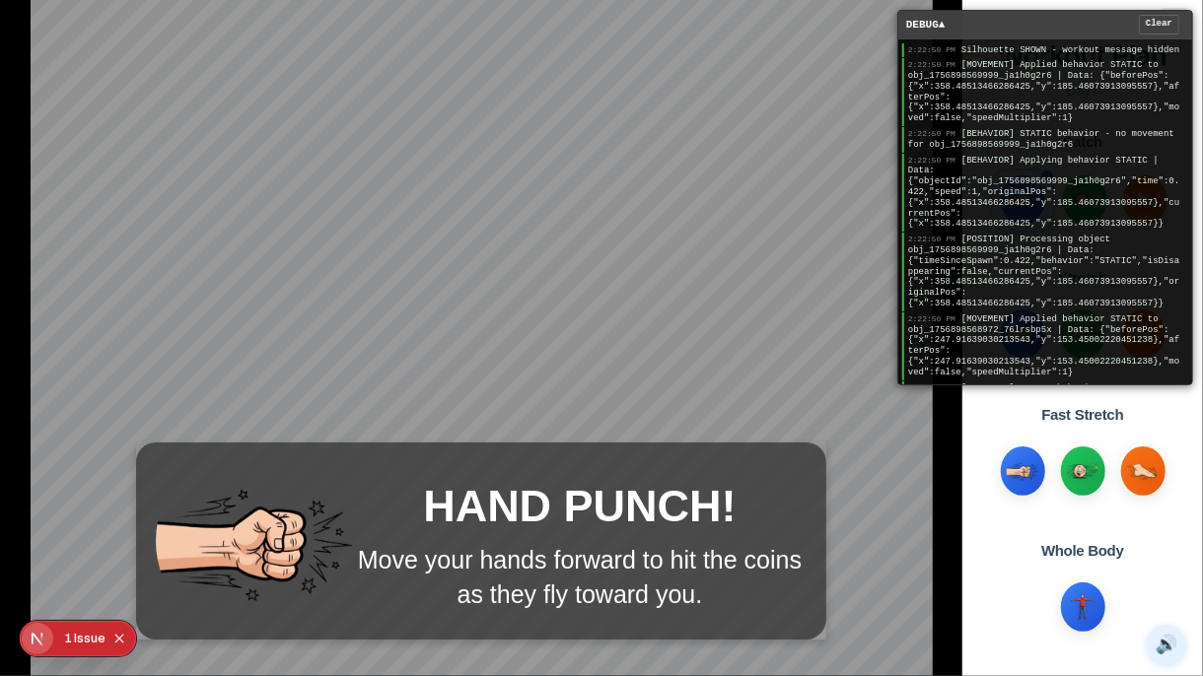
click at [1070, 15] on div "DEBUG ▲ Clear" at bounding box center [1045, 25] width 294 height 29
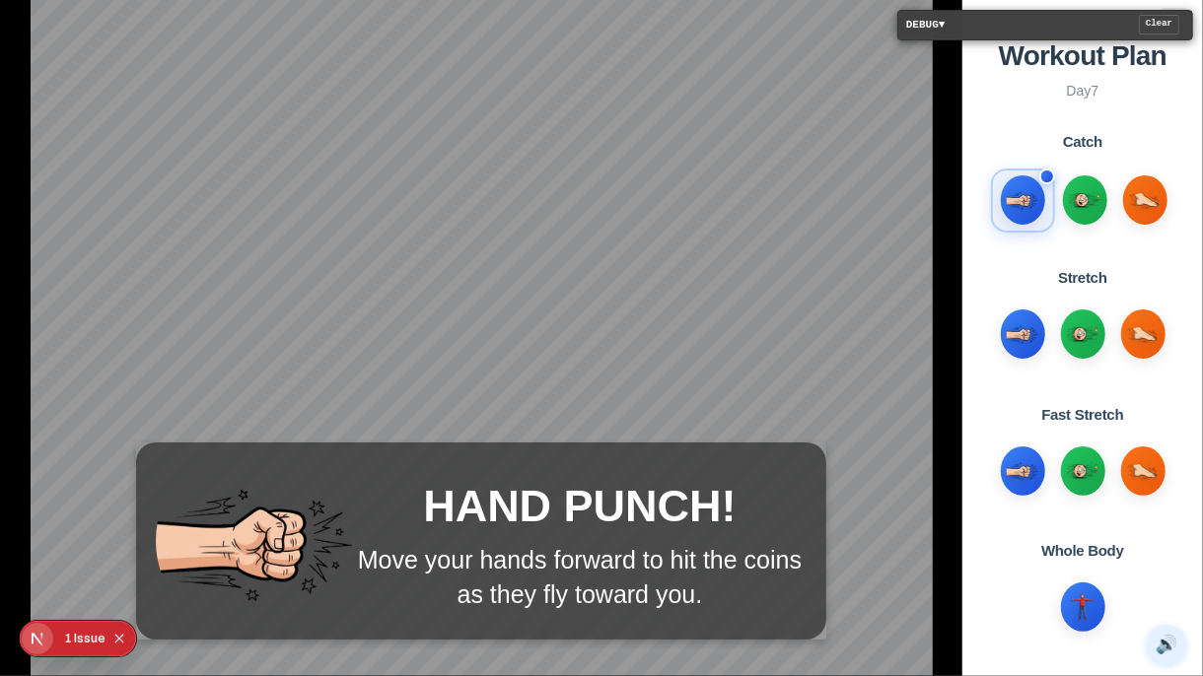
click at [937, 19] on span "DEBUG ▼" at bounding box center [925, 25] width 39 height 17
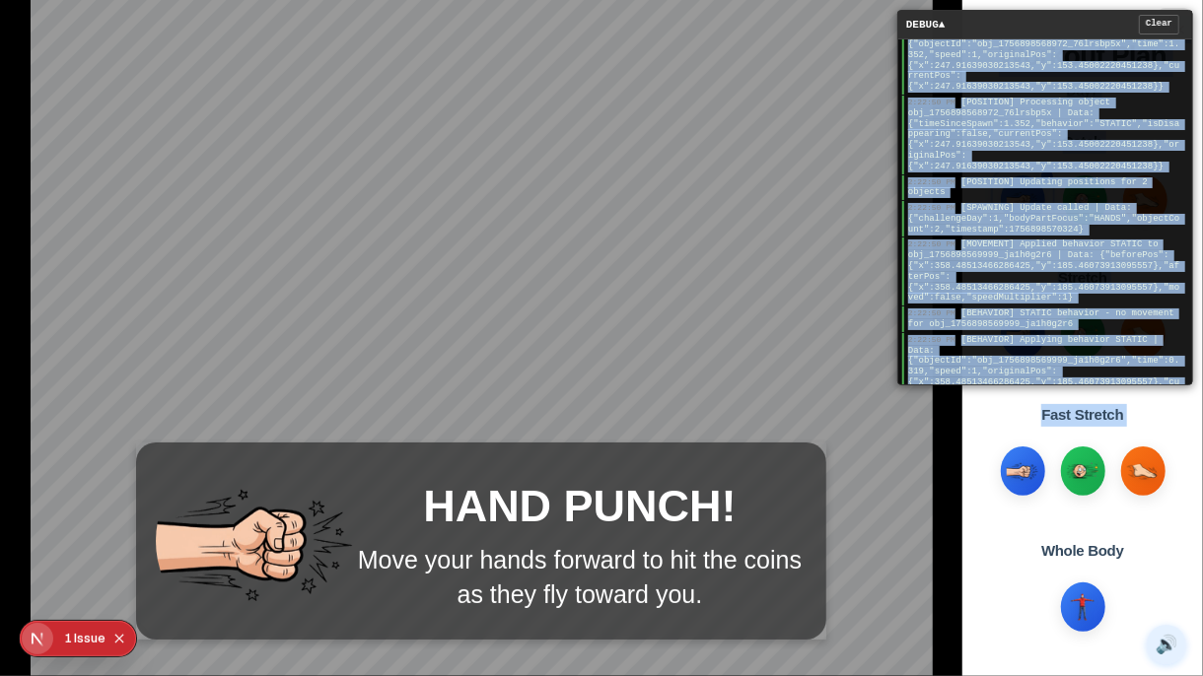
scroll to position [2509, 0]
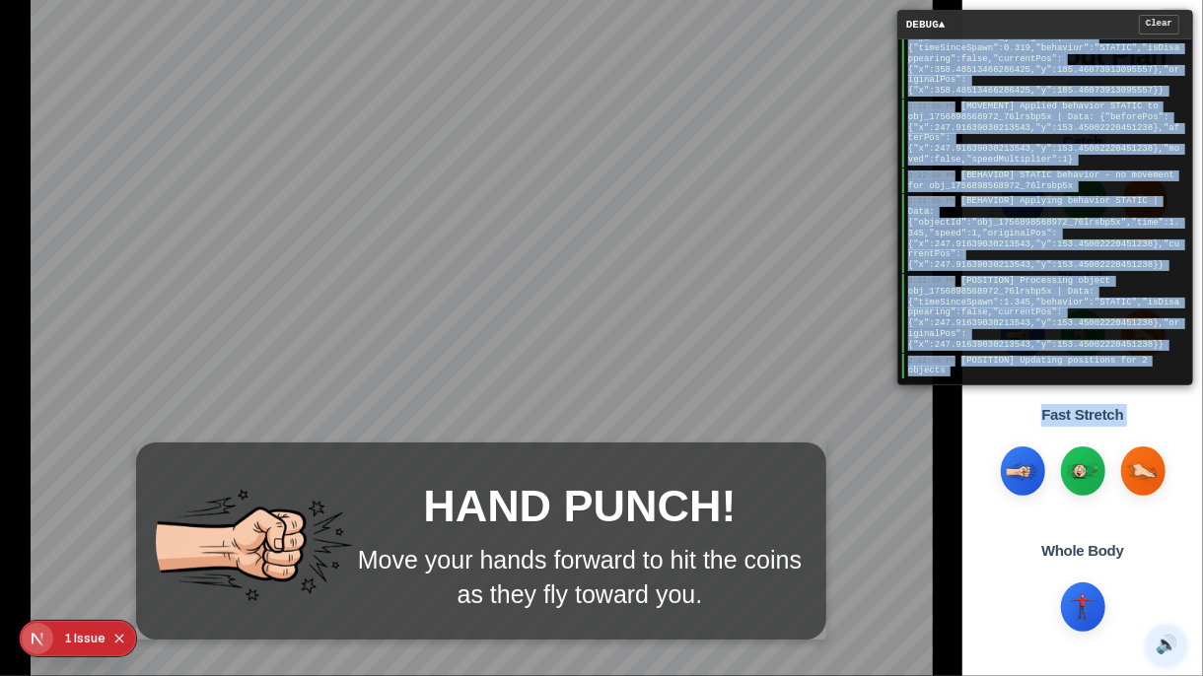
drag, startPoint x: 906, startPoint y: 47, endPoint x: 1001, endPoint y: 516, distance: 477.9
click at [1001, 516] on main "HAND PUNCH! Move your hands forward to hit the coins as they fly toward you. DE…" at bounding box center [601, 338] width 1203 height 676
copy main "2:22:50 PM Silhouette SHOWN - workout message hidden 2:22:50 PM [MOVEMENT] Appl…"
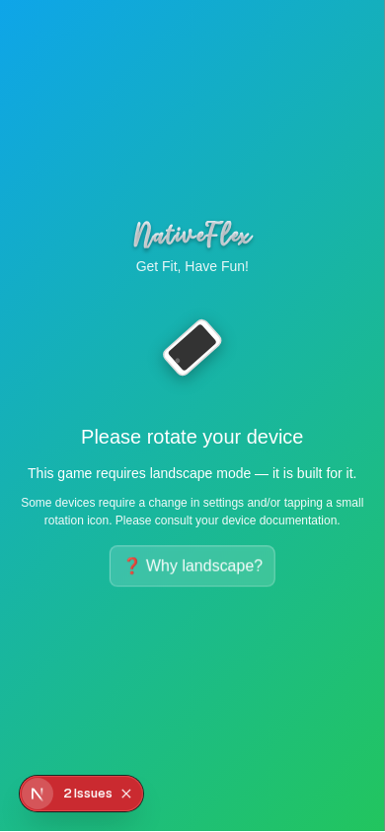
click at [83, 552] on div "Issue s" at bounding box center [93, 794] width 38 height 35
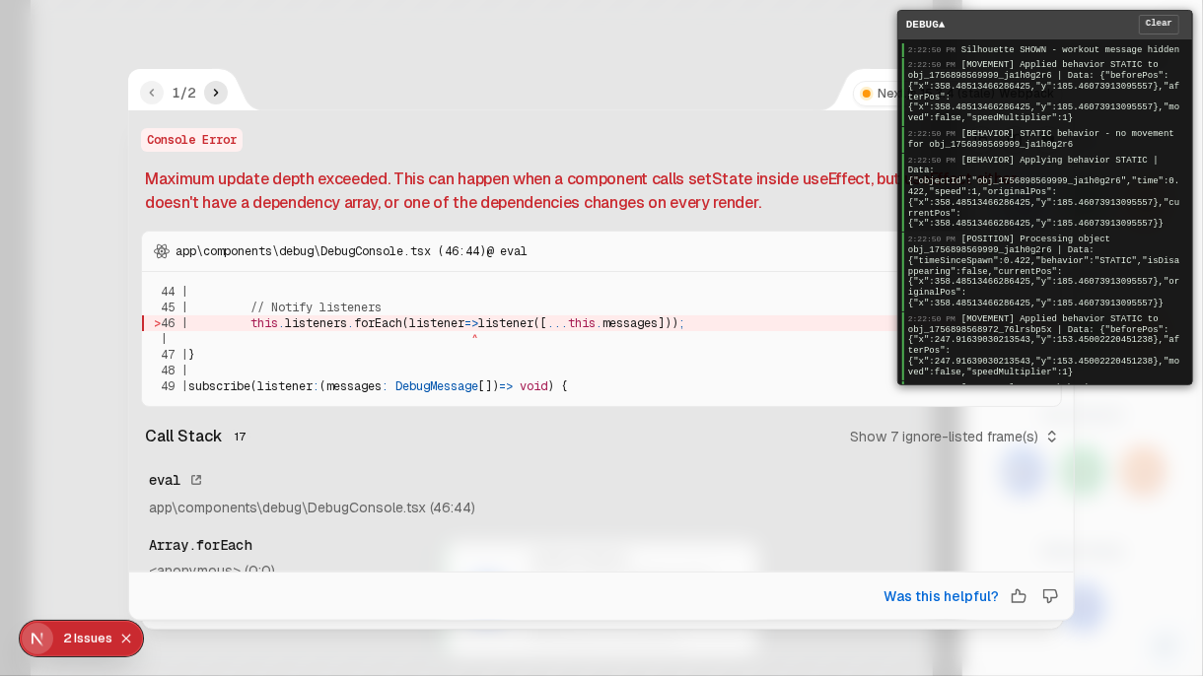
click at [1028, 31] on div "DEBUG ▲ Clear" at bounding box center [1045, 25] width 294 height 29
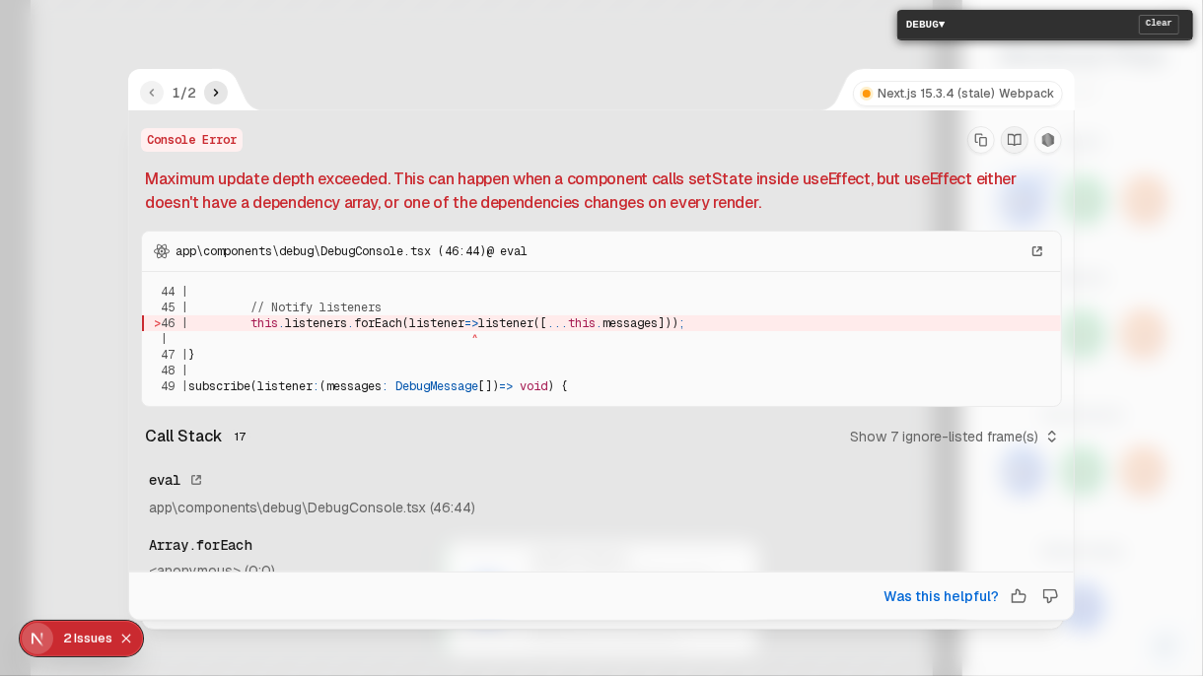
click at [973, 130] on button "Copy Stack Trace" at bounding box center [981, 140] width 28 height 28
click at [214, 91] on icon "next" at bounding box center [216, 93] width 16 height 16
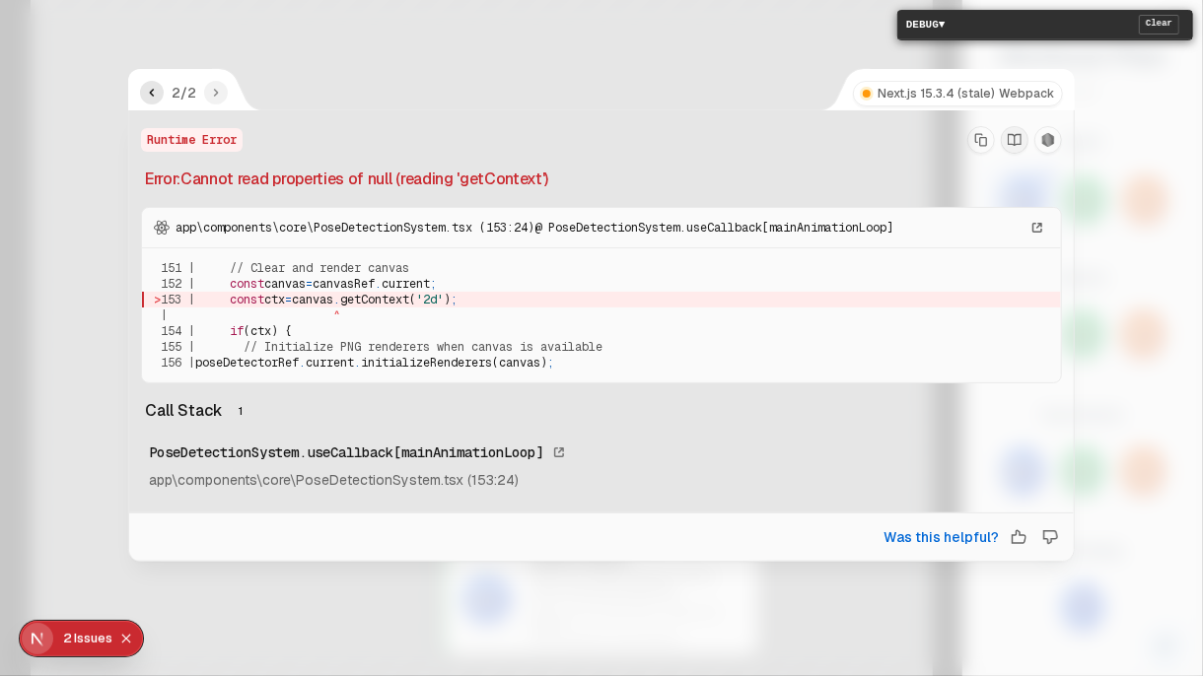
click at [975, 138] on icon "Copy Stack Trace" at bounding box center [981, 139] width 12 height 13
drag, startPoint x: 146, startPoint y: 176, endPoint x: 638, endPoint y: 469, distance: 573.1
click at [638, 469] on div "Runtime Error Error: Cannot read properties of null (reading 'getContext') app\…" at bounding box center [601, 312] width 945 height 404
click at [155, 95] on icon "previous" at bounding box center [152, 93] width 16 height 16
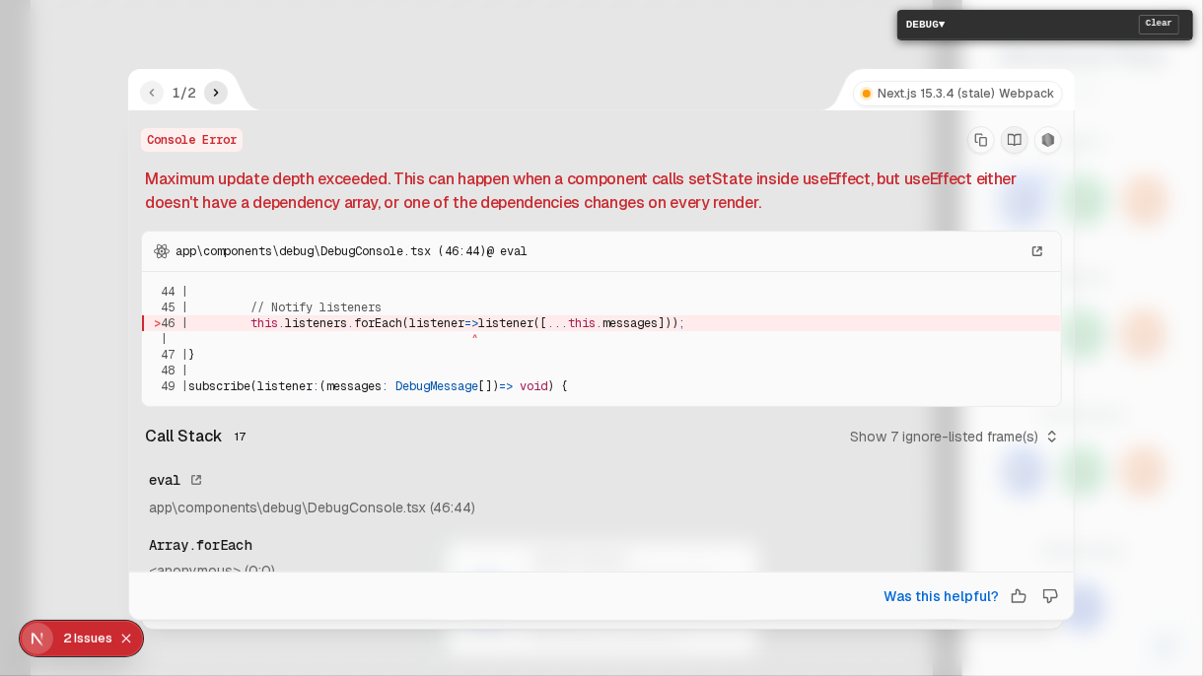
click at [164, 234] on p "app\components\debug\DebugConsole.tsx (46:44) @ eval" at bounding box center [601, 252] width 919 height 40
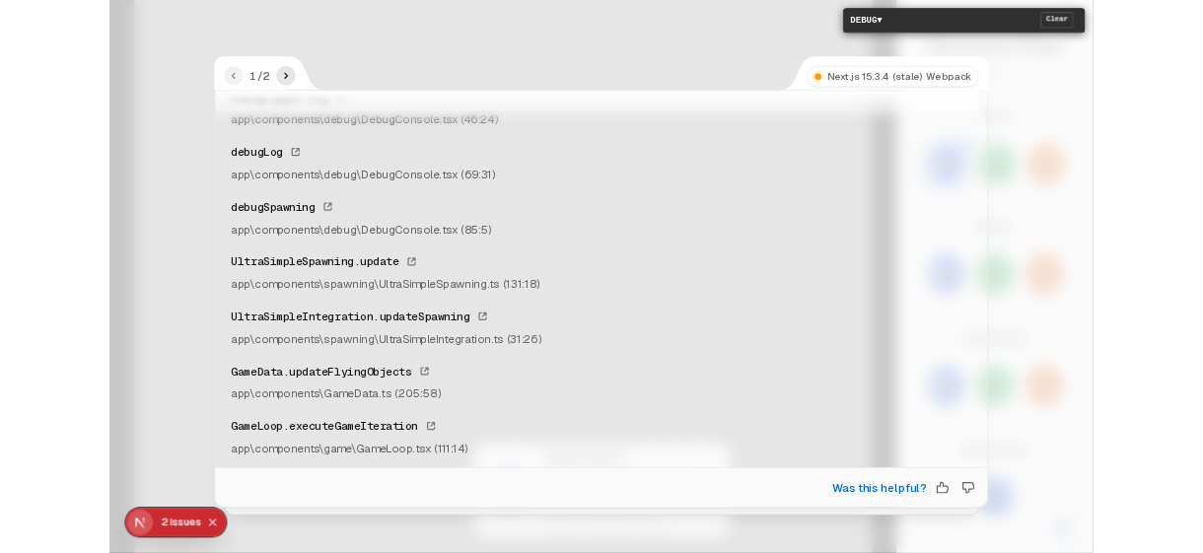
scroll to position [566, 0]
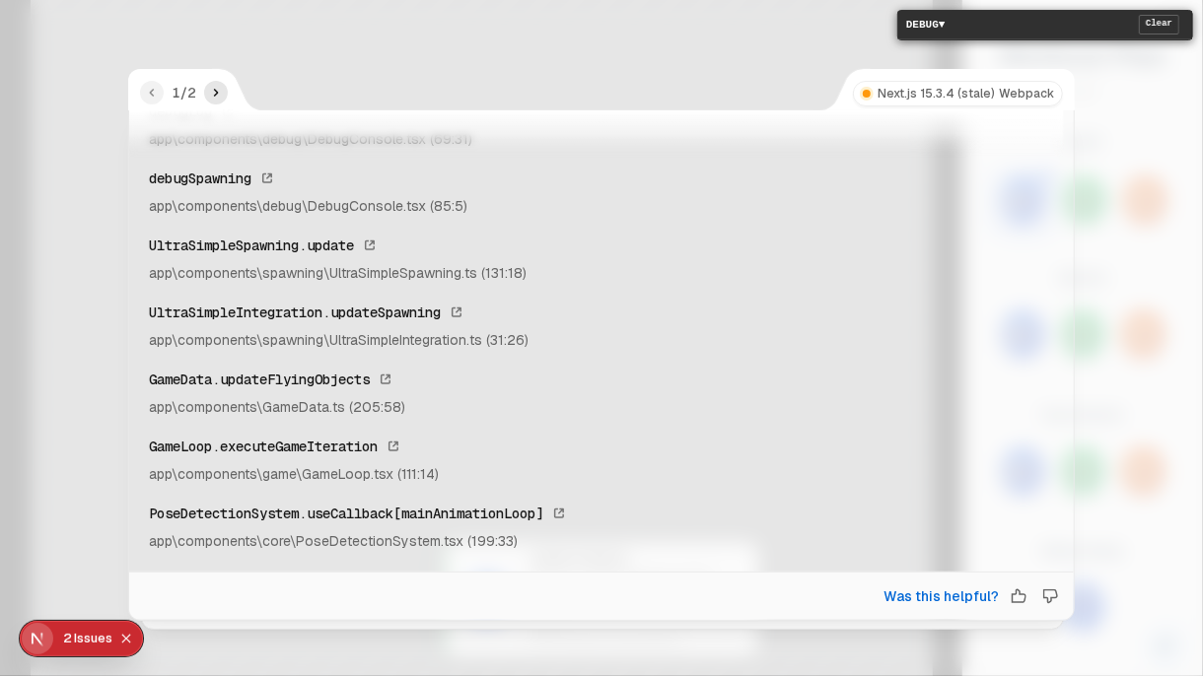
drag, startPoint x: 141, startPoint y: 175, endPoint x: 615, endPoint y: 626, distance: 654.9
click at [615, 552] on div "Console Error Maximum update depth exceeded. This can happen when a component c…" at bounding box center [601, 59] width 945 height 1031
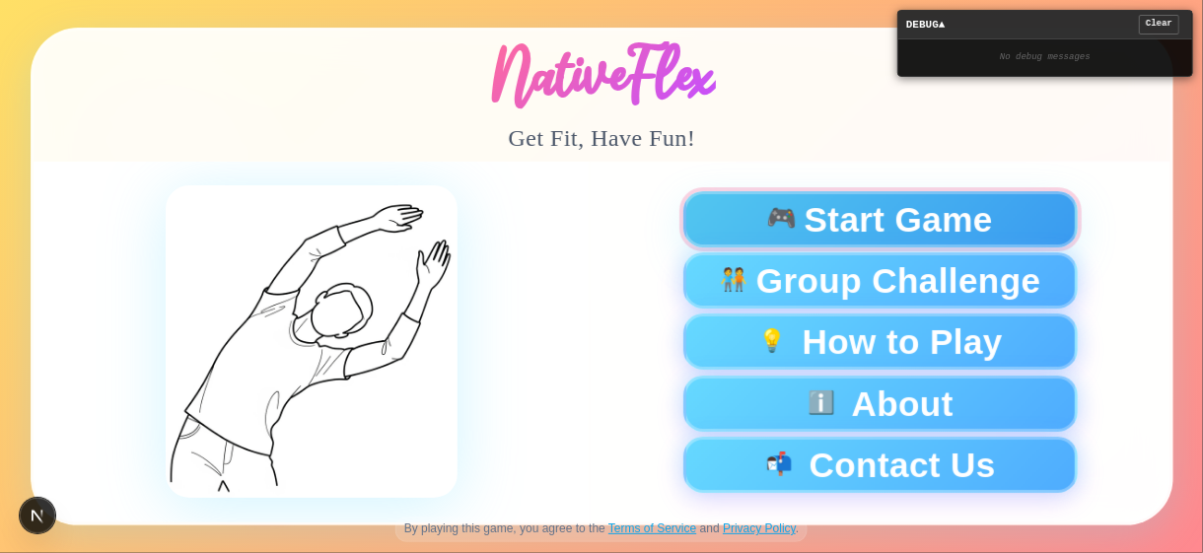
click at [947, 217] on span "Start Game" at bounding box center [898, 219] width 188 height 35
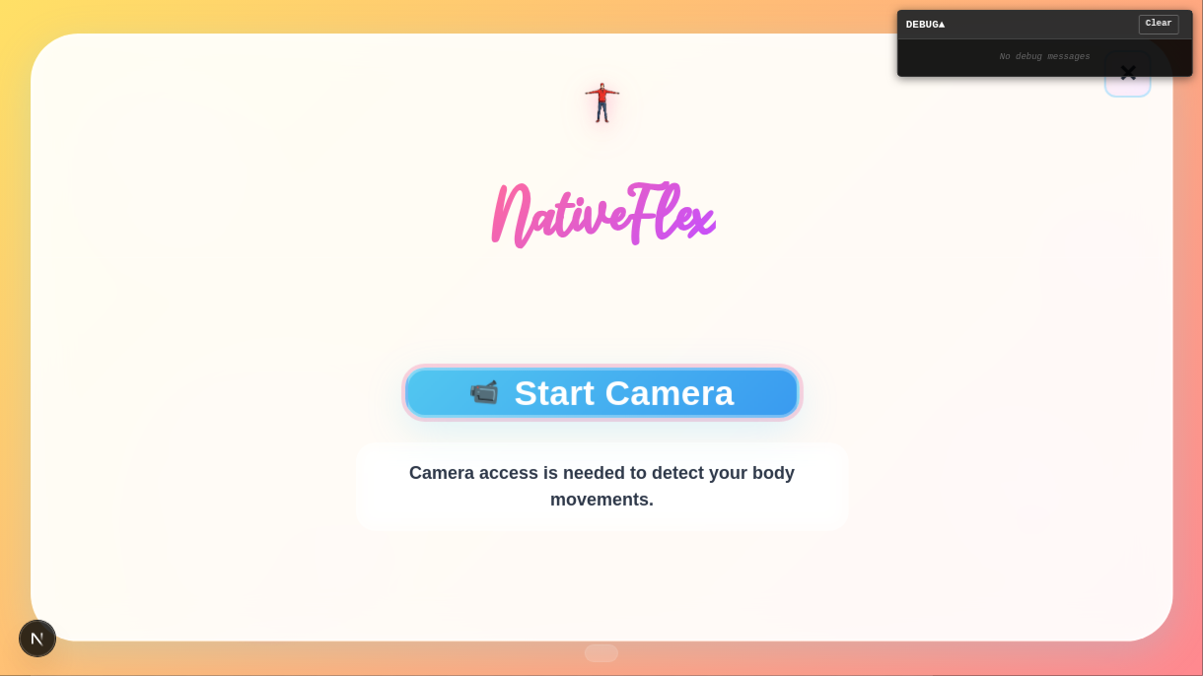
click at [691, 395] on button "📹 Start Camera" at bounding box center [601, 393] width 394 height 50
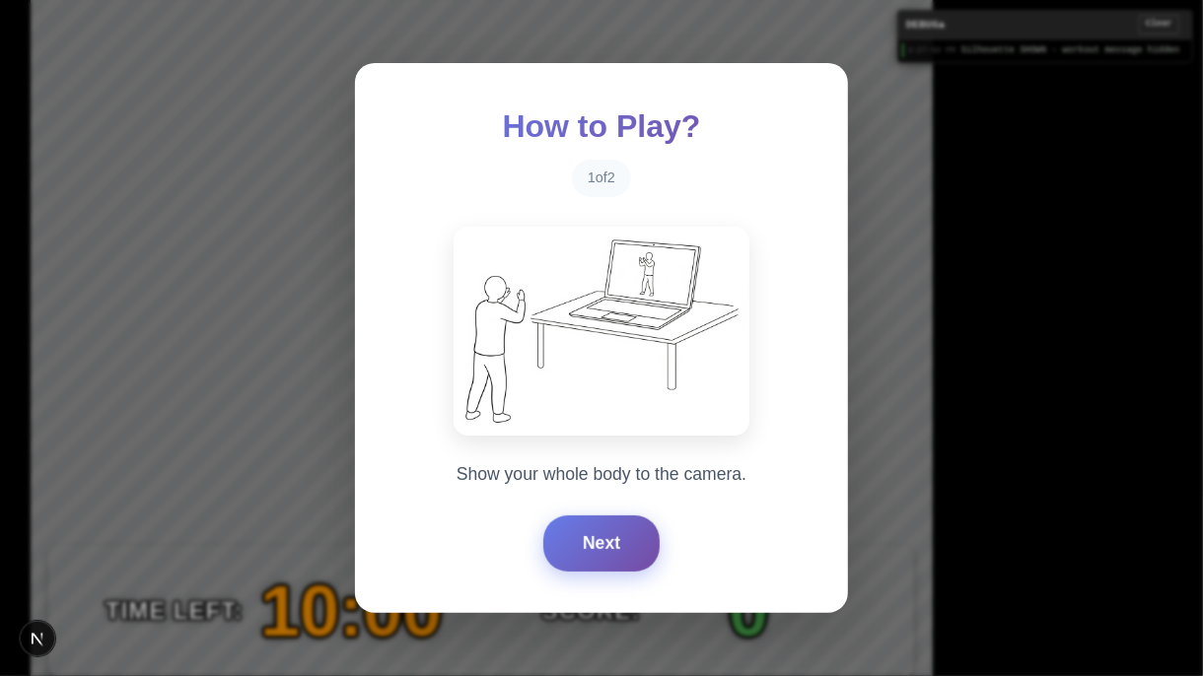
click at [601, 552] on button "Next" at bounding box center [601, 543] width 116 height 55
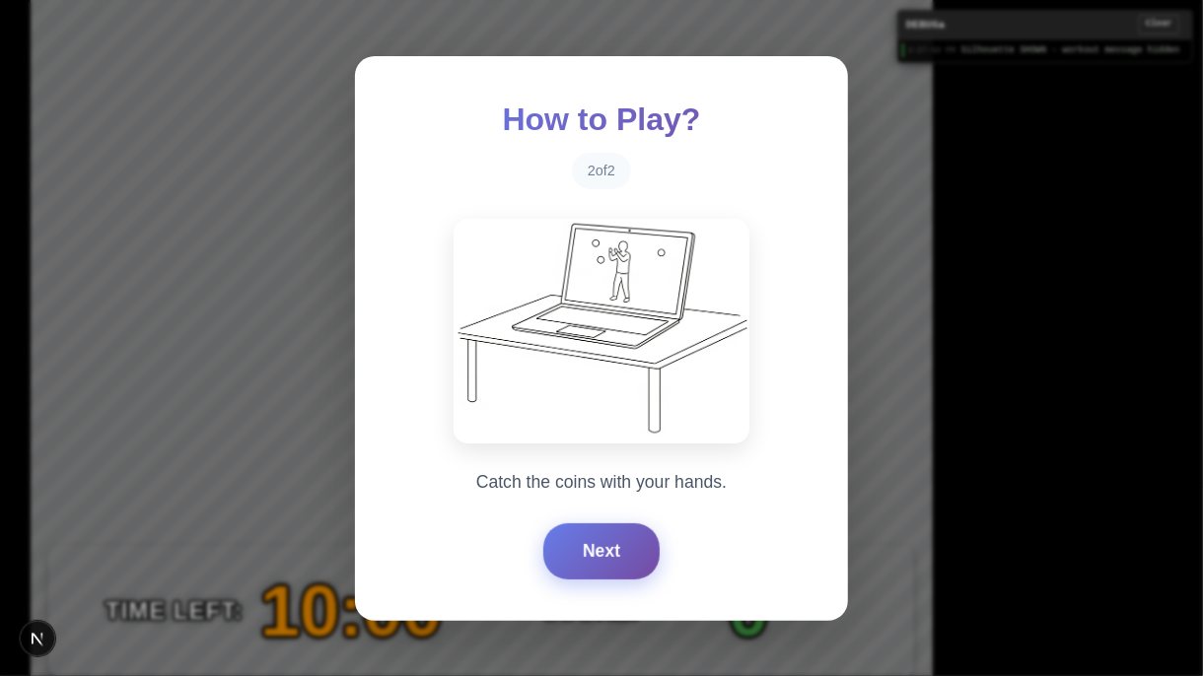
click at [602, 552] on button "Next" at bounding box center [601, 551] width 116 height 55
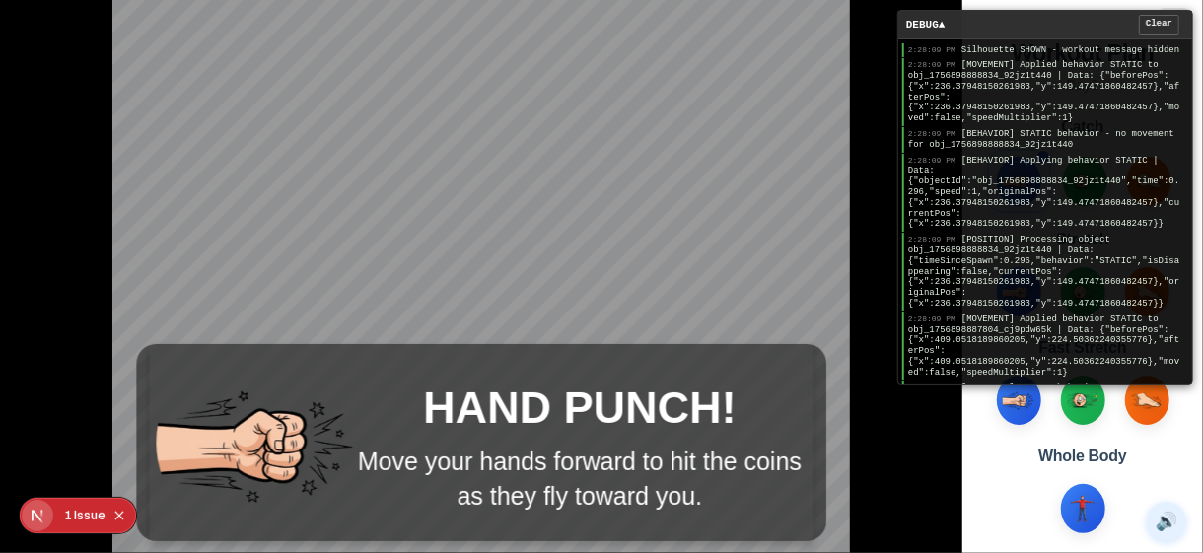
click at [862, 186] on div "HAND PUNCH! Move your hands forward to hit the coins as they fly toward you." at bounding box center [481, 276] width 962 height 553
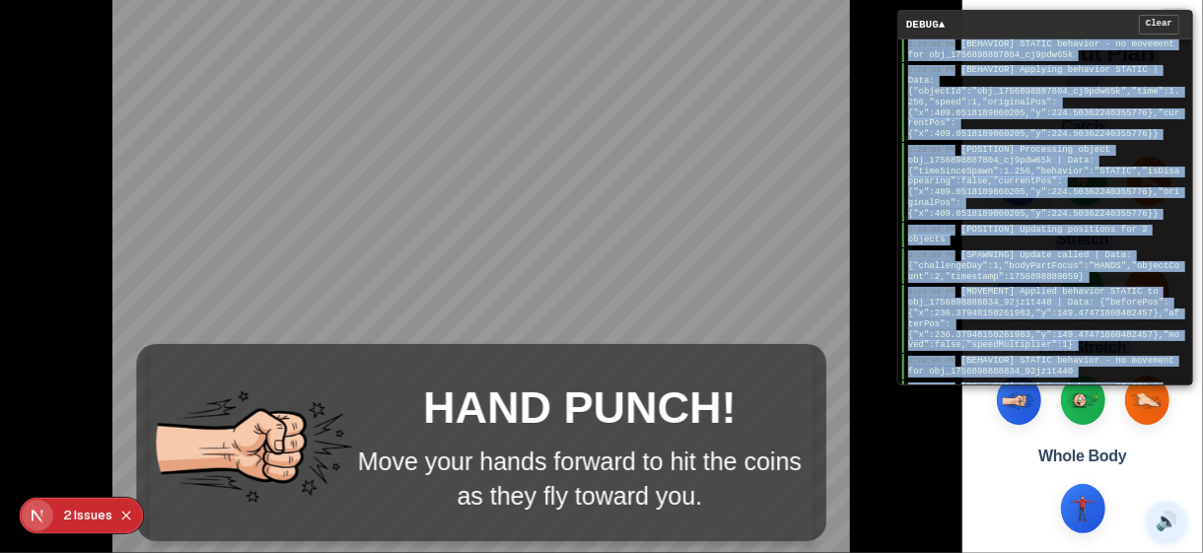
scroll to position [2509, 0]
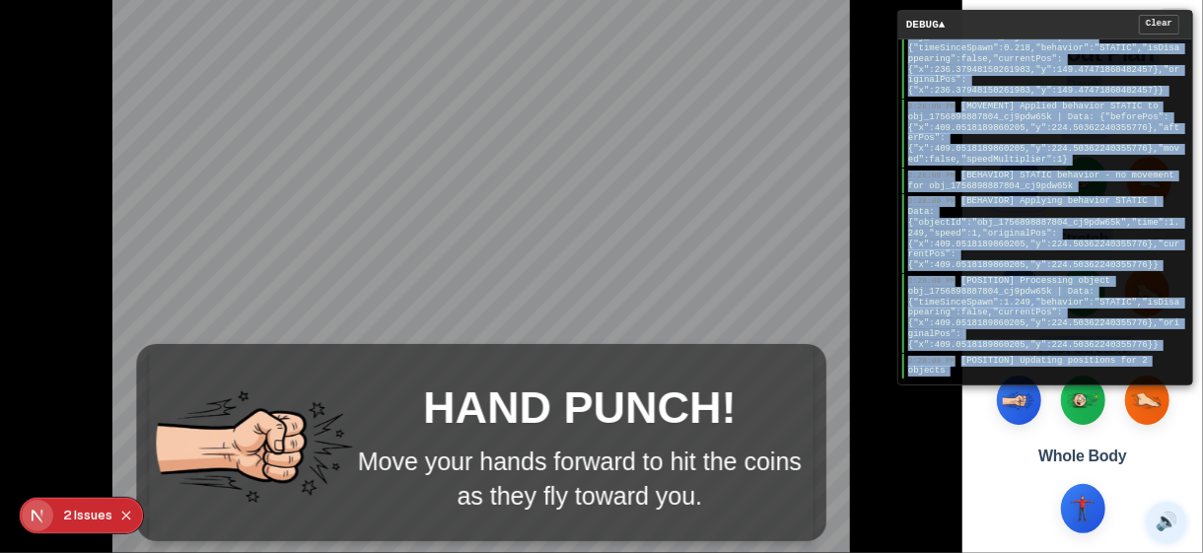
drag, startPoint x: 909, startPoint y: 44, endPoint x: 1033, endPoint y: 456, distance: 429.6
click at [1033, 456] on main "HAND PUNCH! Move your hands forward to hit the coins as they fly toward you. DE…" at bounding box center [601, 276] width 1203 height 553
copy main "2:28:09 PM Silhouette SHOWN - workout message hidden 2:28:09 PM [MOVEMENT] Appl…"
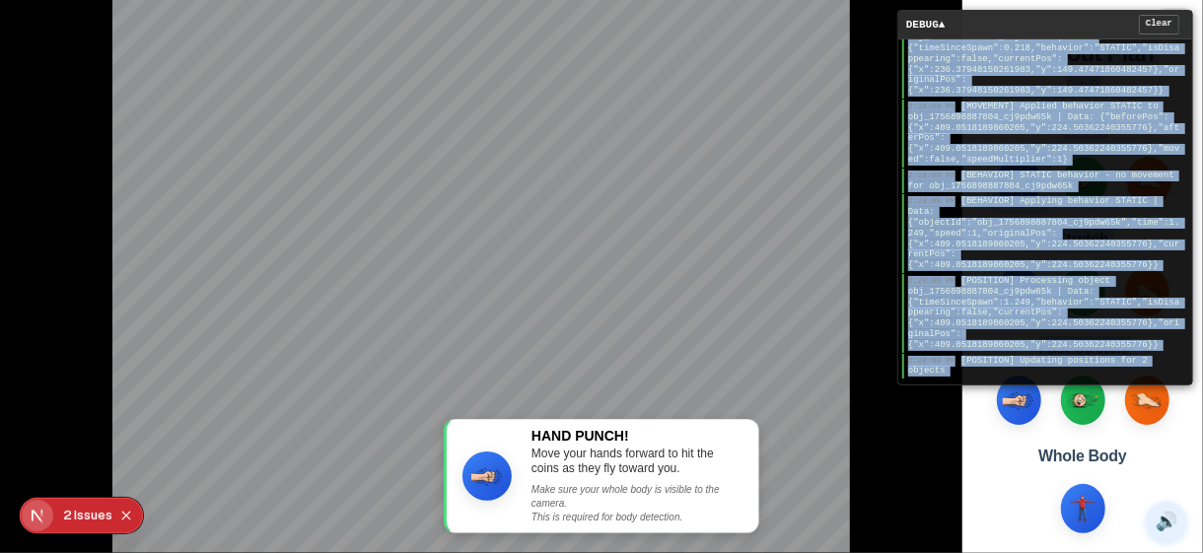
click at [77, 522] on div "Issue s" at bounding box center [93, 515] width 38 height 35
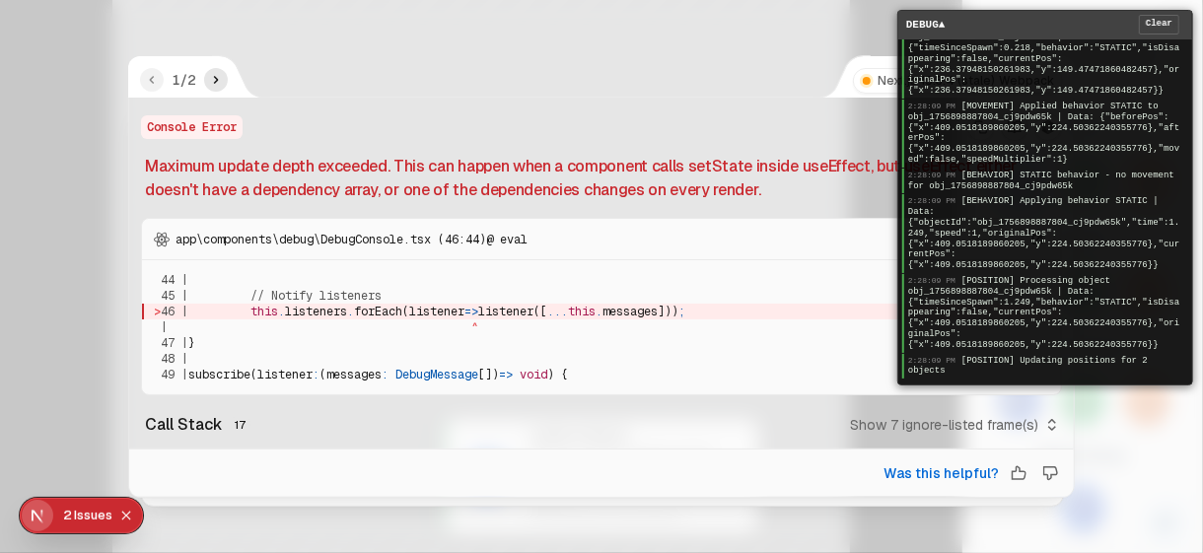
click at [1053, 18] on div "DEBUG ▲ Clear" at bounding box center [1045, 25] width 294 height 29
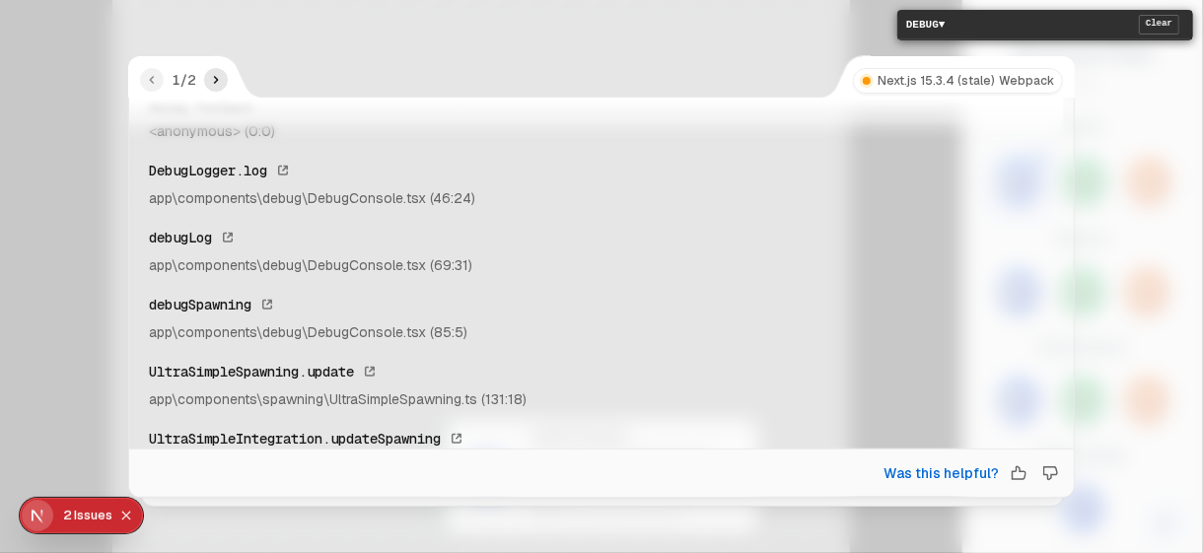
scroll to position [670, 0]
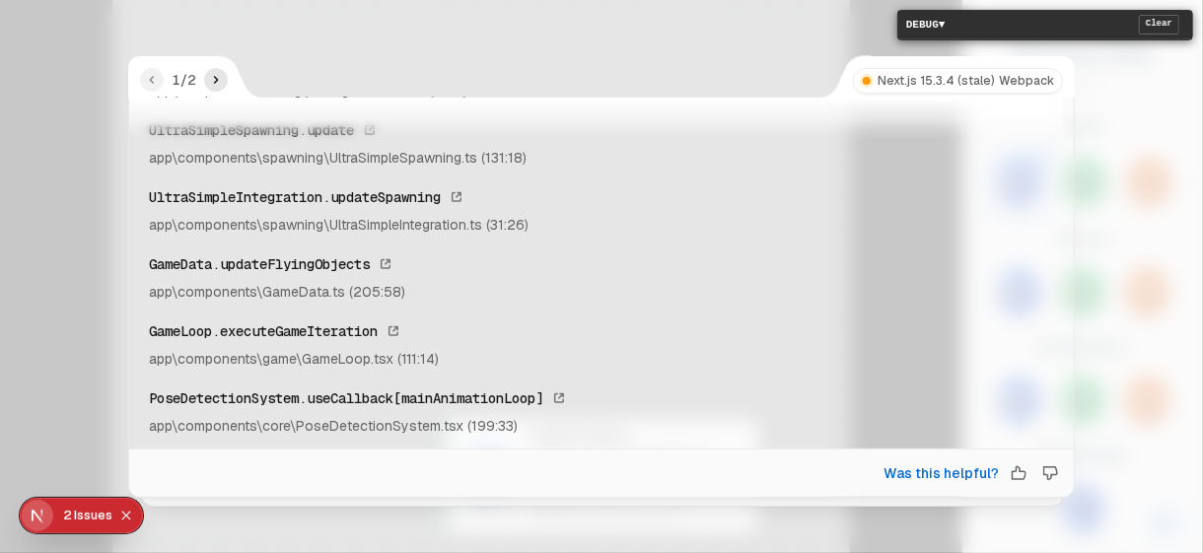
drag, startPoint x: 144, startPoint y: 125, endPoint x: 565, endPoint y: 460, distance: 537.6
click at [565, 460] on div "Console Error Maximum update depth exceeded. This can happen when a component c…" at bounding box center [601, 297] width 947 height 401
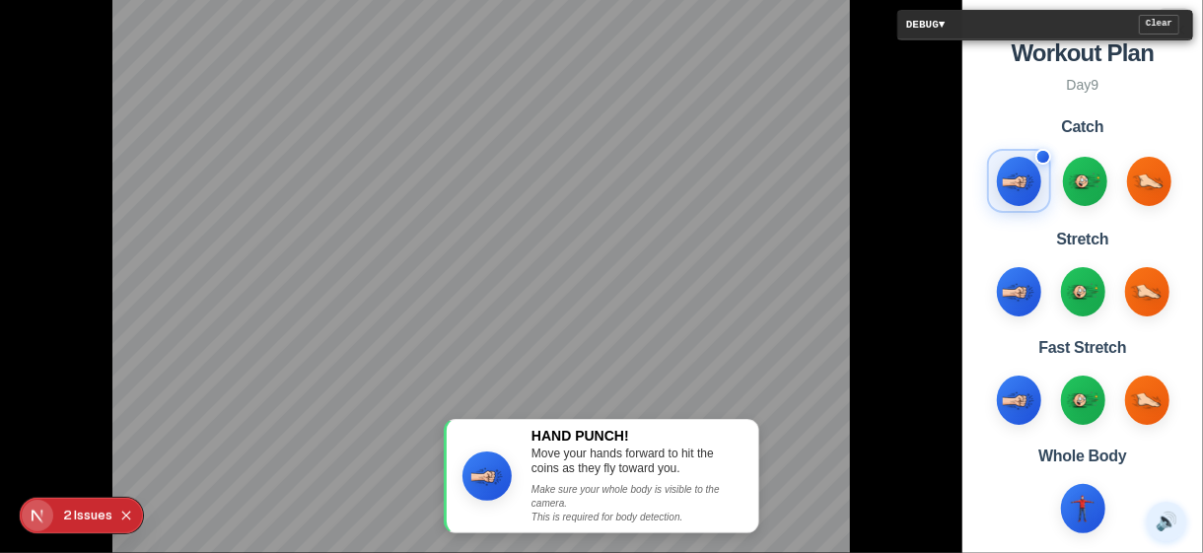
click at [85, 519] on div "Issue s" at bounding box center [93, 515] width 38 height 35
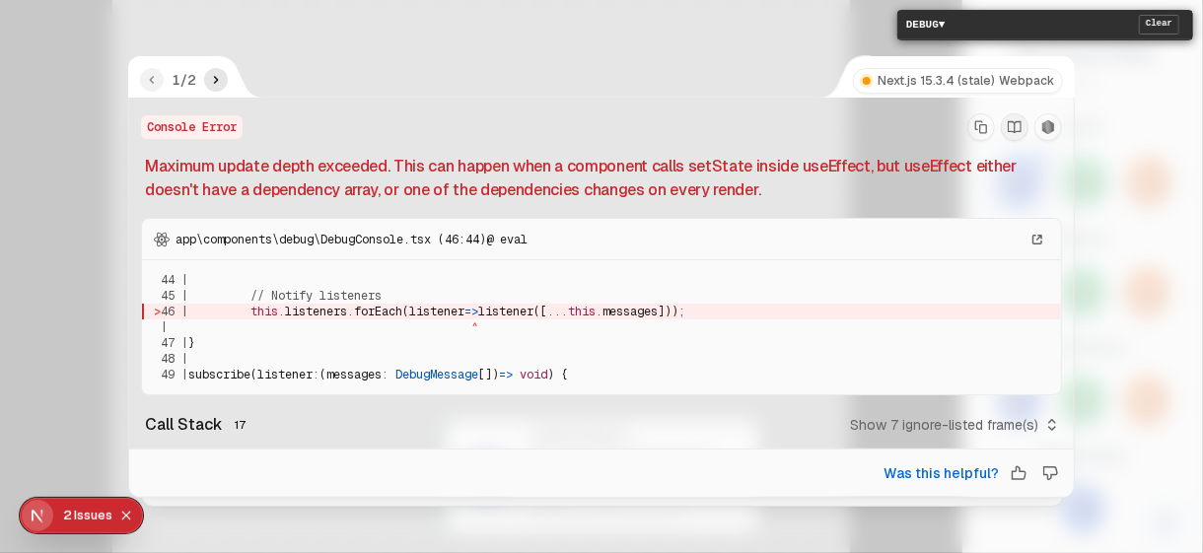
click at [214, 89] on button "button" at bounding box center [216, 80] width 24 height 24
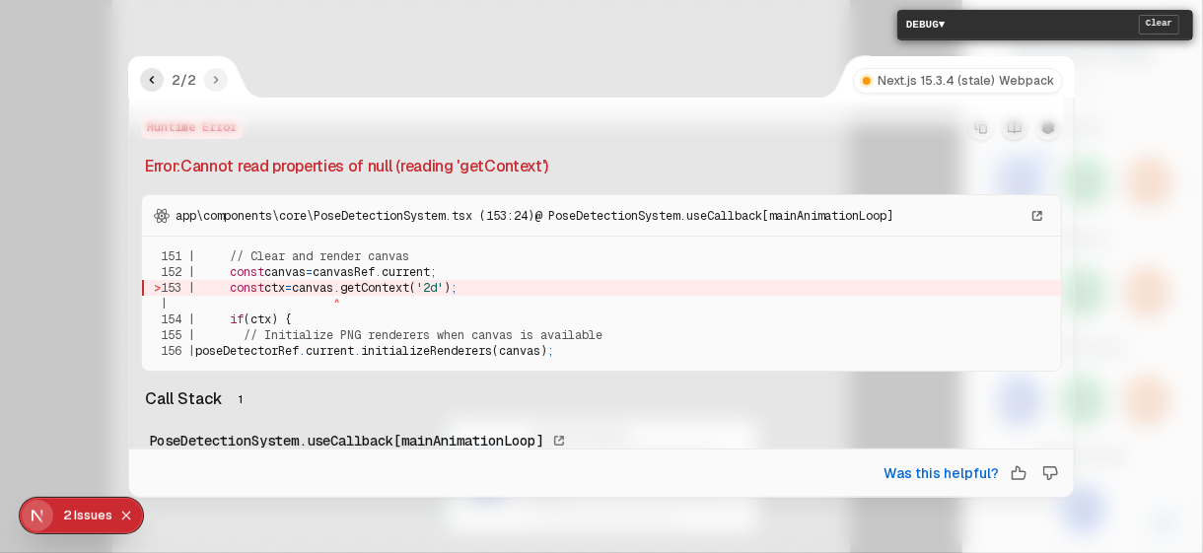
scroll to position [50, 0]
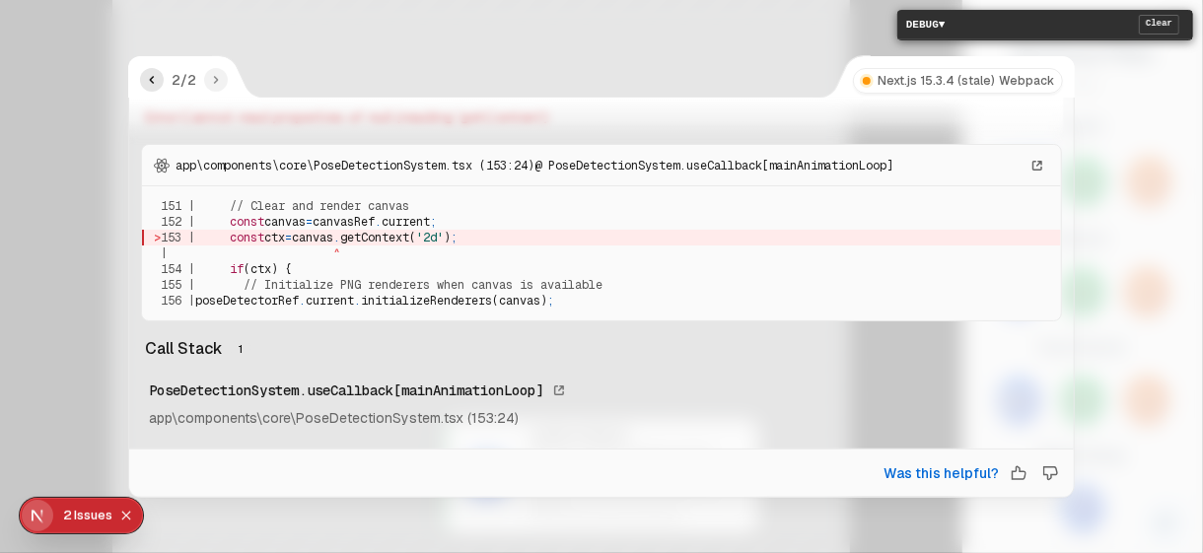
drag, startPoint x: 152, startPoint y: 122, endPoint x: 693, endPoint y: 466, distance: 641.5
click at [693, 466] on div "Runtime Error Error: Cannot read properties of null (reading 'getContext') app\…" at bounding box center [601, 297] width 947 height 401
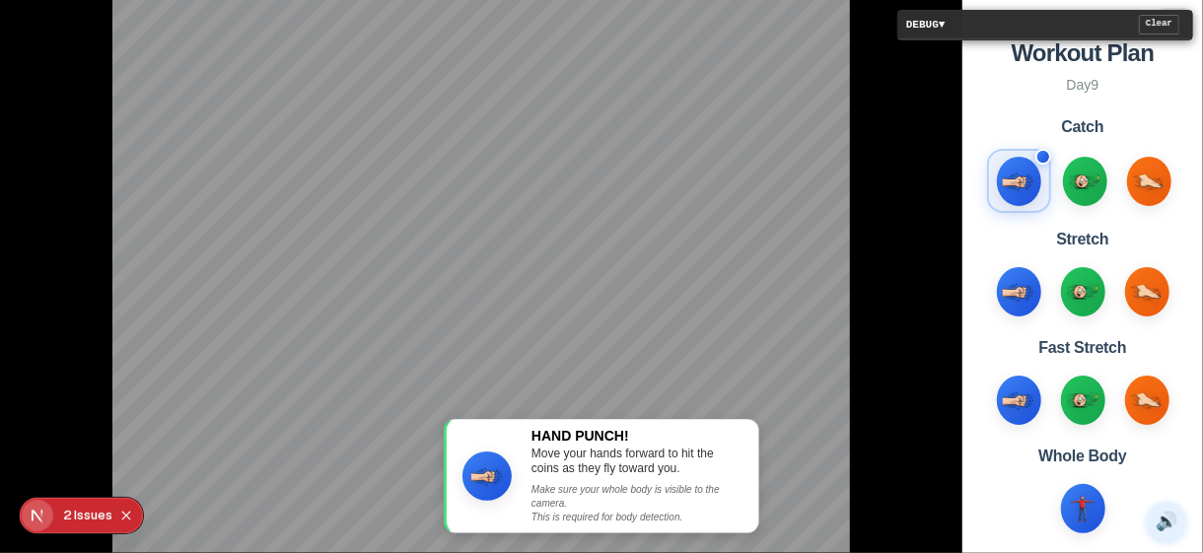
click at [72, 514] on button "1 2 Issue s" at bounding box center [87, 516] width 49 height 32
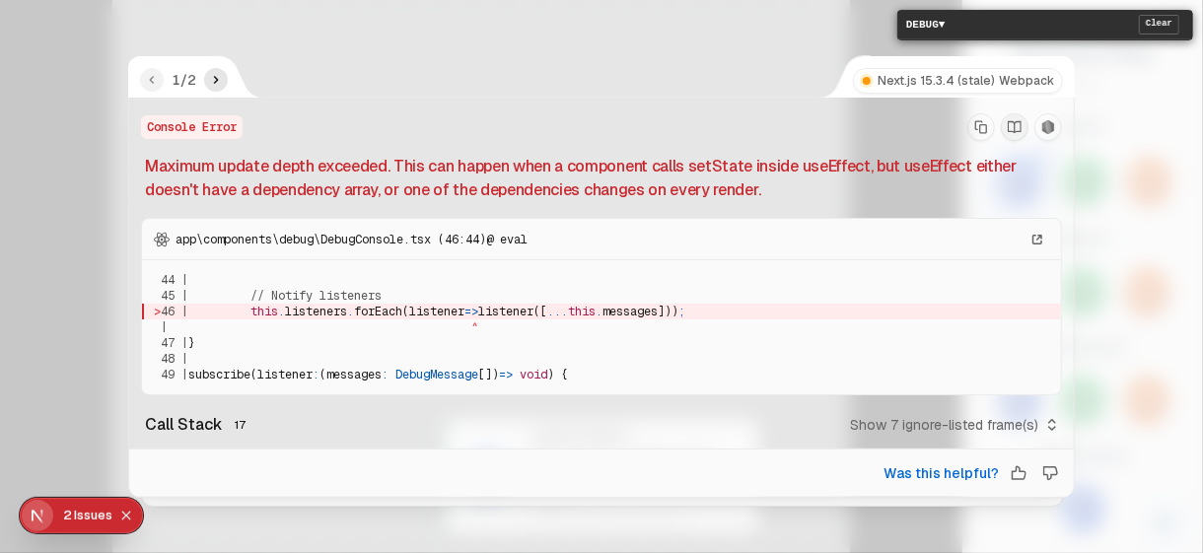
click at [224, 82] on button "button" at bounding box center [216, 80] width 24 height 24
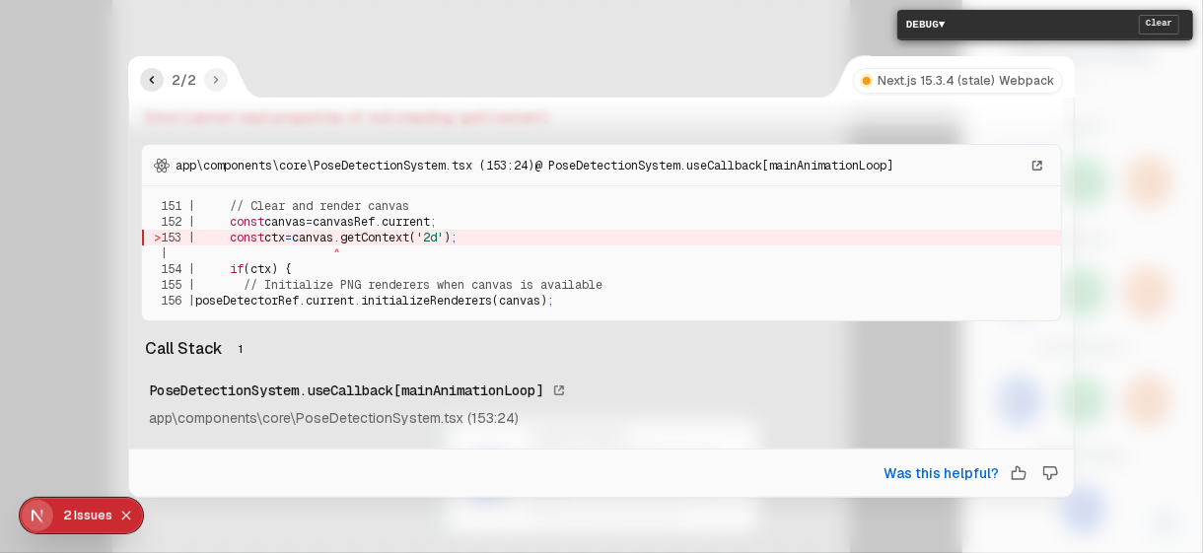
drag, startPoint x: 145, startPoint y: 126, endPoint x: 680, endPoint y: 469, distance: 636.0
click at [680, 469] on div "Runtime Error Error: Cannot read properties of null (reading 'getContext') app\…" at bounding box center [601, 297] width 947 height 401
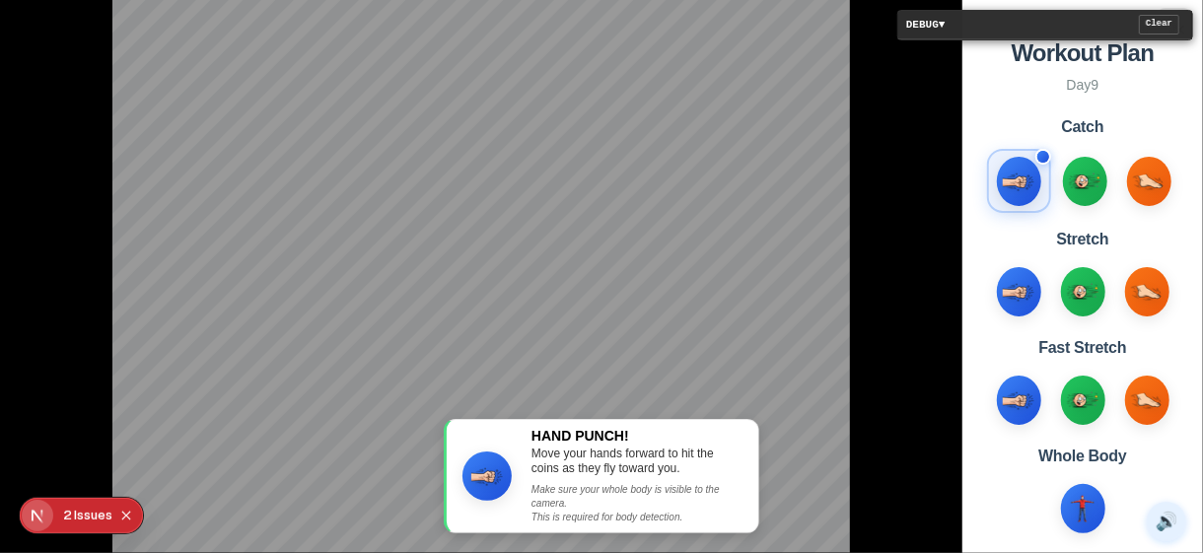
click at [74, 514] on div "Issue s" at bounding box center [93, 515] width 38 height 35
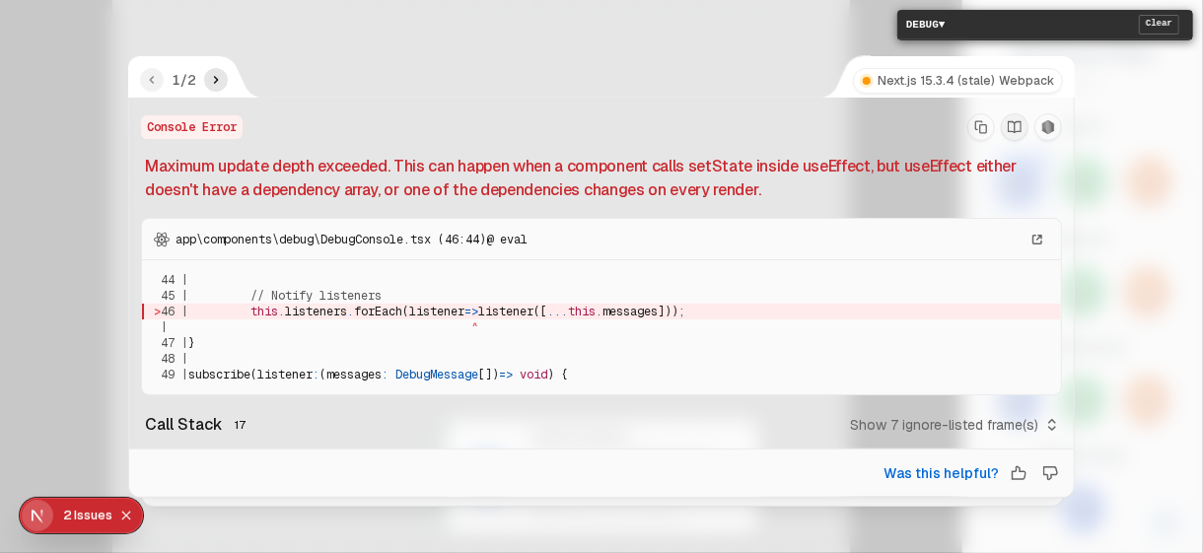
click at [211, 81] on icon "next" at bounding box center [216, 80] width 16 height 16
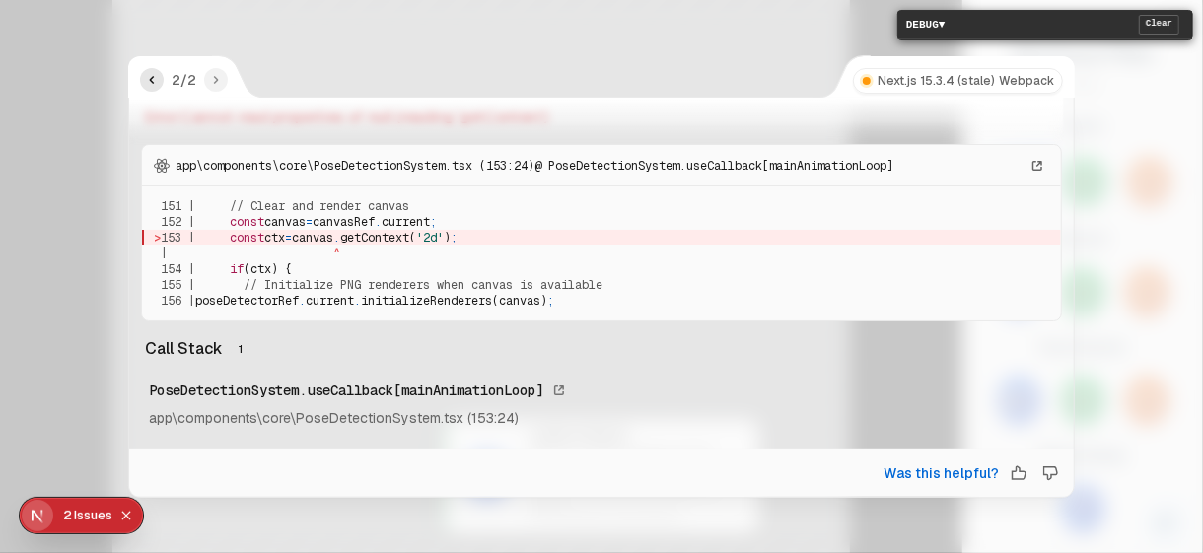
drag, startPoint x: 145, startPoint y: 120, endPoint x: 548, endPoint y: 461, distance: 527.6
click at [548, 461] on div "Runtime Error Error: Cannot read properties of null (reading 'getContext') app\…" at bounding box center [601, 297] width 947 height 401
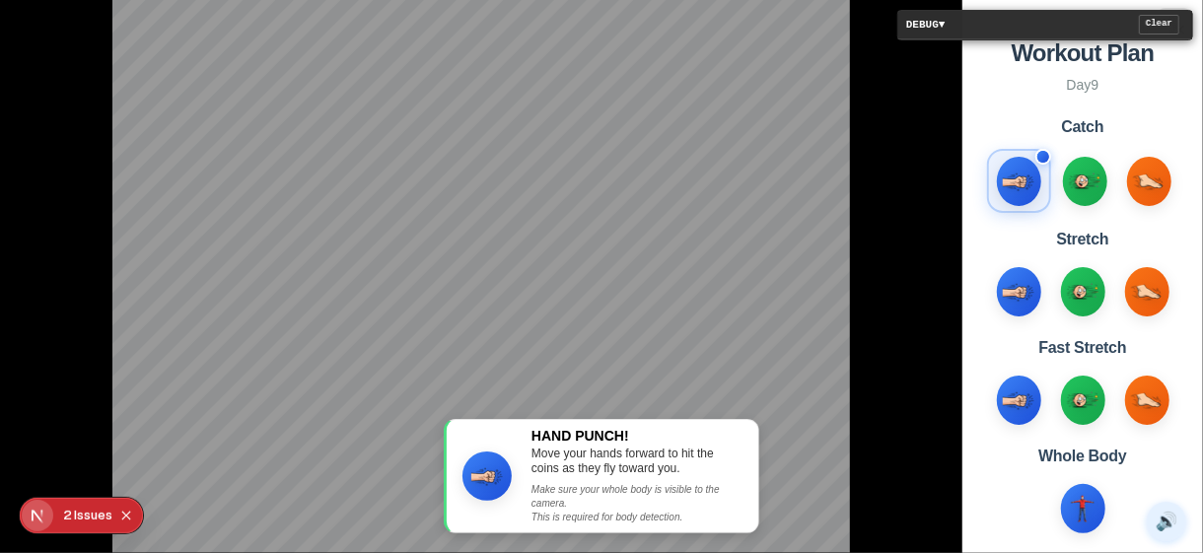
click at [106, 516] on span "s" at bounding box center [109, 515] width 7 height 35
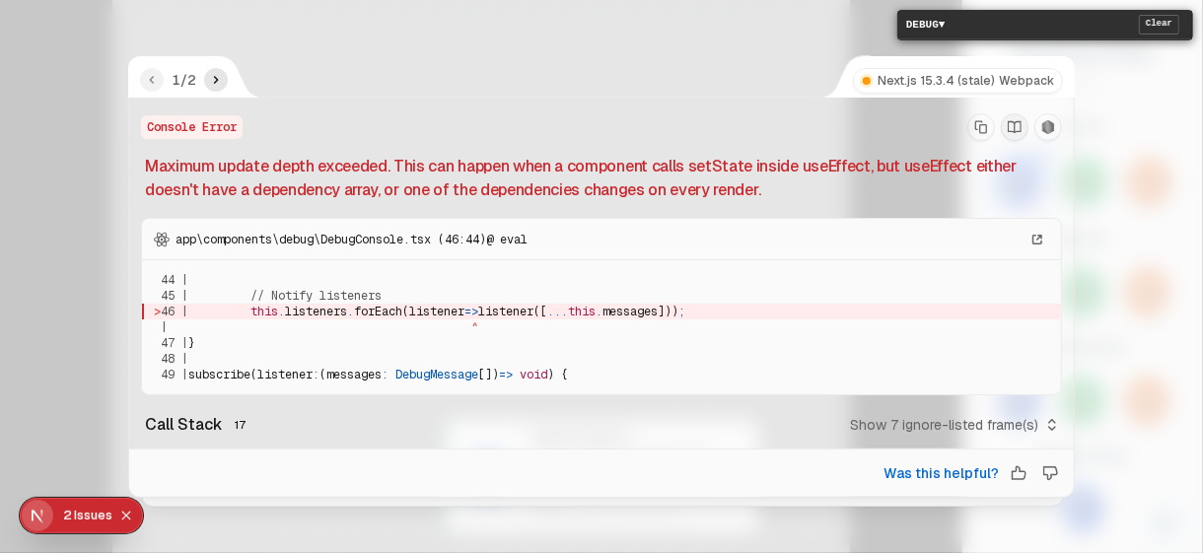
click at [213, 85] on icon "next" at bounding box center [216, 80] width 16 height 16
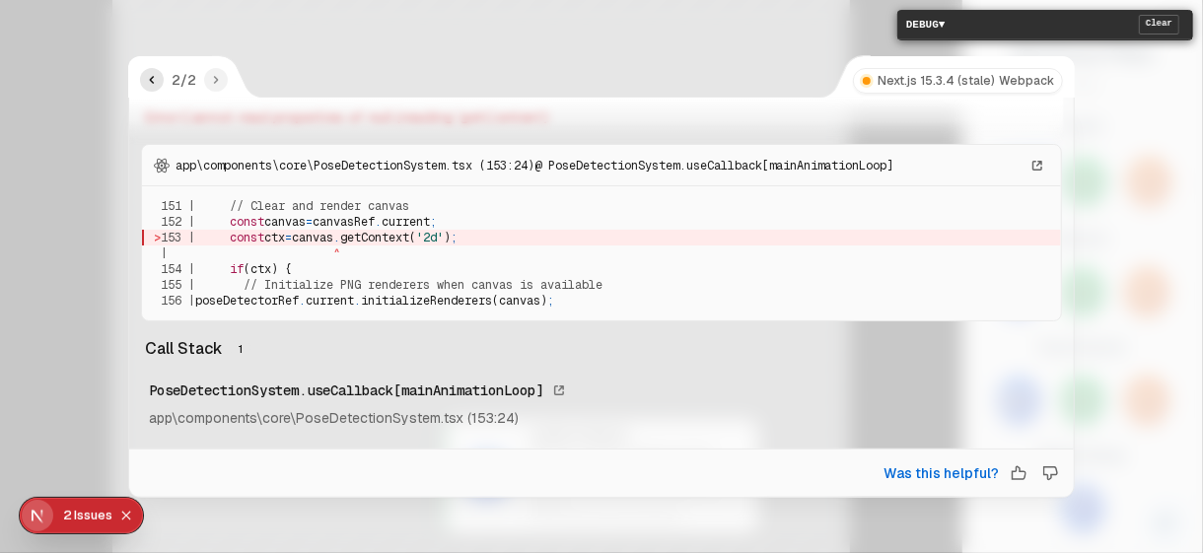
drag, startPoint x: 147, startPoint y: 126, endPoint x: 596, endPoint y: 405, distance: 528.4
click at [596, 405] on div "Runtime Error Error: Cannot read properties of null (reading 'getContext') app\…" at bounding box center [601, 249] width 945 height 404
